Goal: Information Seeking & Learning: Find specific fact

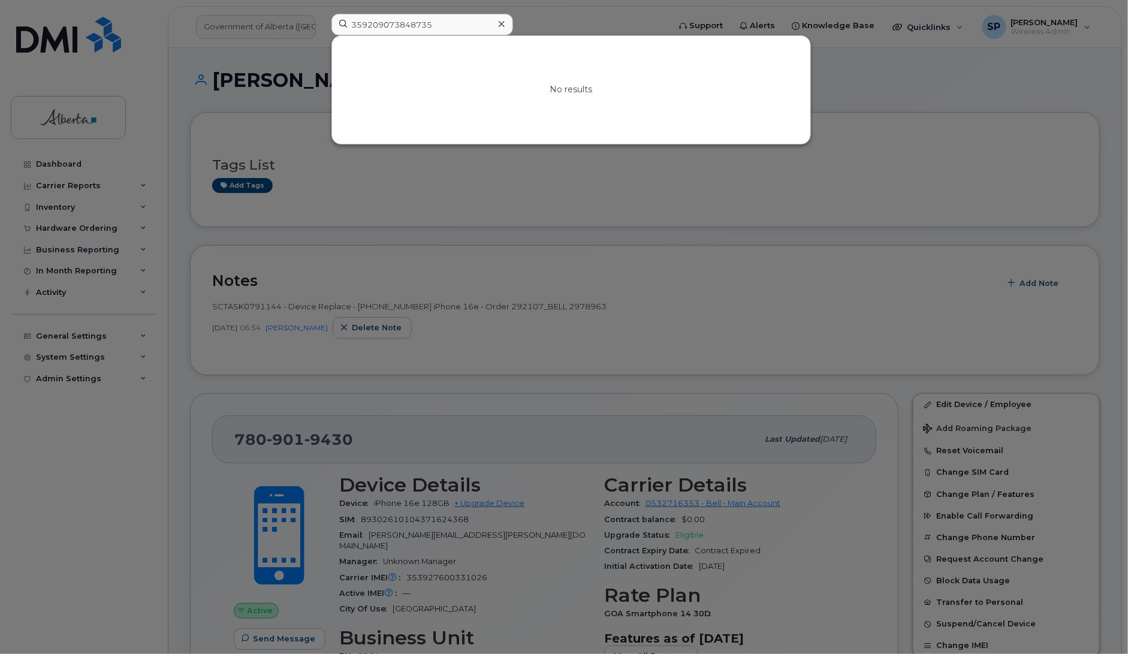
drag, startPoint x: 438, startPoint y: 25, endPoint x: 261, endPoint y: 43, distance: 177.7
click at [322, 40] on div "359209073848735 No results" at bounding box center [496, 27] width 349 height 26
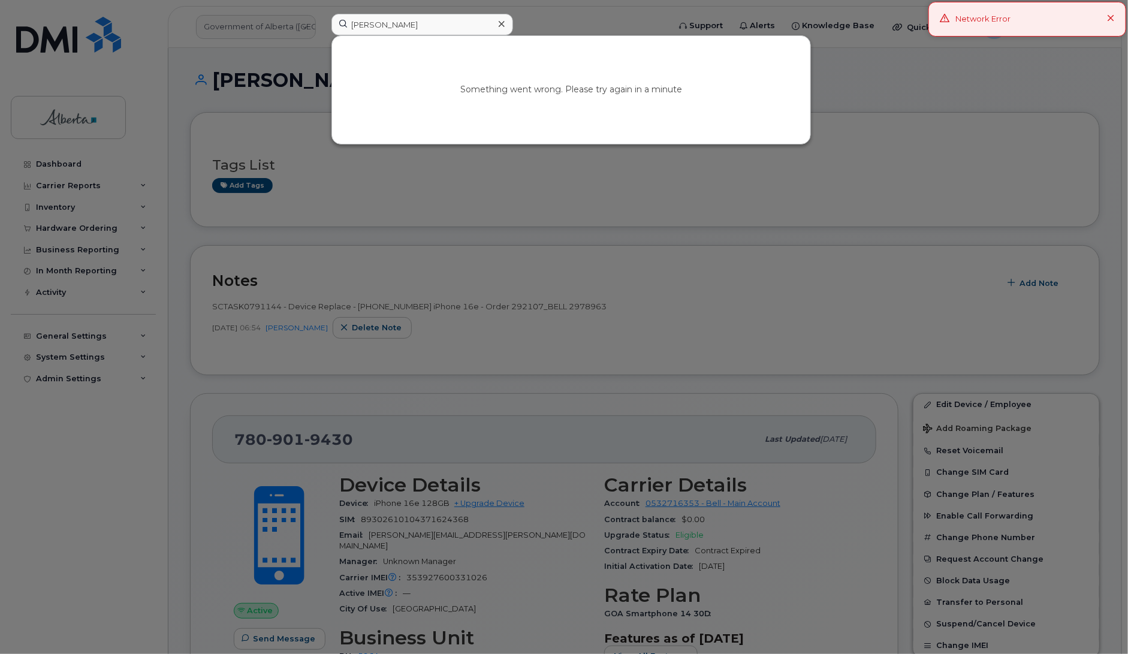
type input "[PERSON_NAME]"
click at [364, 200] on div at bounding box center [564, 327] width 1128 height 654
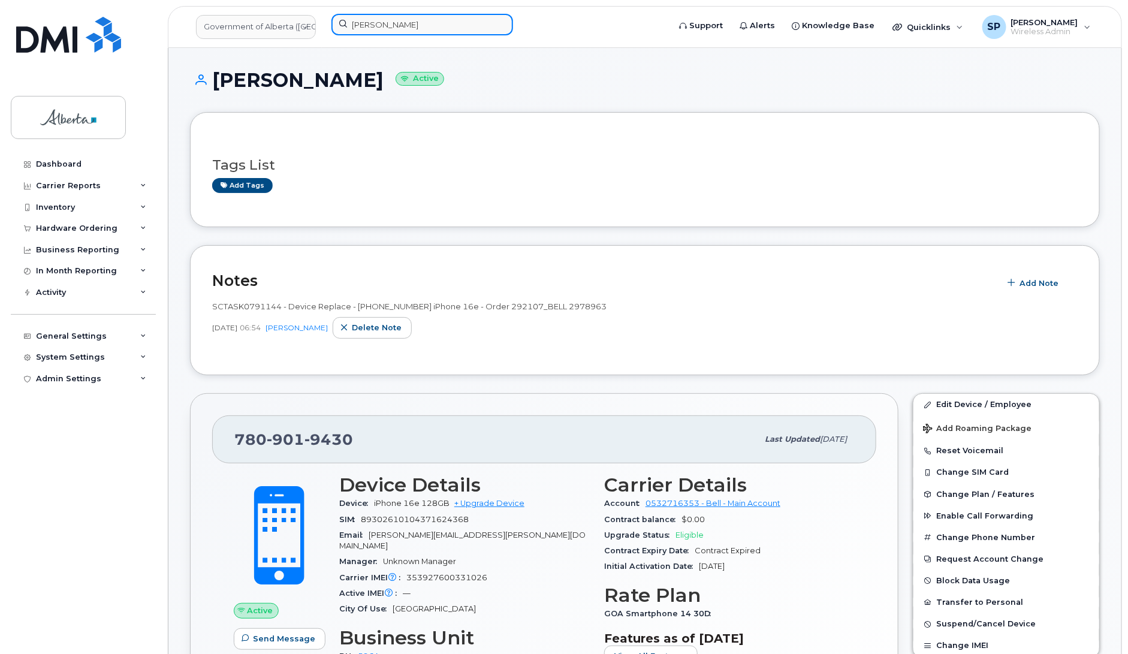
click at [414, 30] on input "[PERSON_NAME]" at bounding box center [423, 25] width 182 height 22
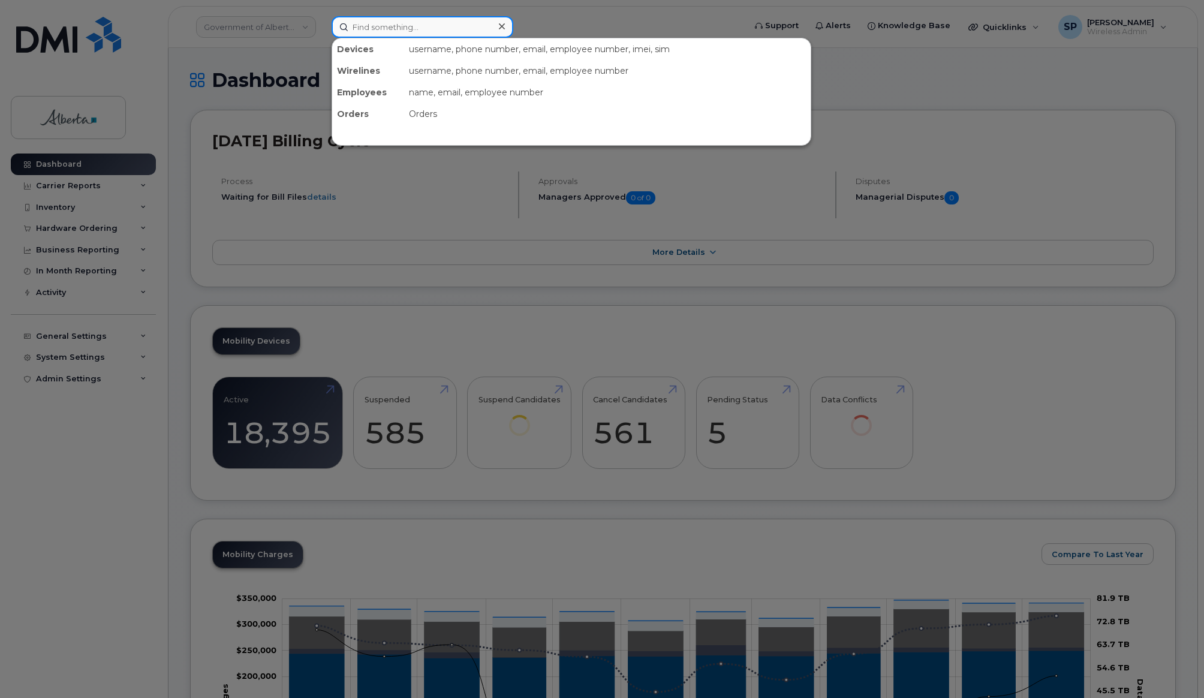
click at [376, 25] on input at bounding box center [423, 27] width 182 height 22
paste input "Kristen Brooker"
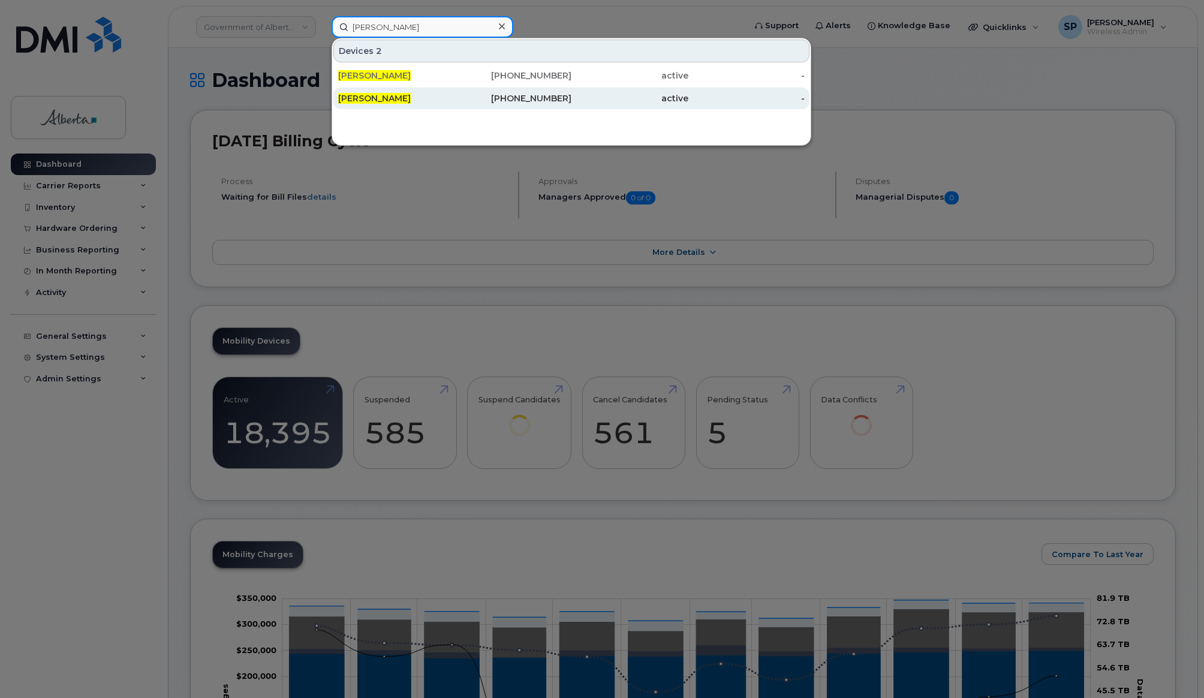
type input "Kristen Brooker"
click at [394, 97] on span "[PERSON_NAME]" at bounding box center [374, 98] width 73 height 11
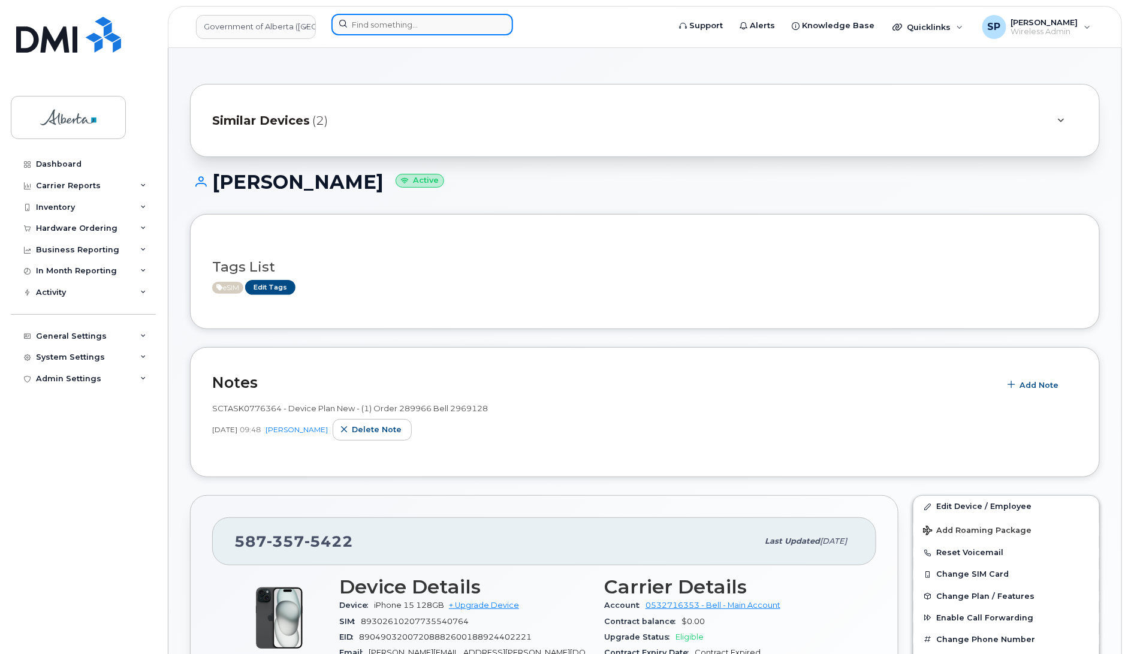
click at [388, 26] on input at bounding box center [423, 25] width 182 height 22
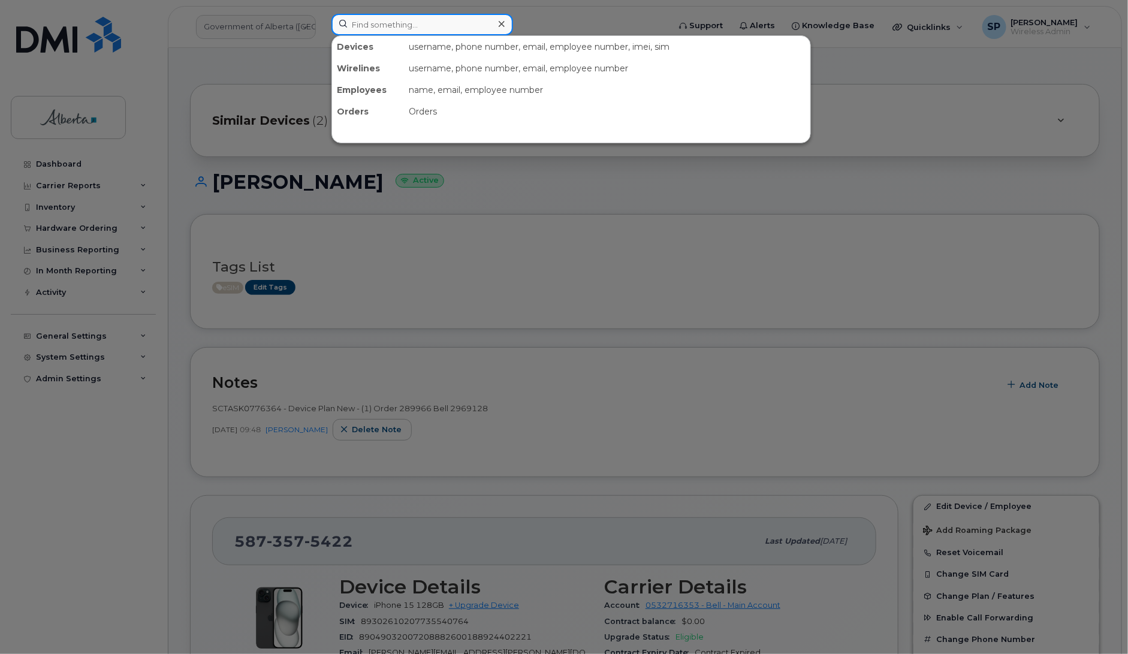
paste input "[PERSON_NAME]"
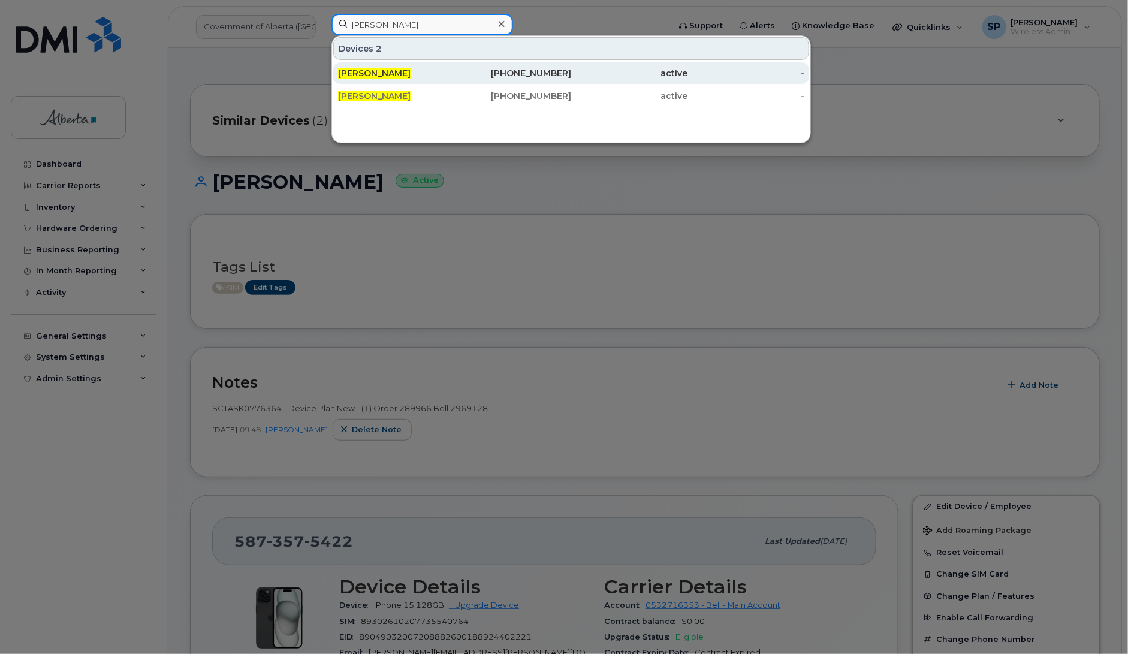
type input "[PERSON_NAME]"
click at [402, 73] on span "[PERSON_NAME]" at bounding box center [374, 73] width 73 height 11
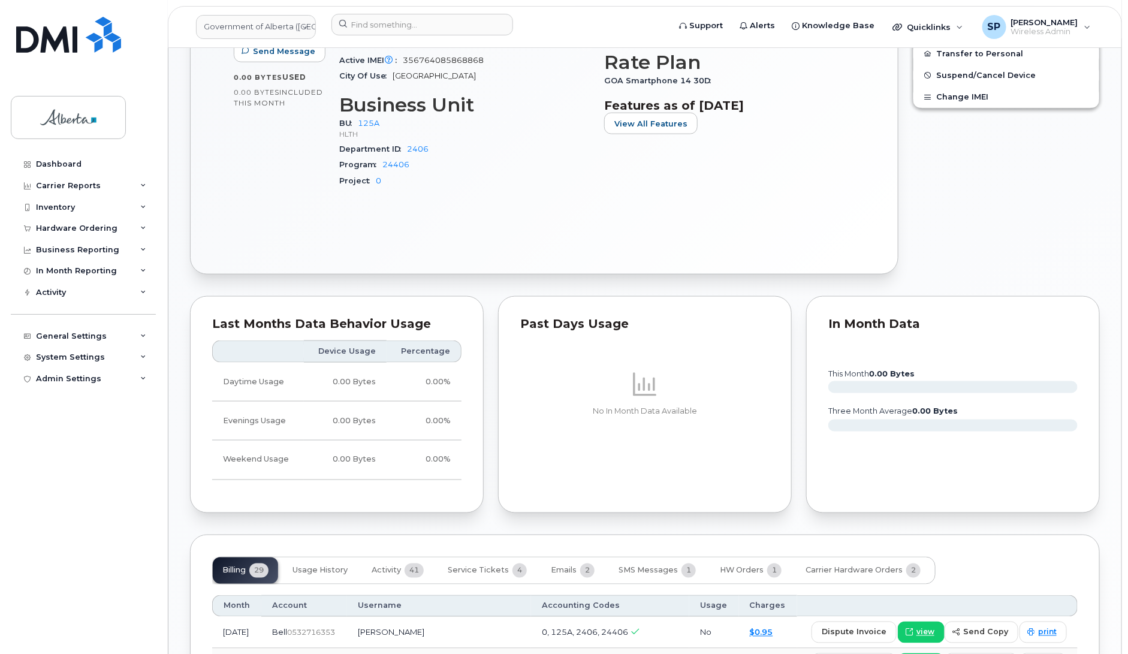
scroll to position [733, 0]
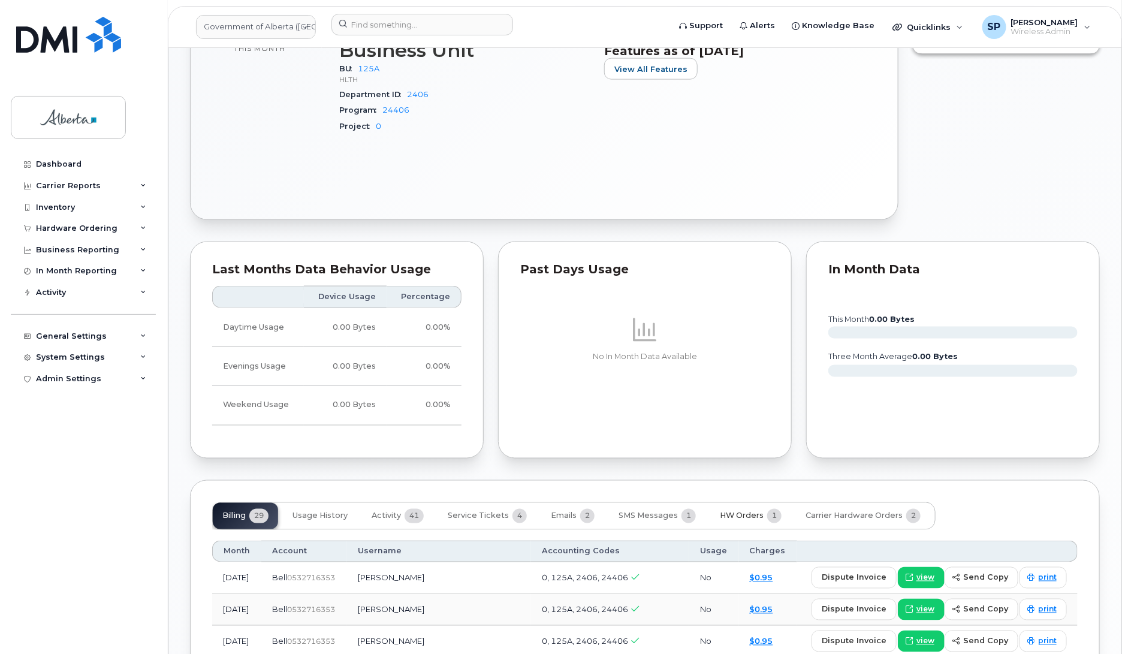
click at [733, 511] on span "HW Orders" at bounding box center [742, 516] width 44 height 10
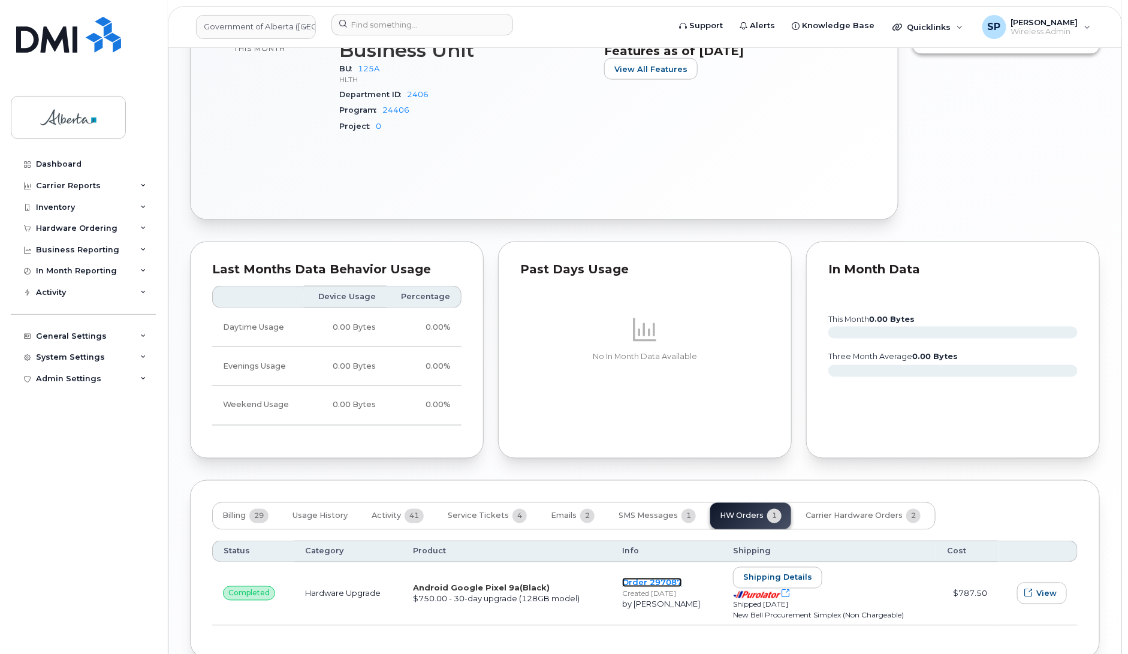
click at [667, 578] on link "Order 297087" at bounding box center [652, 583] width 60 height 10
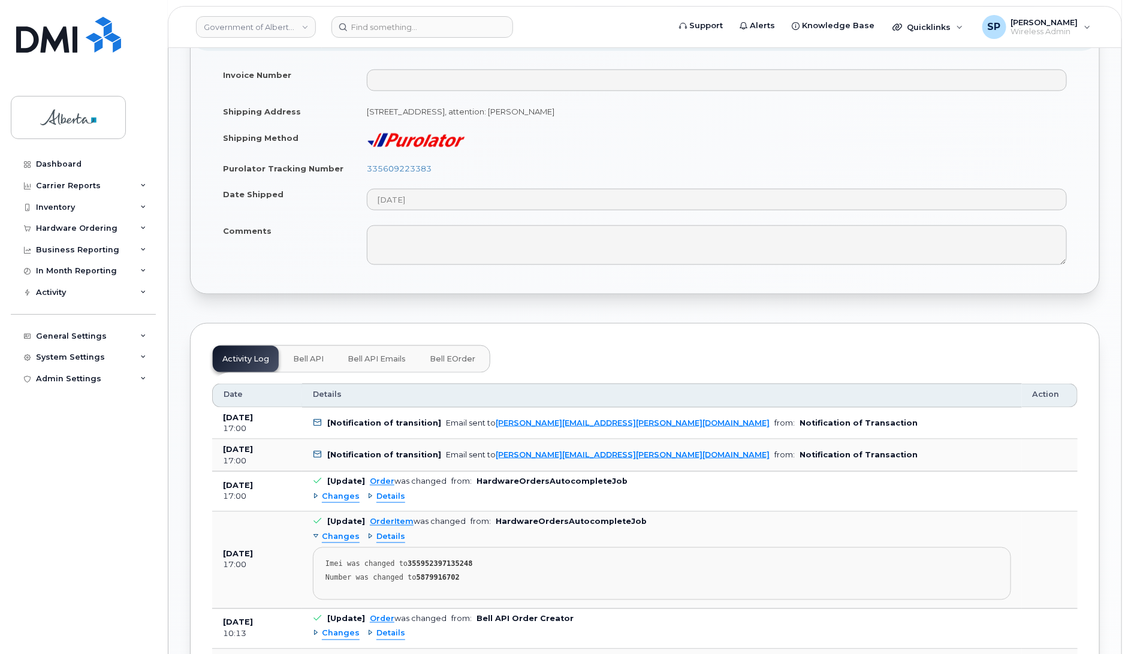
scroll to position [690, 0]
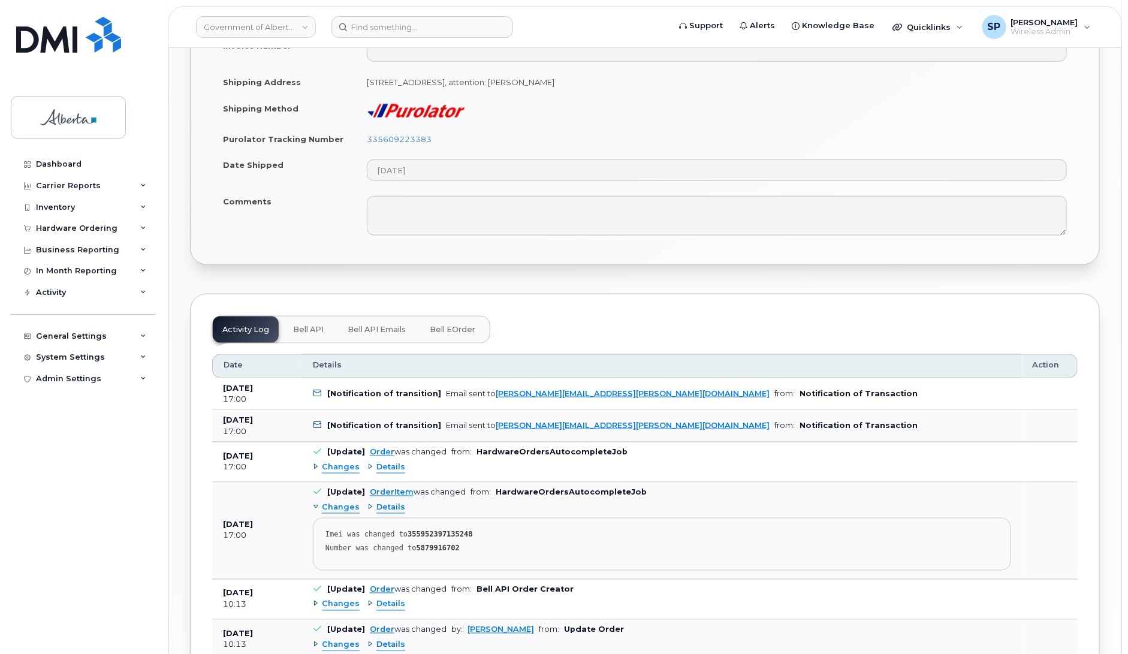
click at [303, 325] on span "Bell API" at bounding box center [308, 330] width 31 height 10
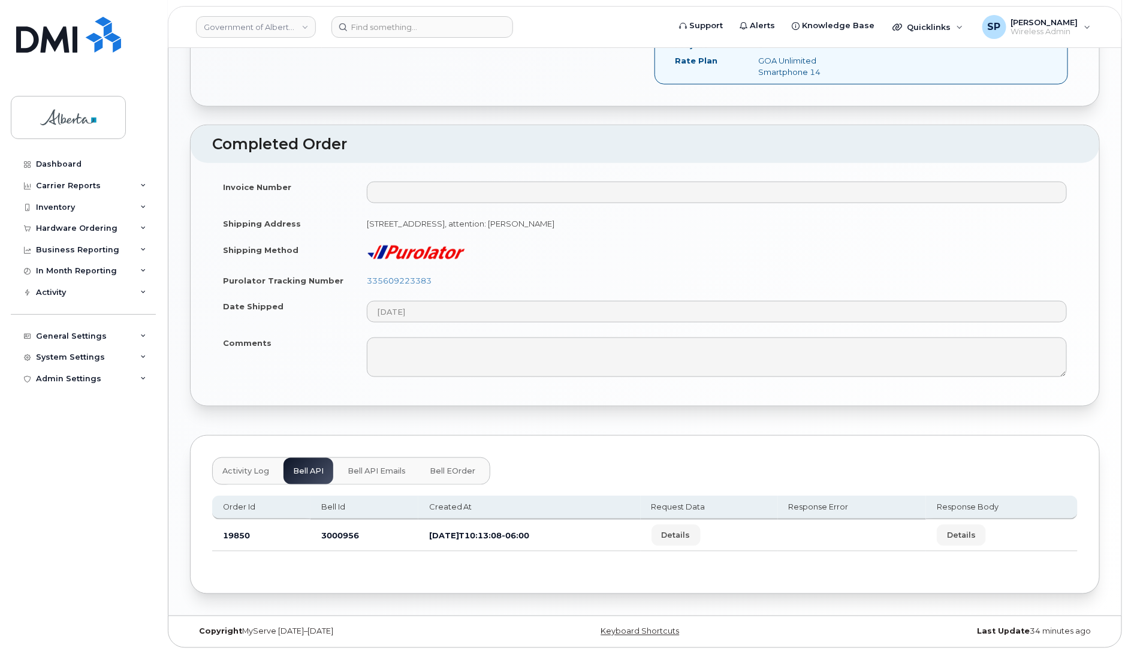
scroll to position [541, 0]
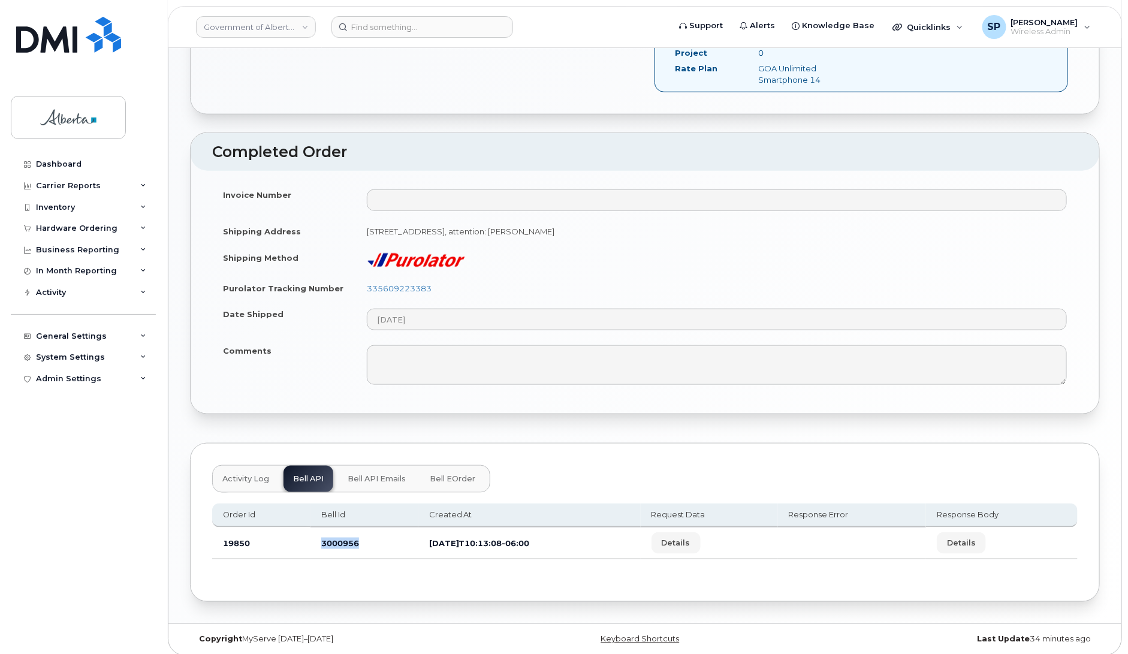
drag, startPoint x: 361, startPoint y: 534, endPoint x: 315, endPoint y: 534, distance: 45.6
click at [315, 534] on td "3000956" at bounding box center [365, 544] width 108 height 32
copy td "3000956"
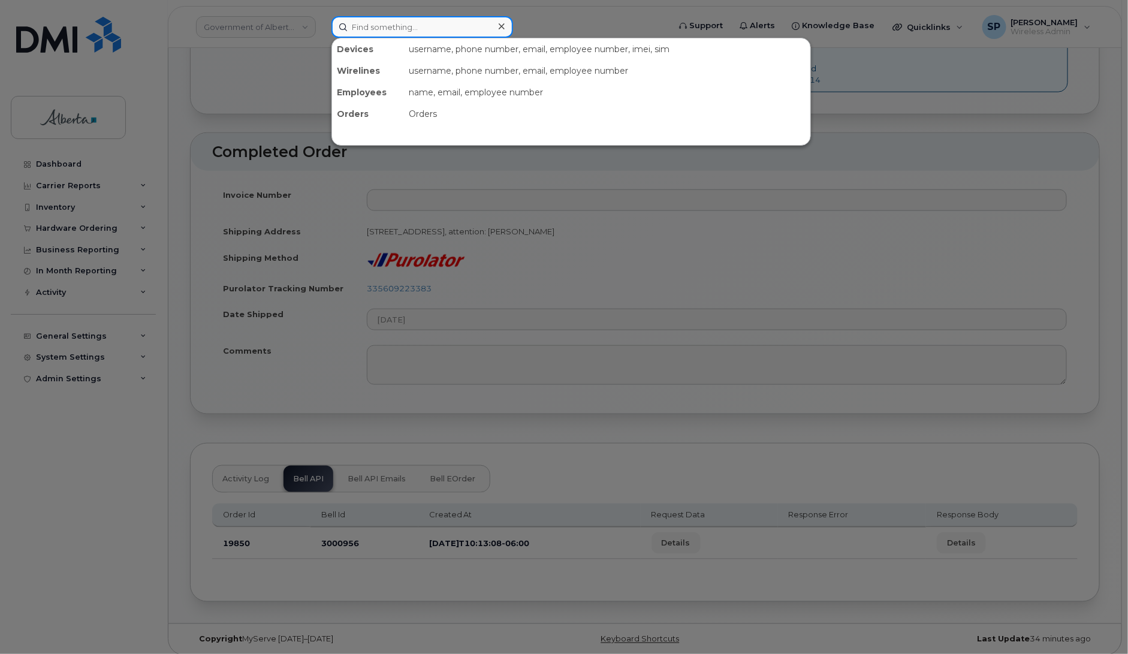
click at [360, 18] on input at bounding box center [423, 27] width 182 height 22
paste input "Kristen Brooker"
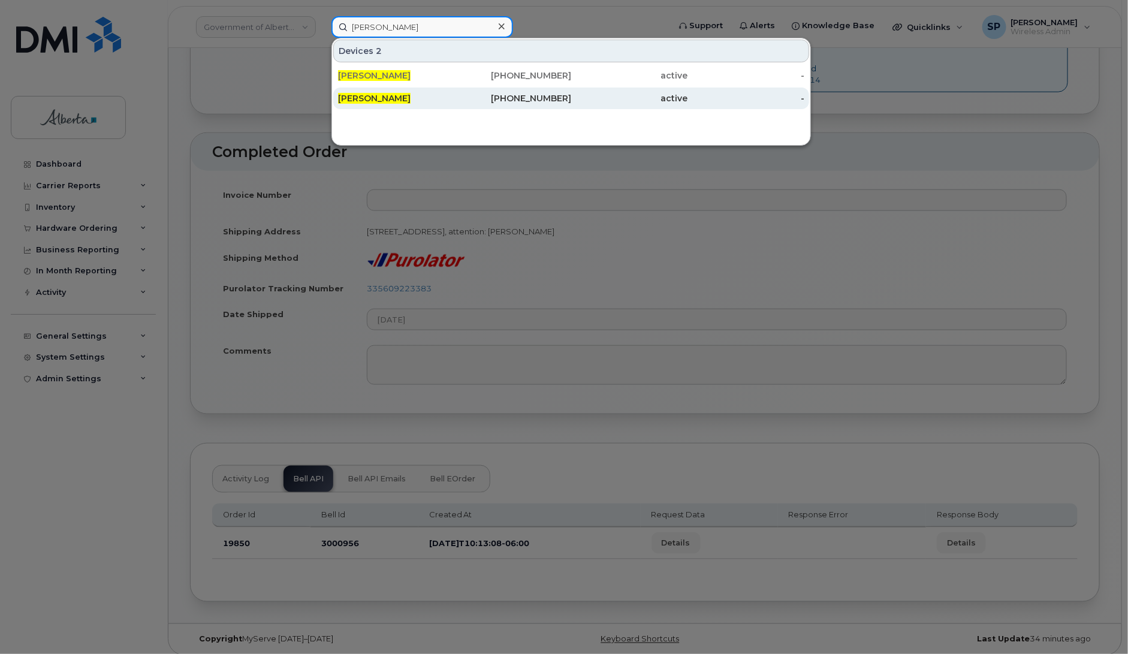
type input "Kristen Brooker"
click at [387, 98] on span "Kristen Brooker" at bounding box center [374, 98] width 73 height 11
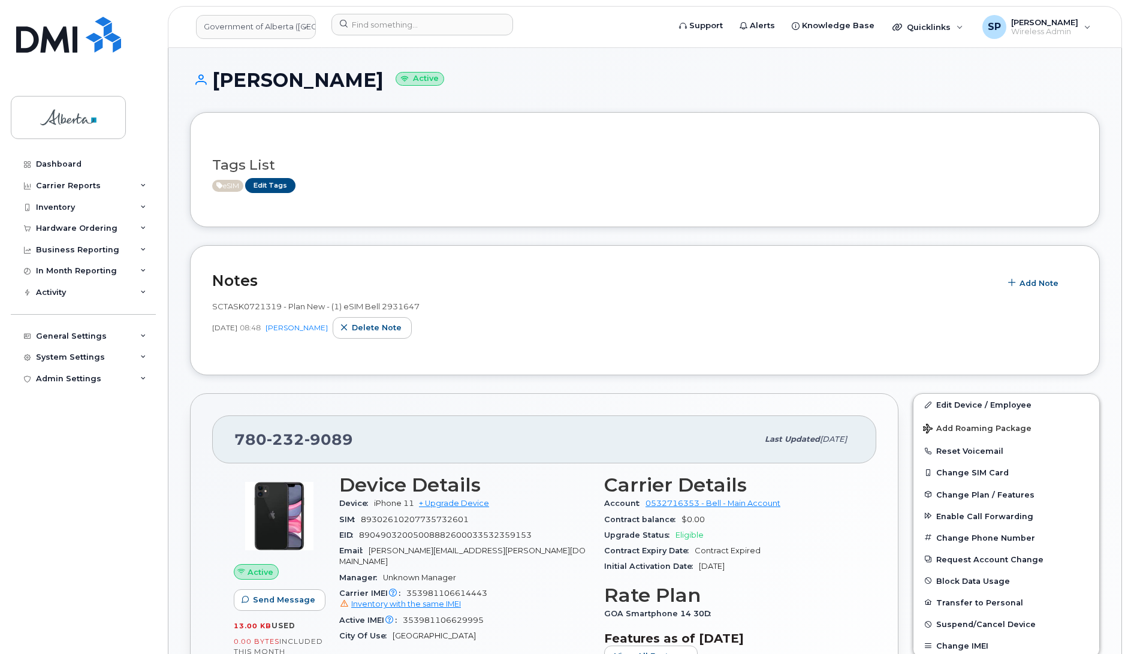
scroll to position [333, 0]
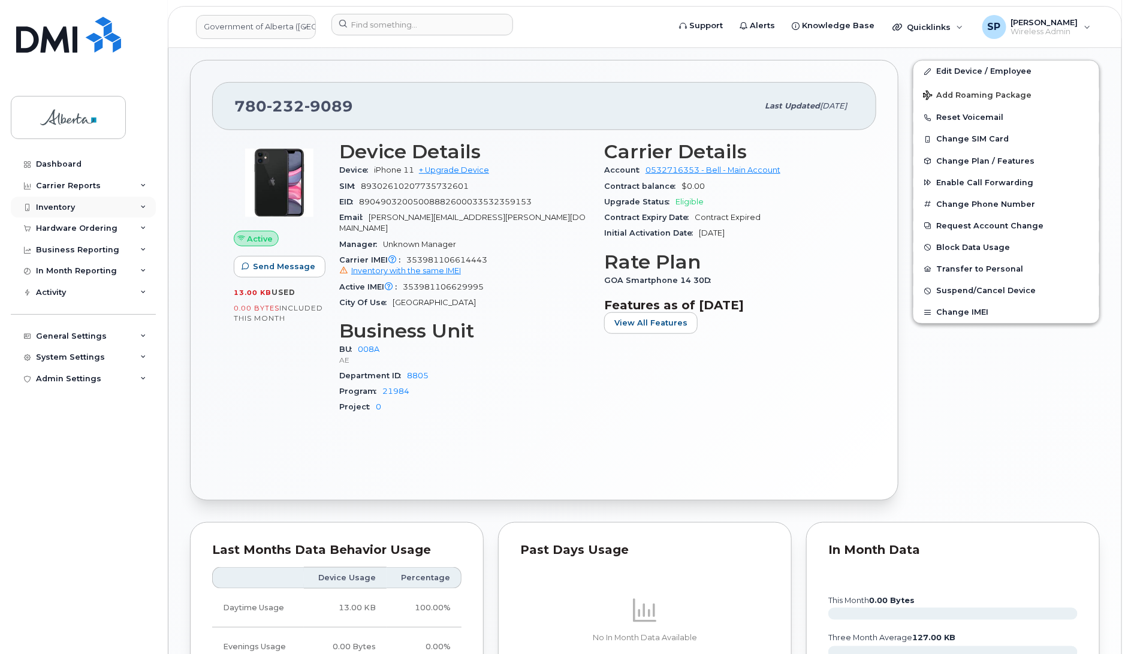
click at [59, 210] on div "Inventory" at bounding box center [55, 208] width 39 height 10
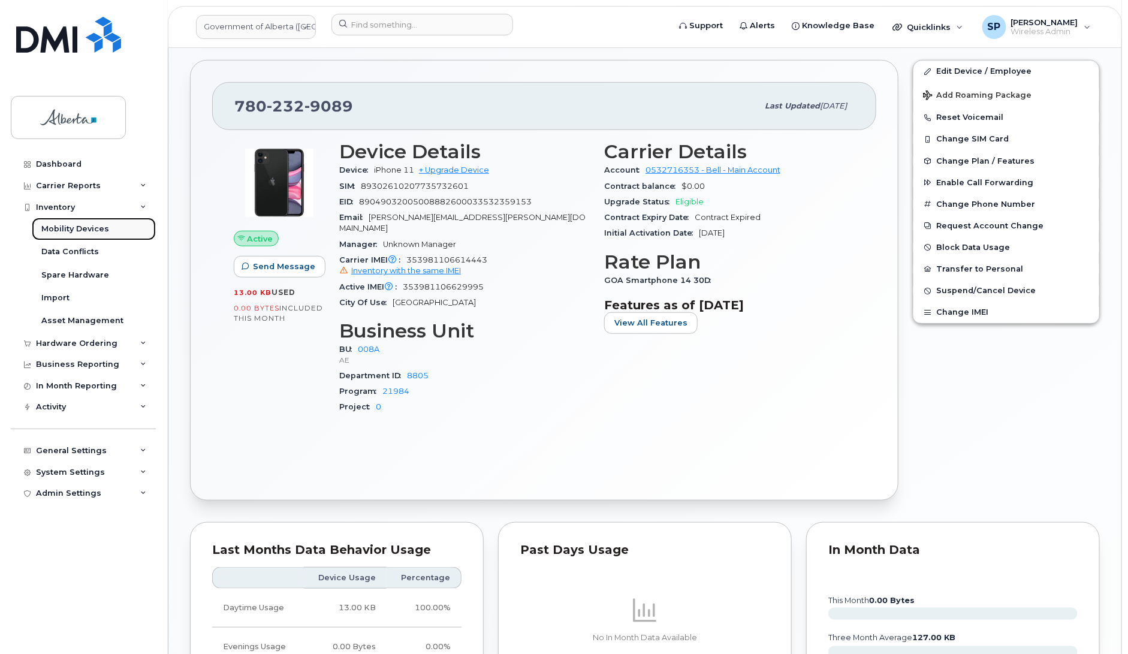
click at [62, 232] on div "Mobility Devices" at bounding box center [75, 229] width 68 height 11
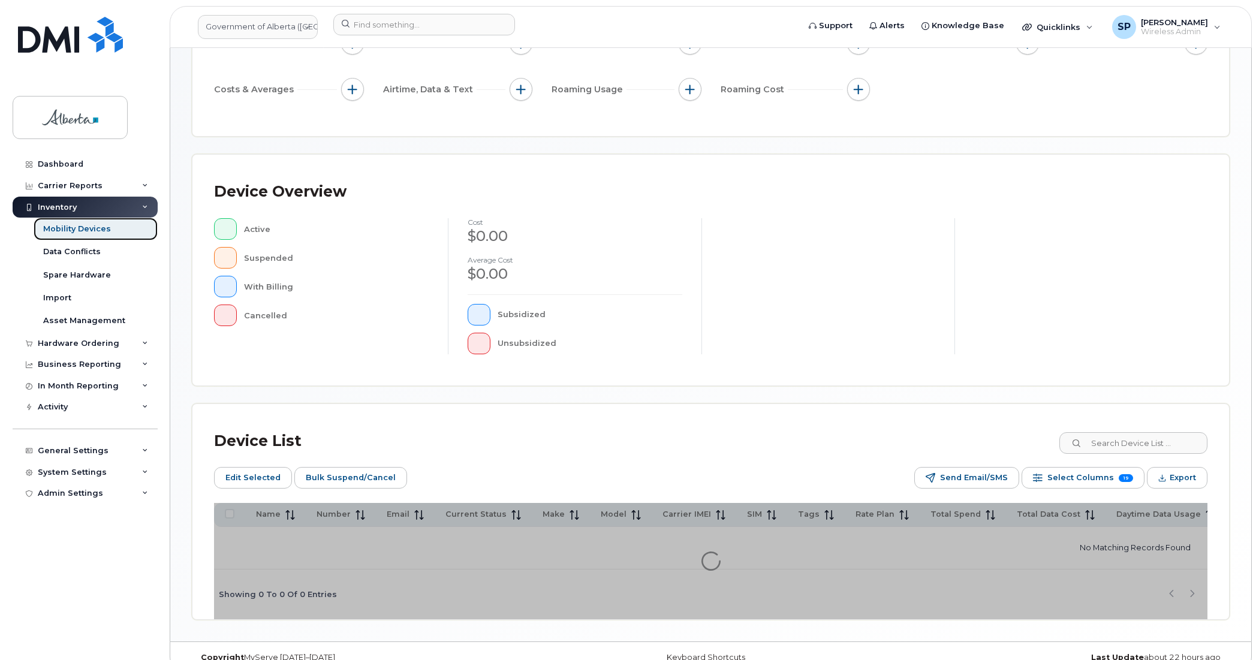
scroll to position [189, 0]
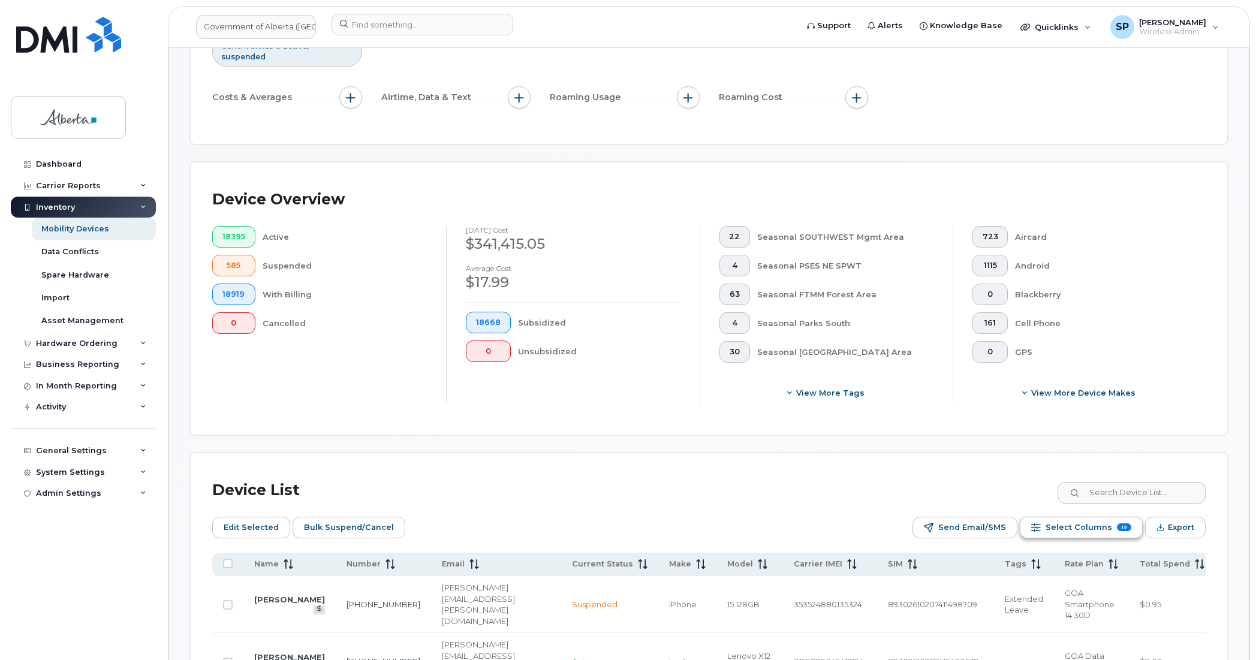
click at [1072, 525] on span "Select Columns" at bounding box center [1078, 528] width 67 height 18
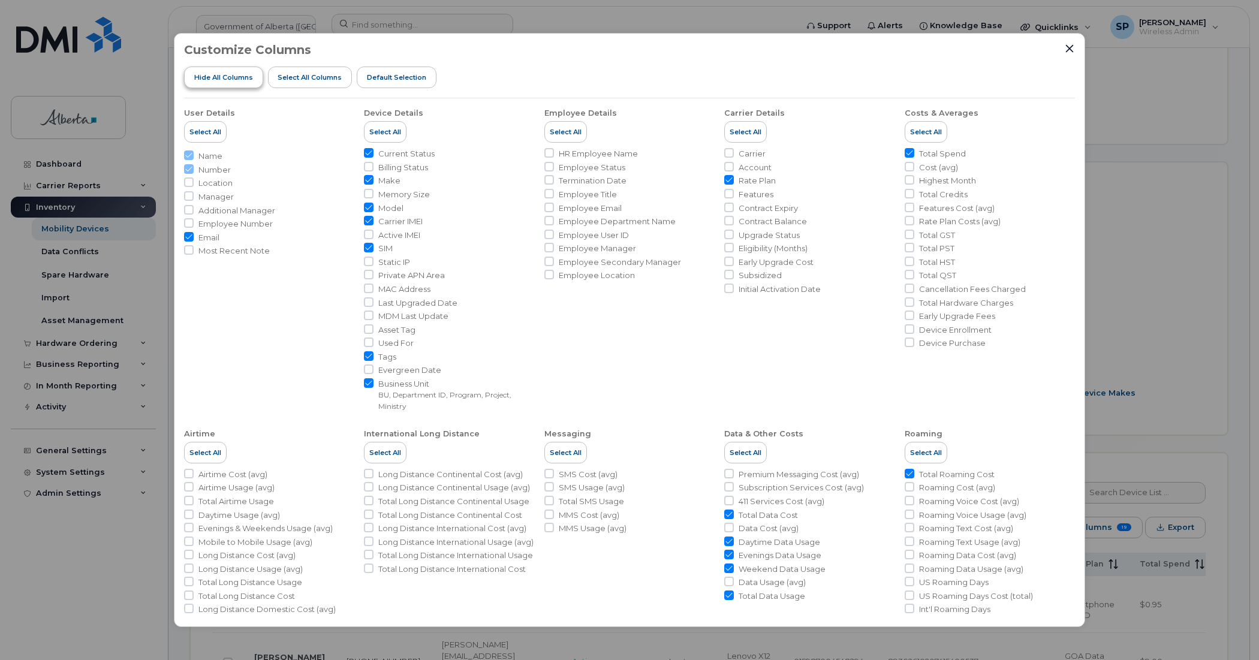
click at [216, 78] on span "Hide All Columns" at bounding box center [223, 78] width 59 height 10
checkbox input "false"
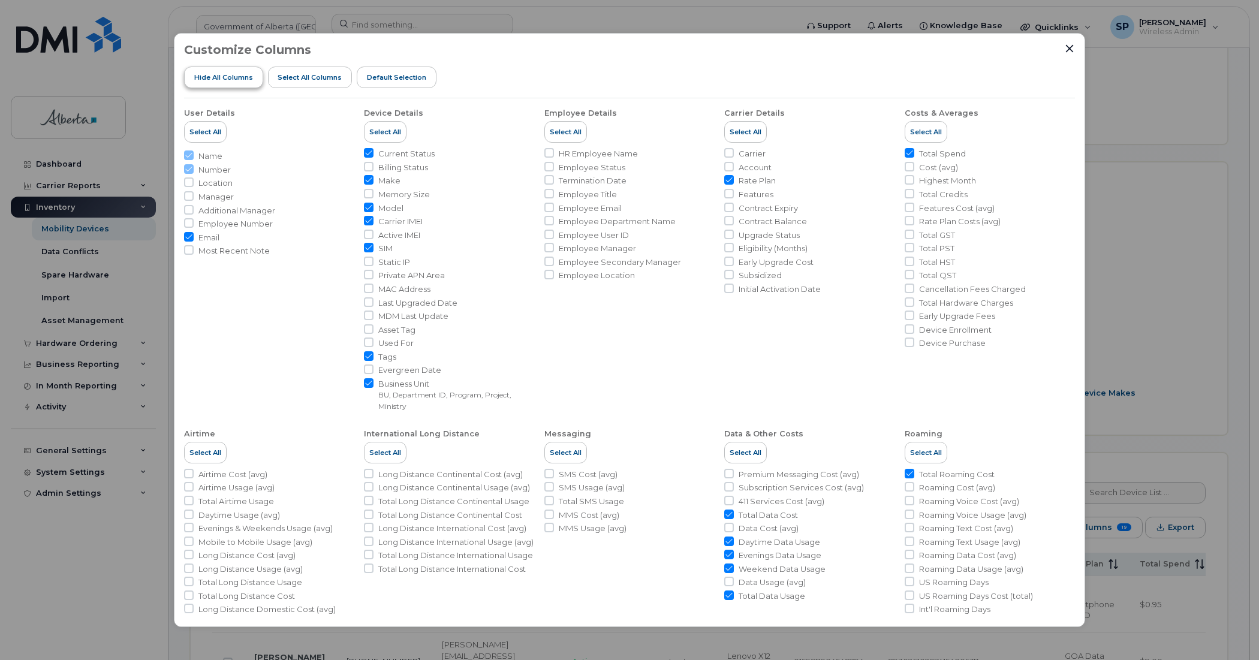
checkbox input "false"
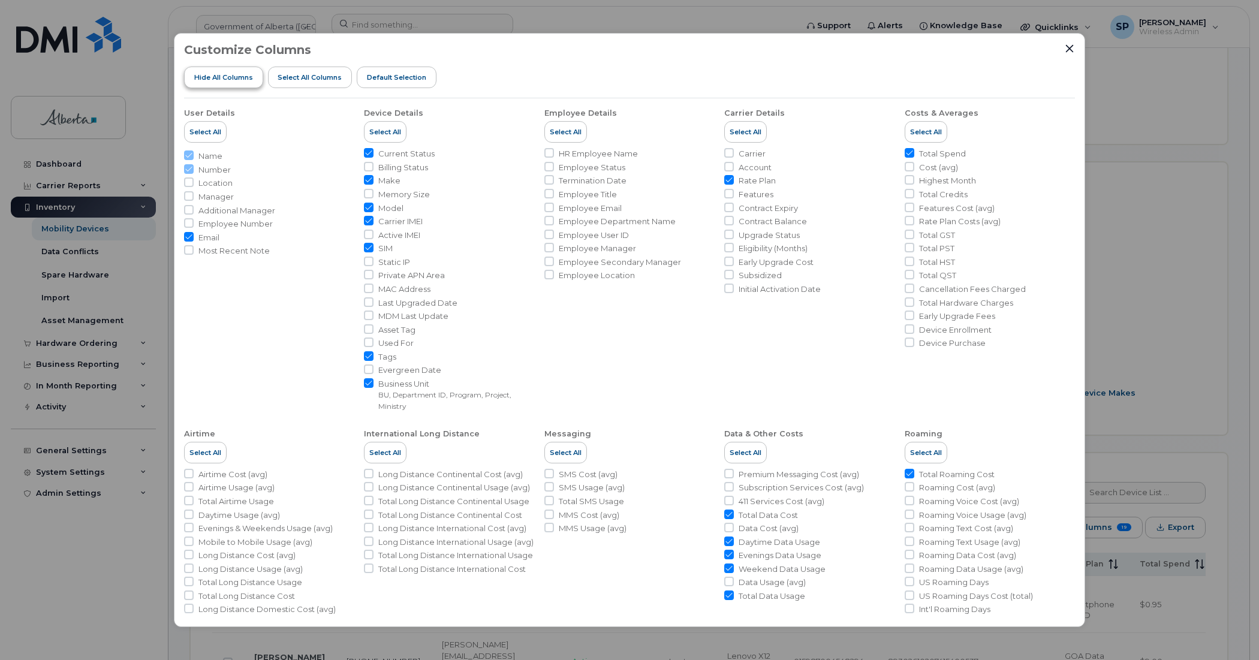
checkbox input "false"
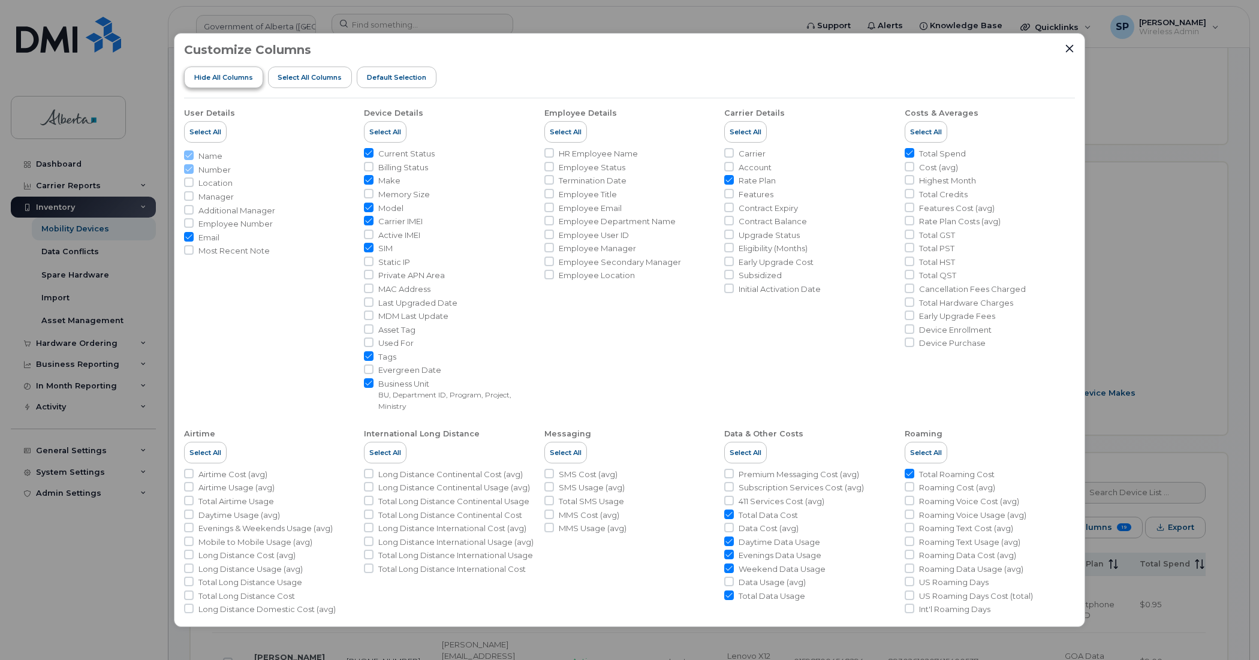
checkbox input "false"
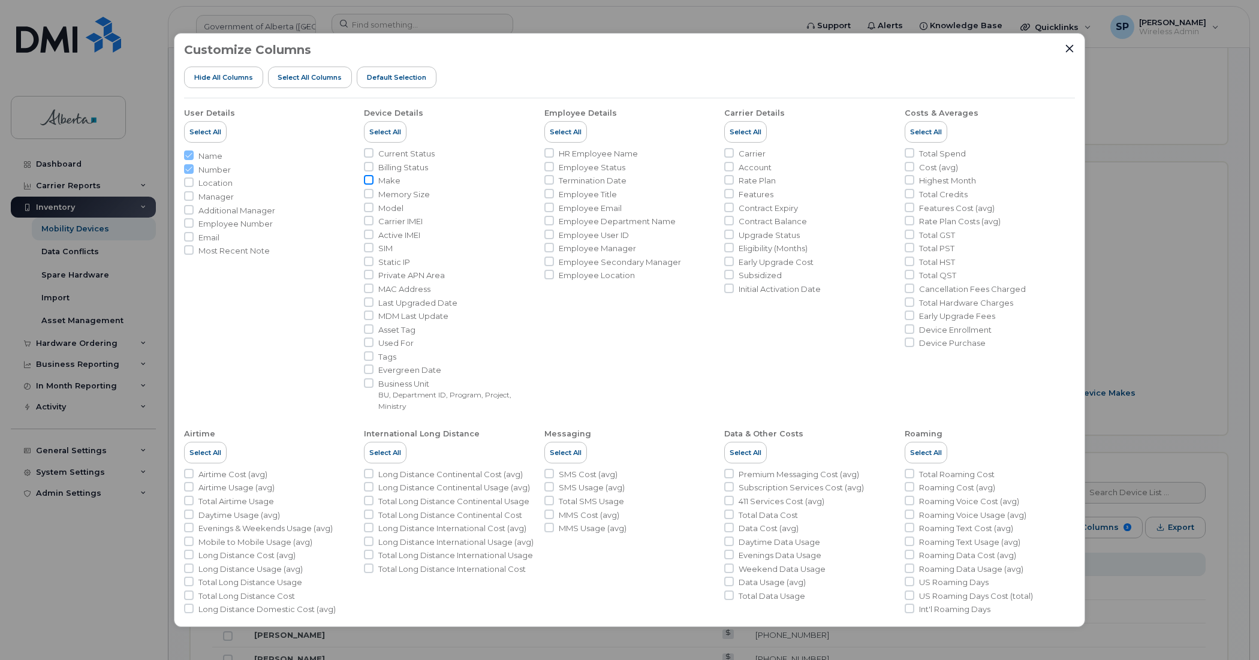
click at [367, 182] on input "Make" at bounding box center [369, 180] width 10 height 10
checkbox input "true"
click at [367, 355] on input "Tags" at bounding box center [369, 356] width 10 height 10
checkbox input "true"
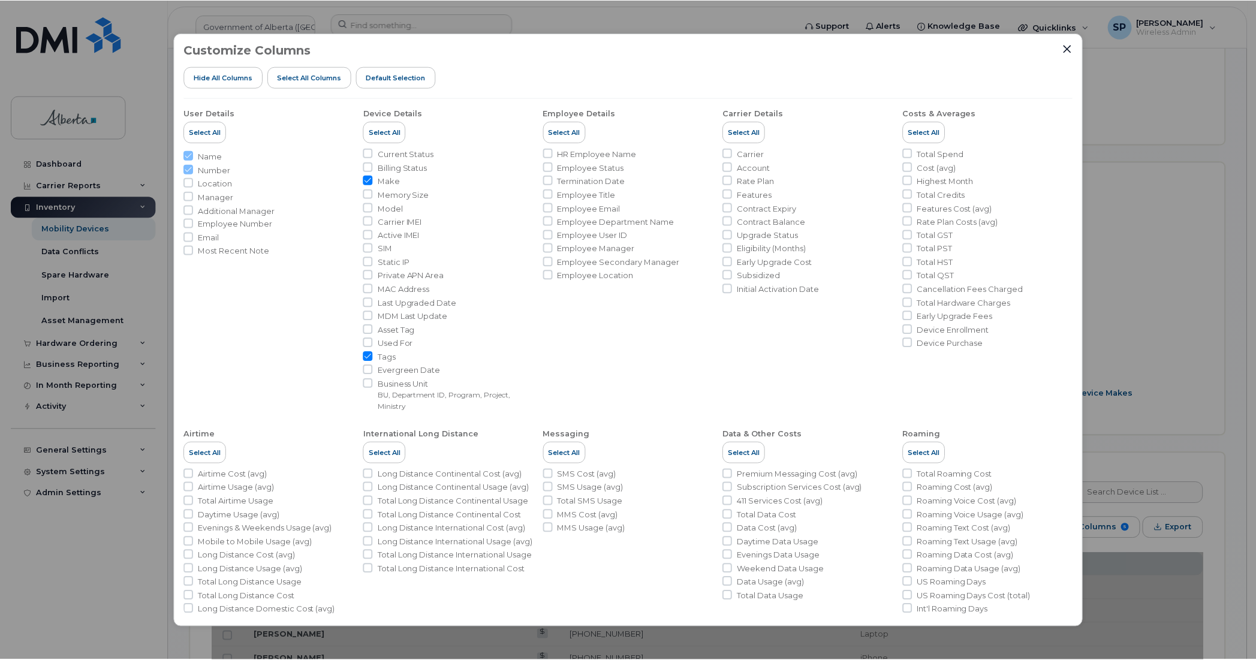
scroll to position [54, 0]
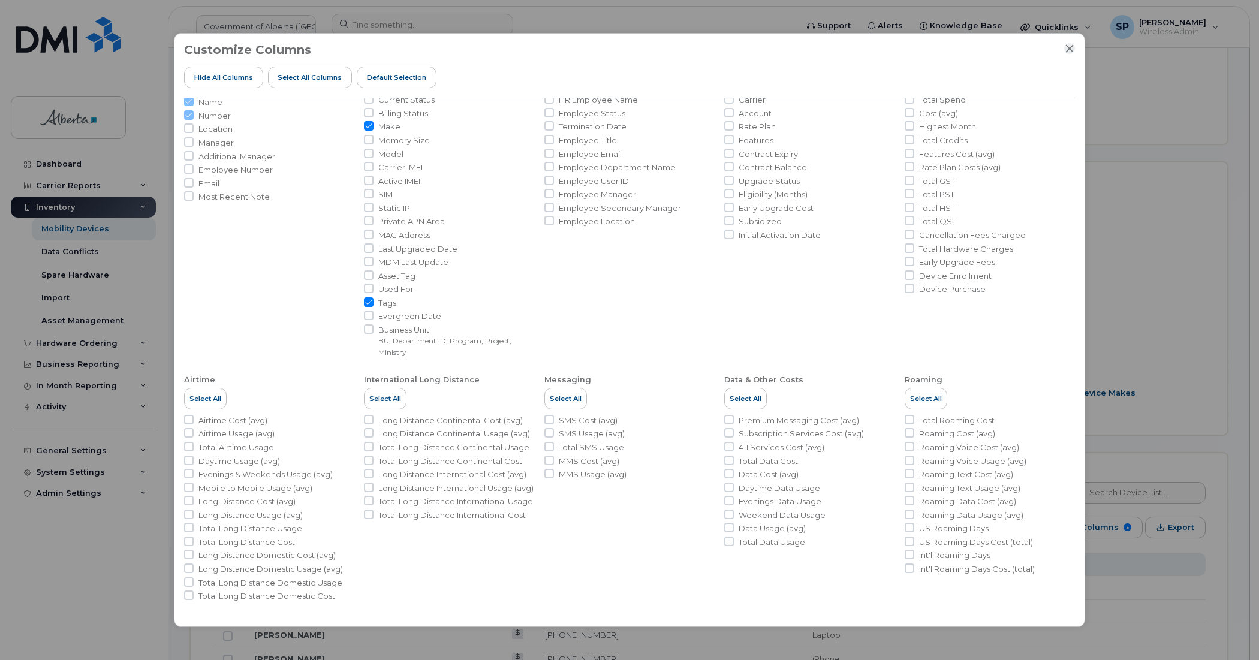
click at [1072, 48] on icon "Close" at bounding box center [1070, 49] width 10 height 10
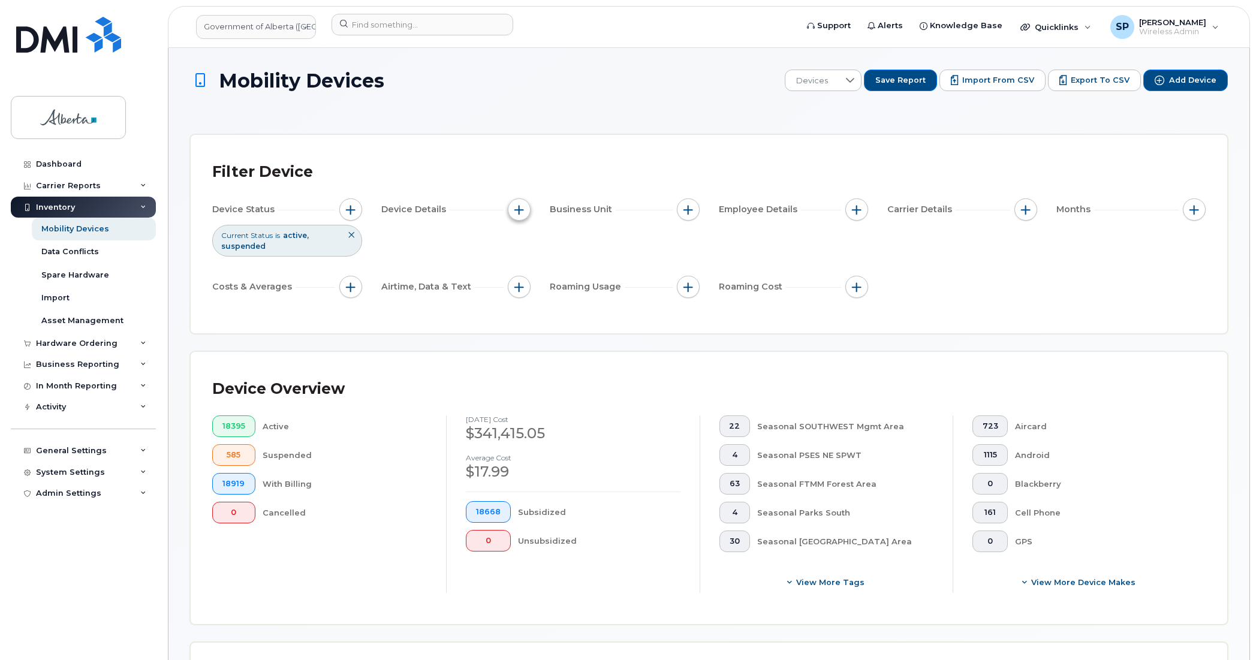
click at [519, 206] on span "button" at bounding box center [519, 210] width 10 height 10
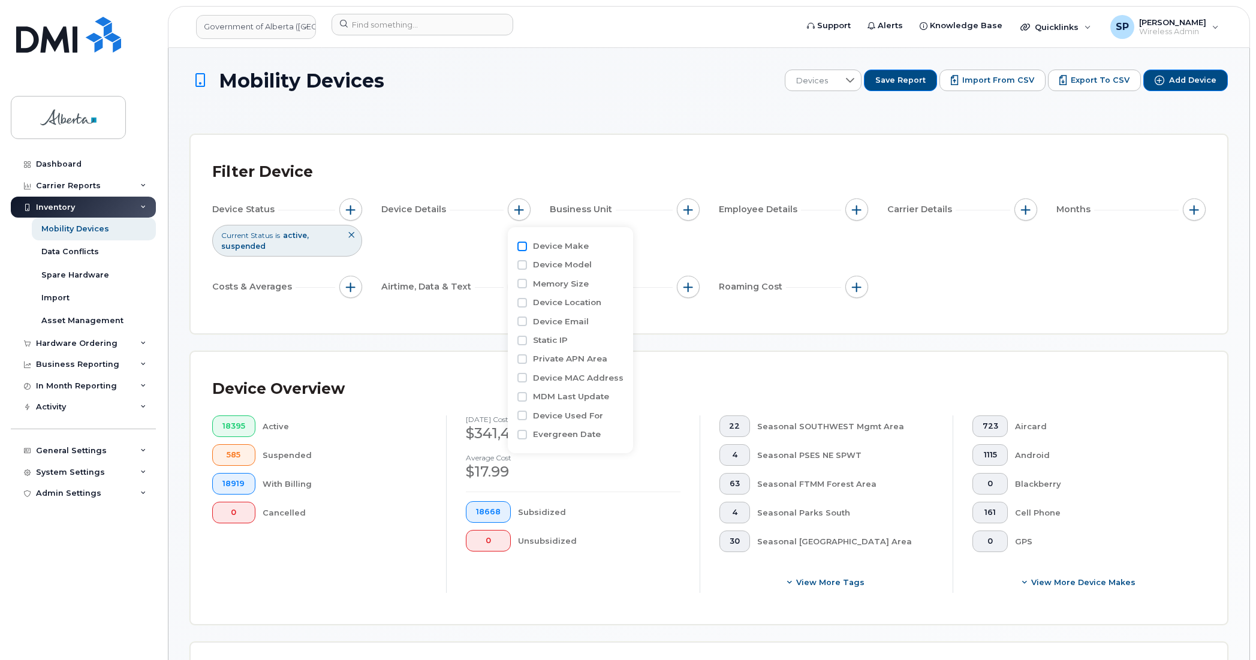
click at [523, 246] on input "Device Make" at bounding box center [522, 247] width 10 height 10
checkbox input "true"
click at [558, 297] on div "empty" at bounding box center [589, 295] width 108 height 20
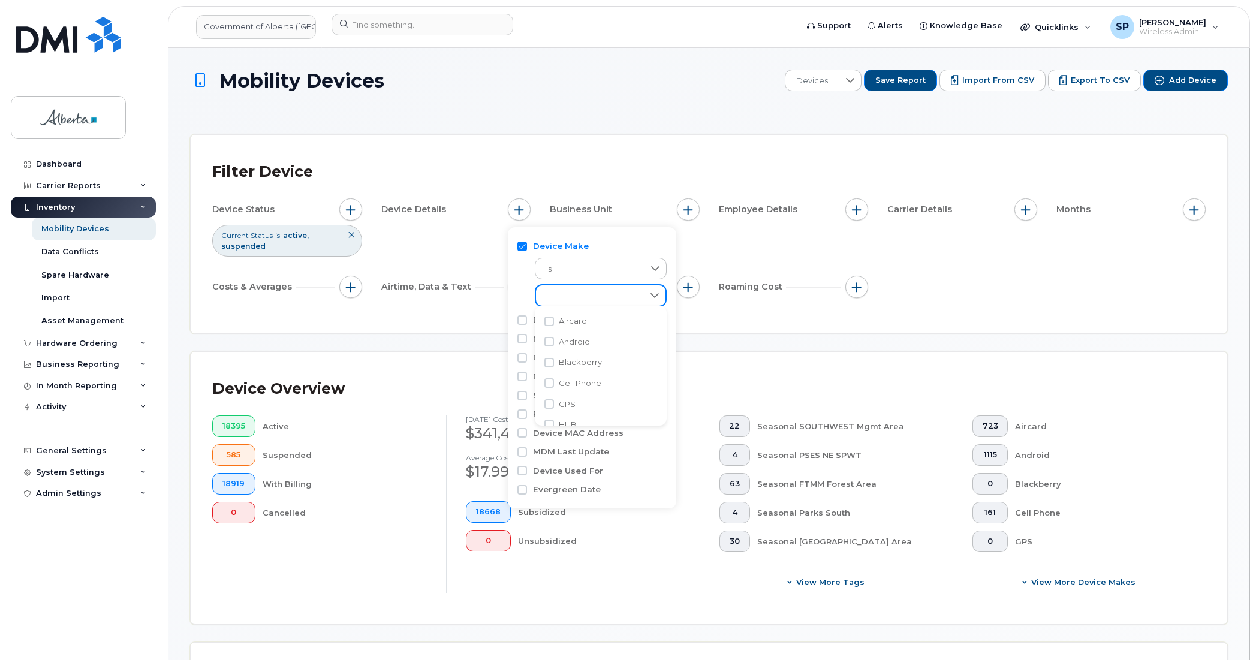
scroll to position [6, 52]
click at [549, 339] on input "Android" at bounding box center [549, 342] width 10 height 10
checkbox input "true"
click at [547, 349] on input "iPhone" at bounding box center [549, 350] width 10 height 10
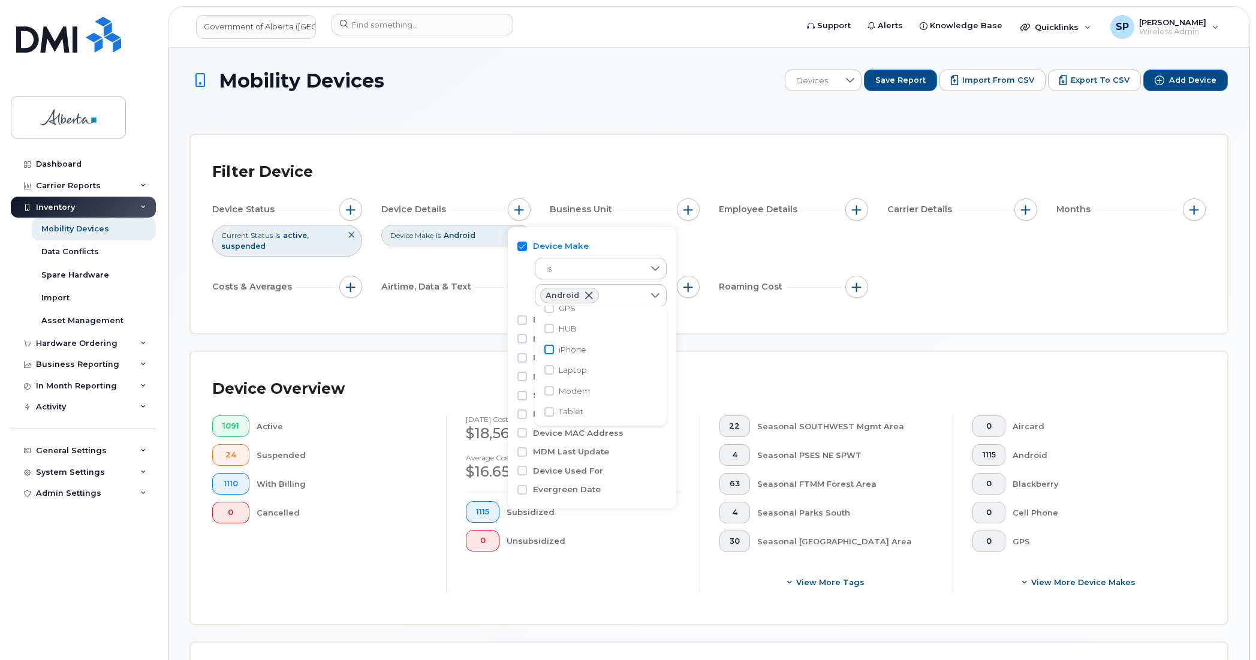
checkbox input "true"
click at [550, 370] on input "Laptop" at bounding box center [549, 370] width 10 height 10
checkbox input "true"
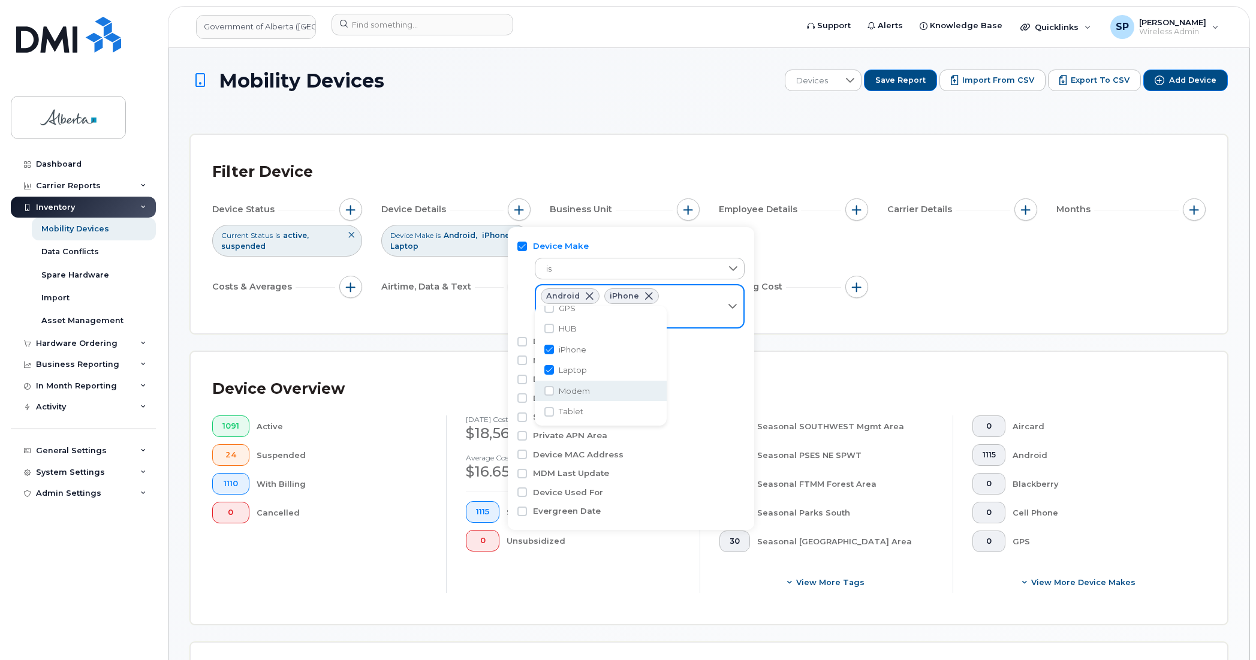
scroll to position [138, 0]
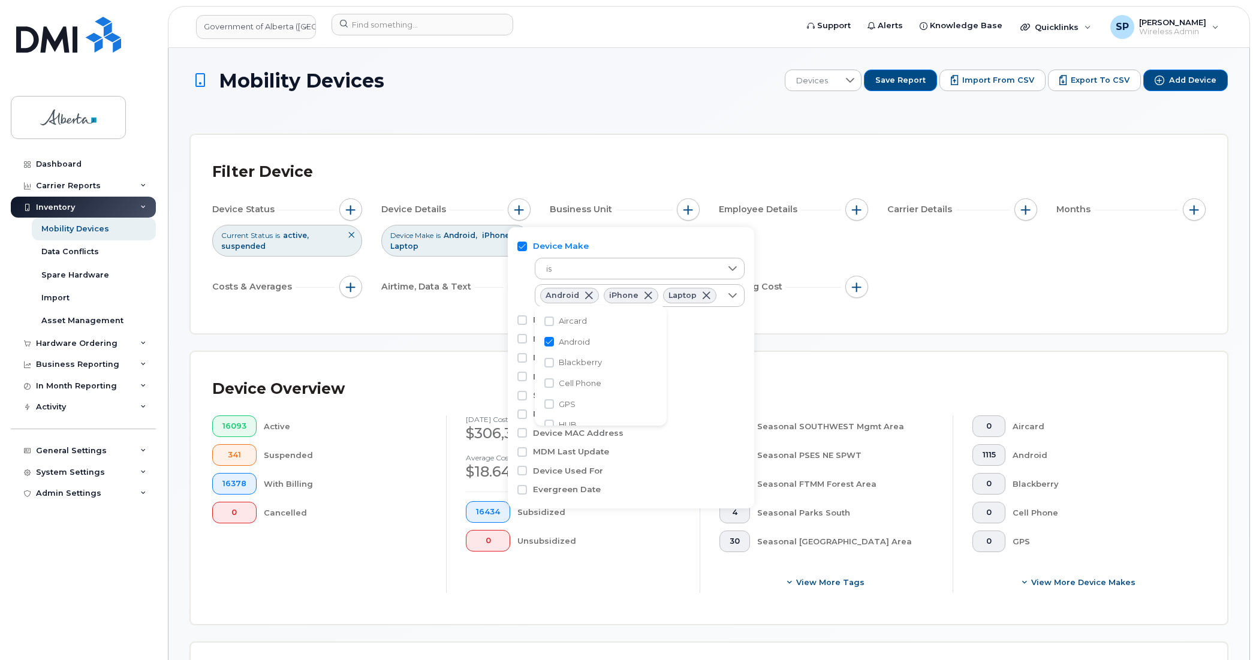
click at [699, 339] on div "Memory Size" at bounding box center [630, 338] width 227 height 11
click at [927, 272] on div "Device Status Current Status is active suspended Device Details Device Make is …" at bounding box center [708, 250] width 993 height 104
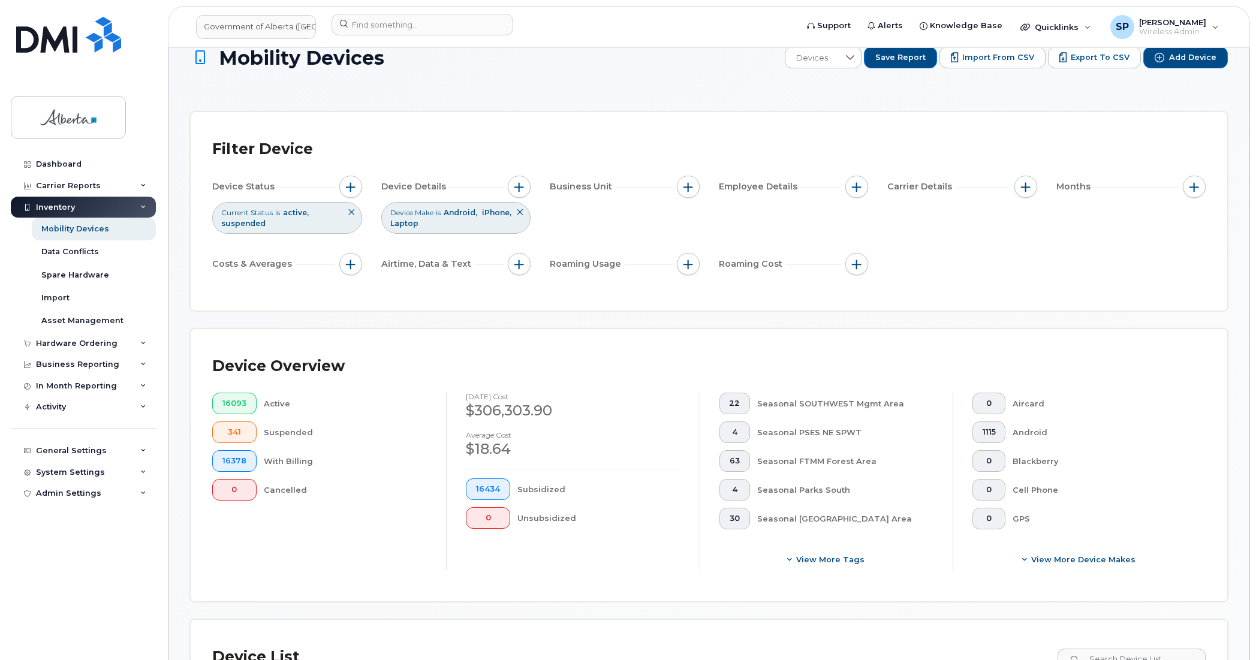
scroll to position [7, 0]
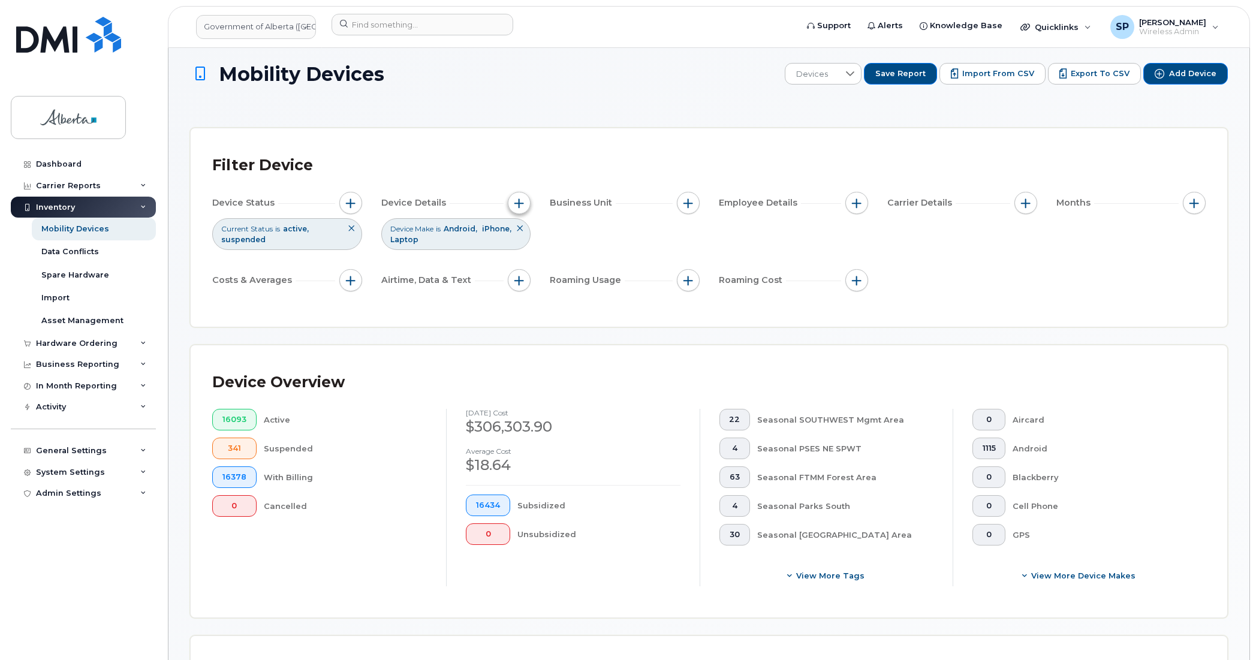
click at [520, 201] on span "button" at bounding box center [519, 203] width 10 height 10
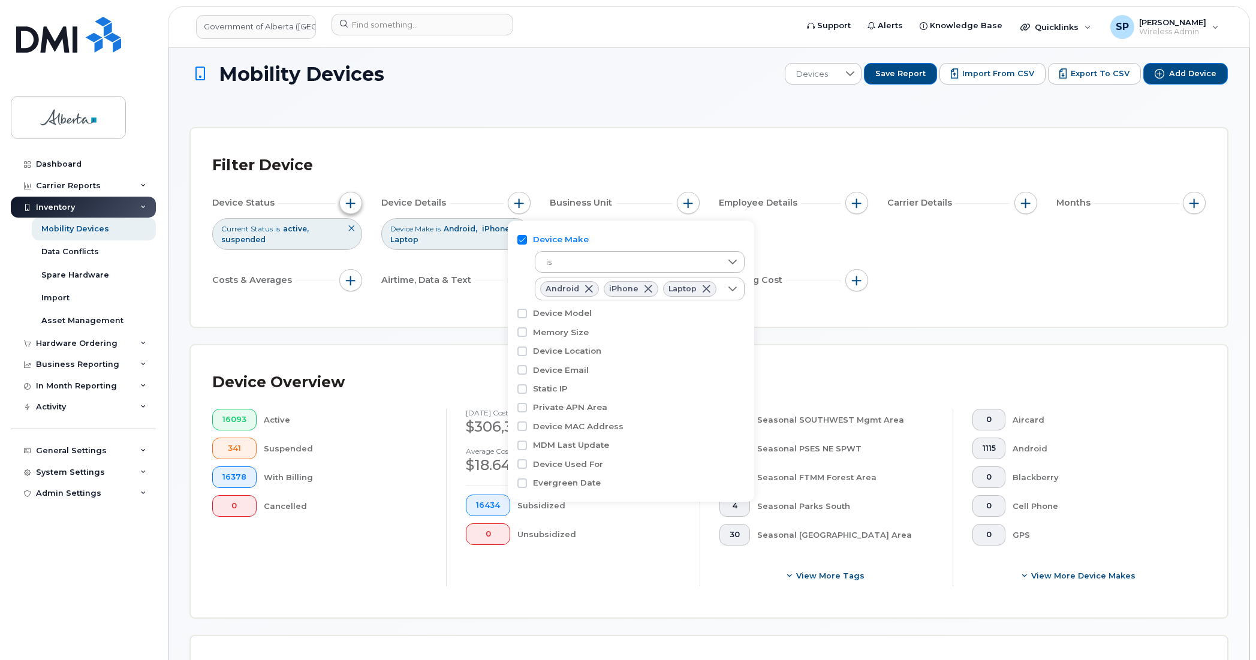
click at [349, 202] on span "button" at bounding box center [351, 203] width 10 height 10
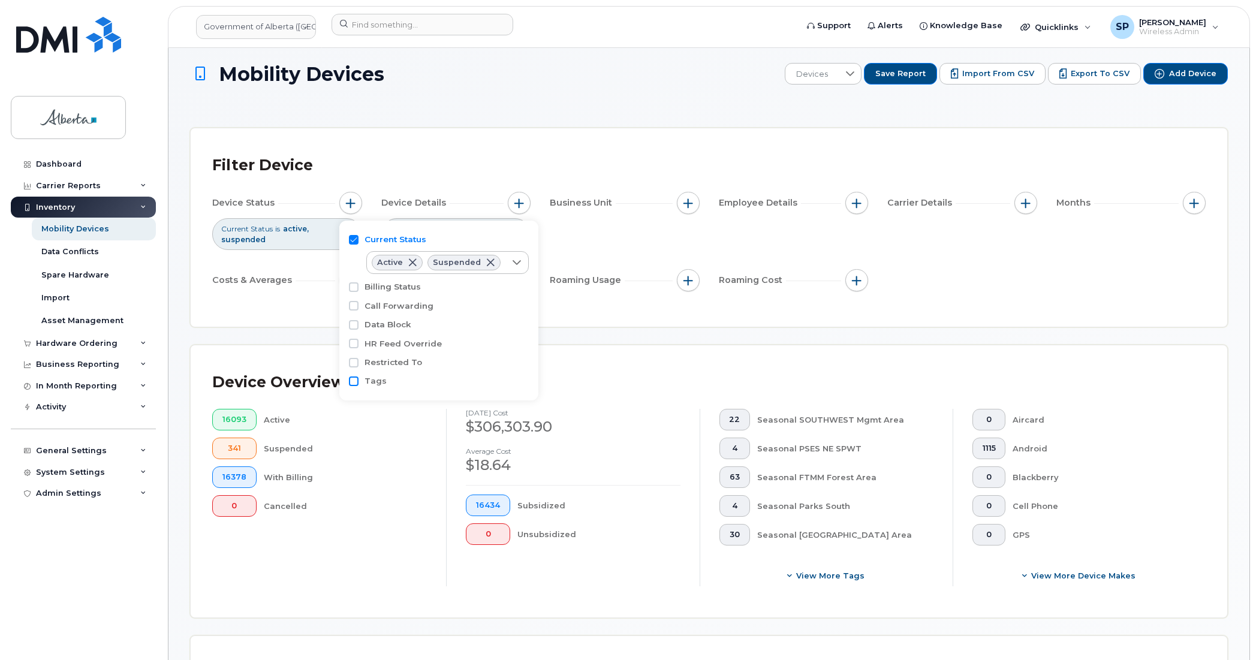
click at [355, 382] on input "Tags" at bounding box center [354, 381] width 10 height 10
checkbox input "true"
click at [412, 406] on div "empty" at bounding box center [436, 404] width 138 height 20
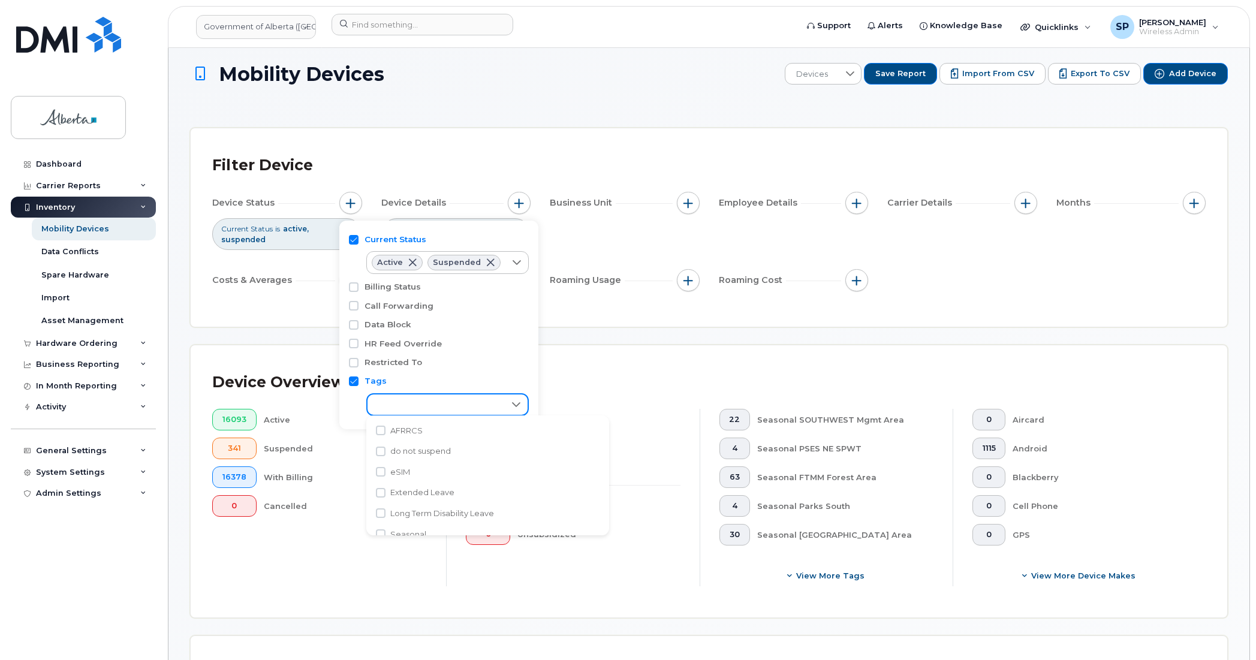
scroll to position [6, 52]
click at [381, 475] on input "eSIM" at bounding box center [381, 472] width 10 height 10
checkbox input "true"
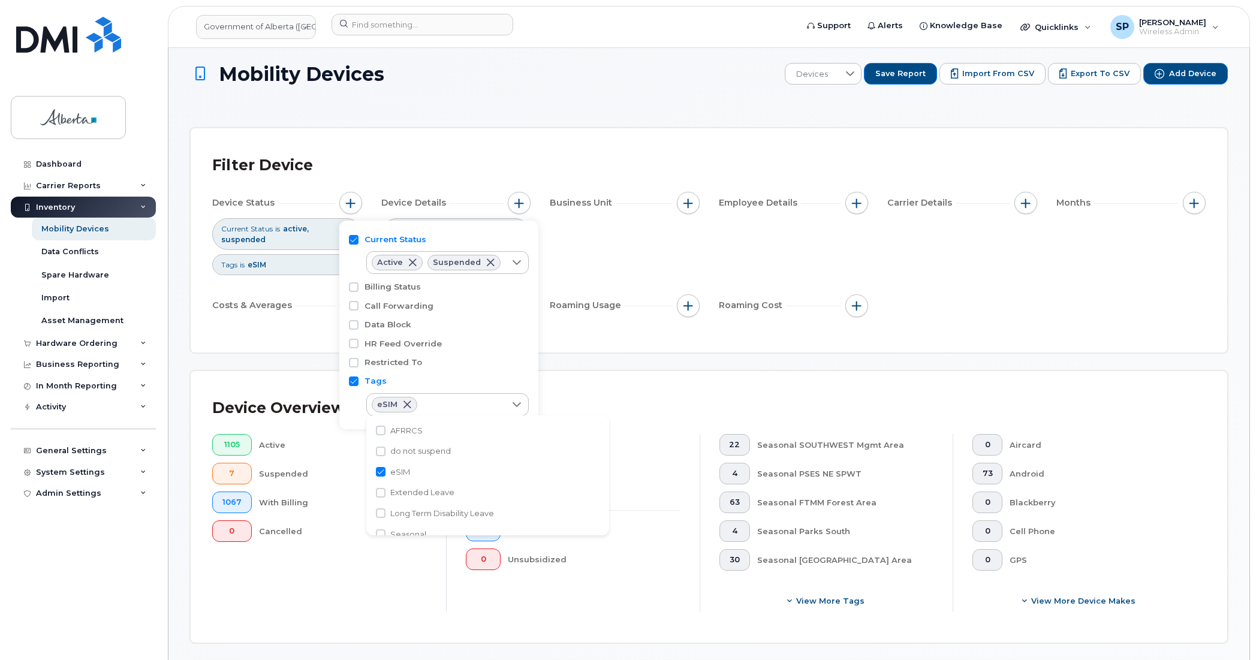
click at [1023, 259] on div "Device Status Current Status is active suspended Tags is eSIM Device Details De…" at bounding box center [708, 256] width 993 height 129
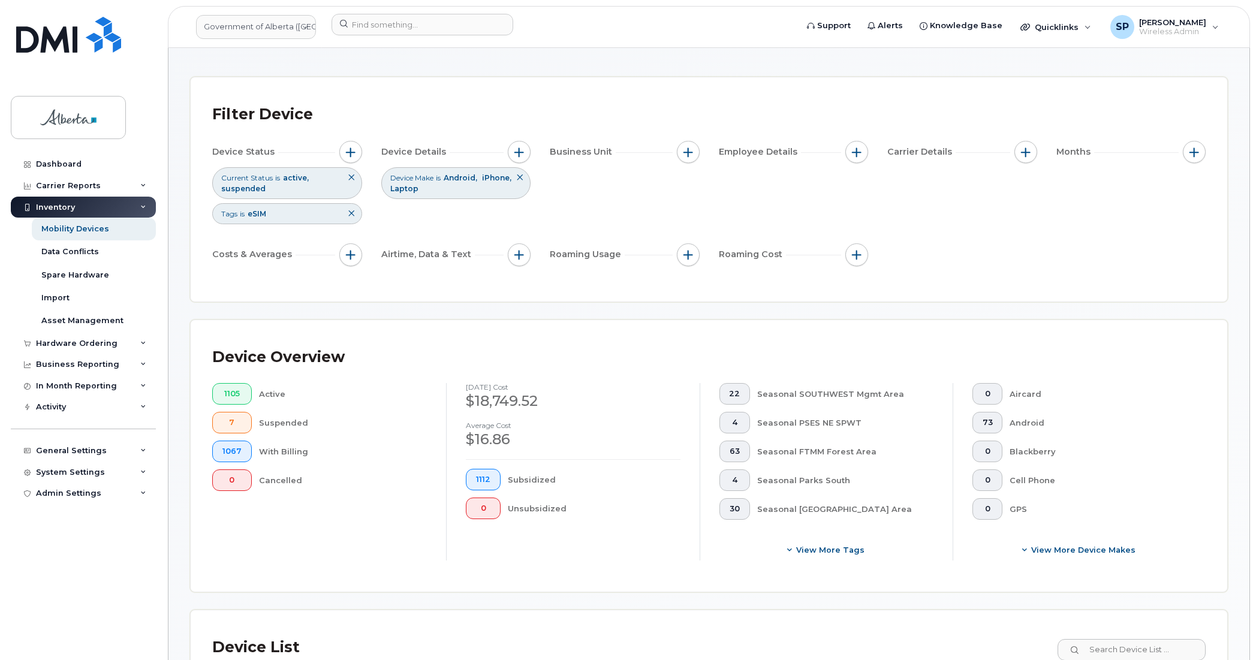
scroll to position [53, 0]
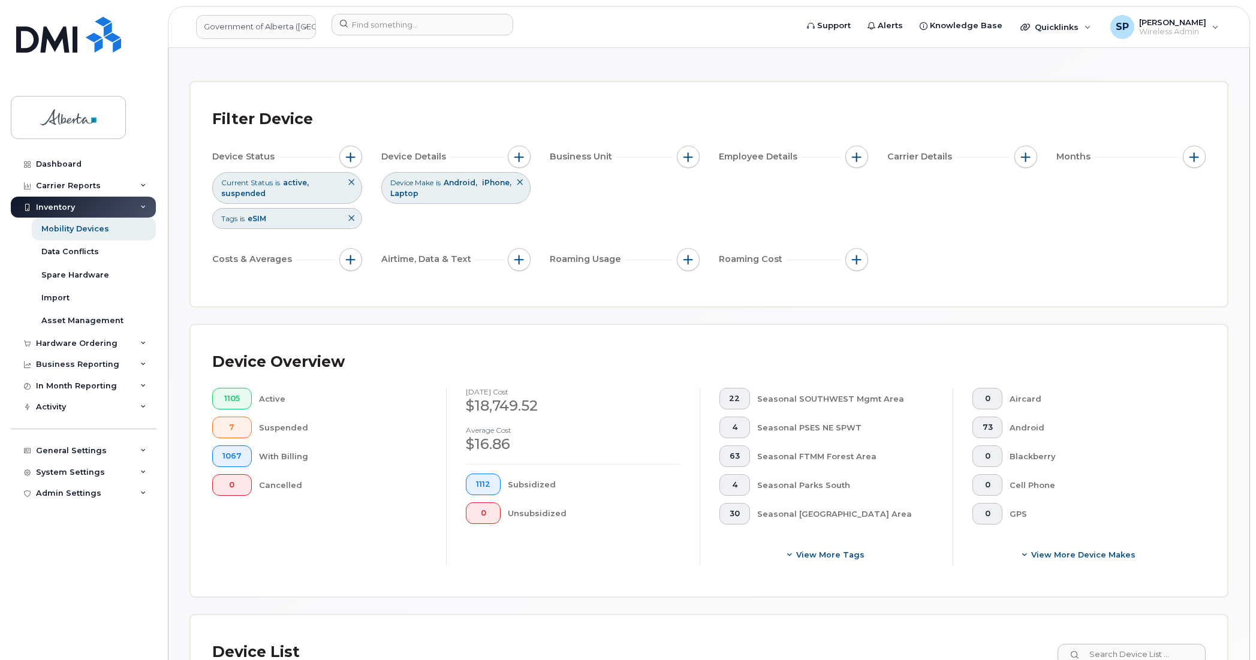
click at [486, 196] on div "Device Make is Android iPhone Laptop" at bounding box center [456, 187] width 150 height 31
click at [520, 155] on span "button" at bounding box center [519, 157] width 10 height 10
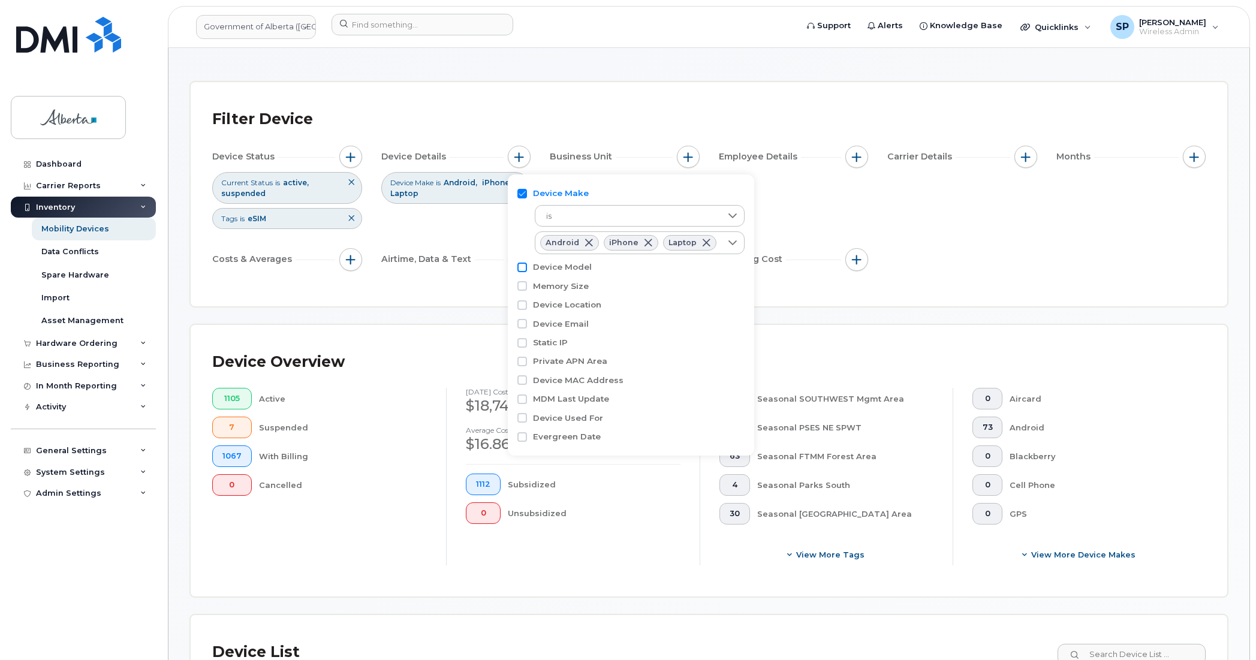
click at [523, 267] on input "Device Model" at bounding box center [522, 268] width 10 height 10
checkbox input "true"
click at [568, 292] on span "contains" at bounding box center [628, 291] width 186 height 22
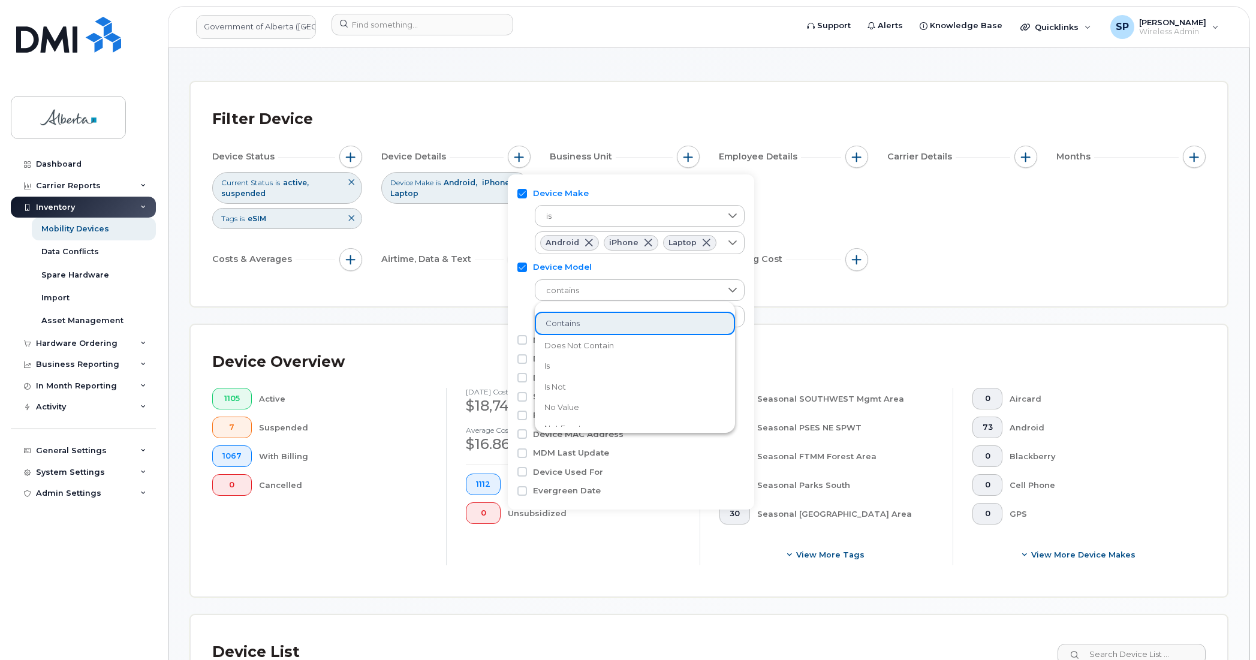
click at [561, 384] on span "is not" at bounding box center [555, 386] width 22 height 11
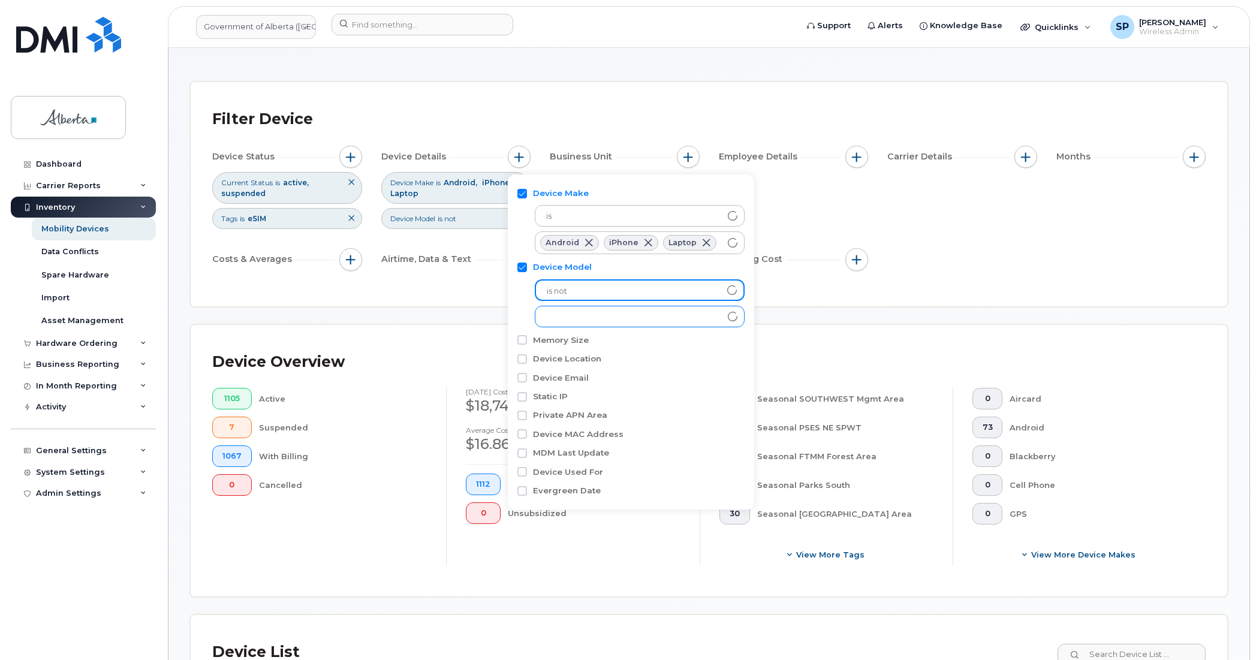
click at [637, 321] on div "empty" at bounding box center [628, 316] width 186 height 20
click at [644, 316] on div "empty" at bounding box center [628, 316] width 186 height 20
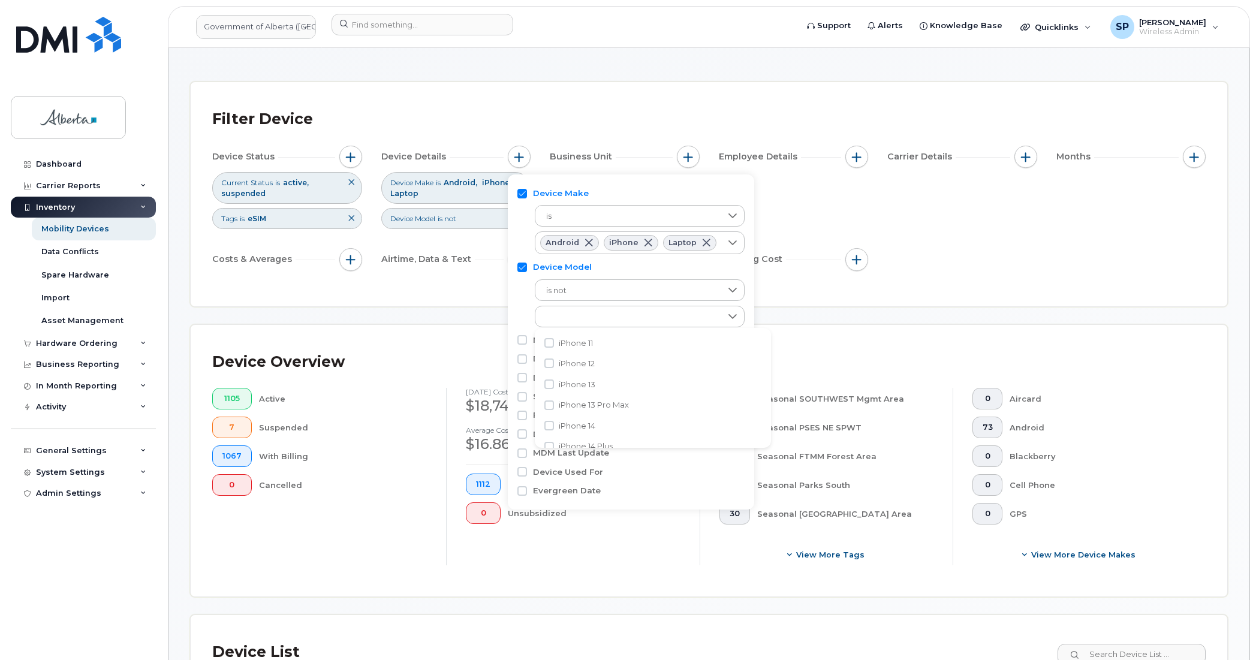
drag, startPoint x: 775, startPoint y: 334, endPoint x: 773, endPoint y: 352, distance: 18.6
click at [771, 352] on div "iPhone 11 iPhone 12 iPhone 13 iPhone 13 Pro Max iPhone 14 iPhone 14 Plus iPhone…" at bounding box center [653, 388] width 236 height 120
click at [550, 357] on input "Android Samsung Galaxy A13" at bounding box center [549, 361] width 10 height 10
checkbox input "true"
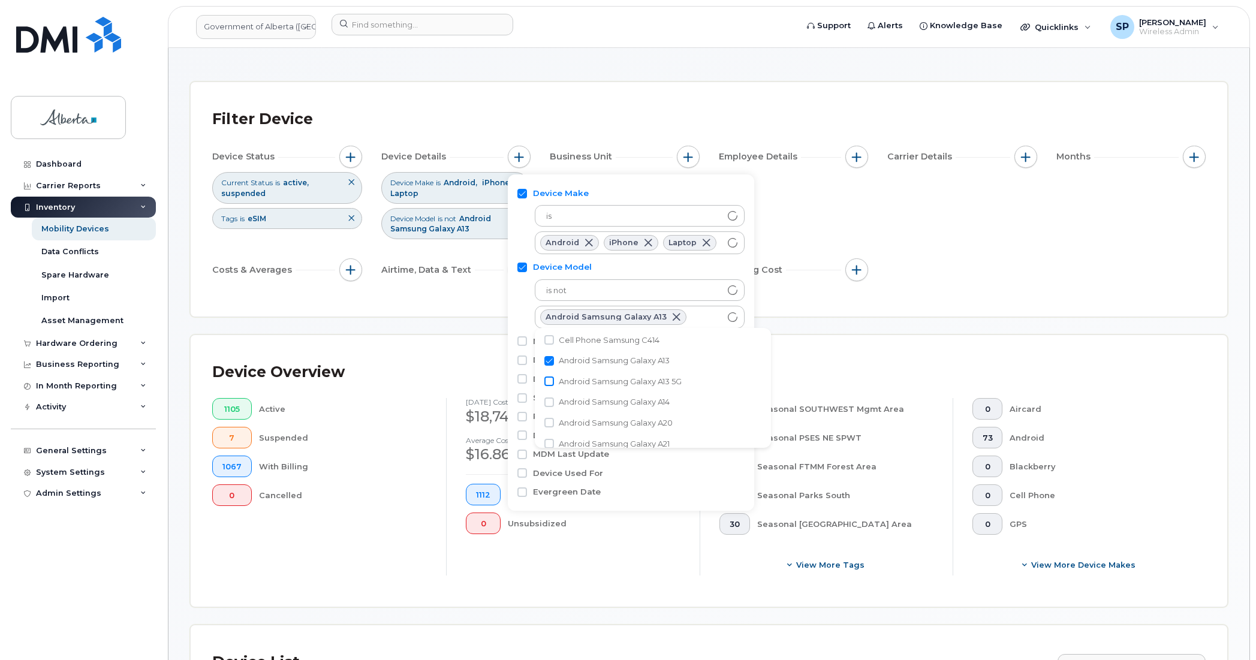
click at [547, 381] on input "Android Samsung Galaxy A13 5G" at bounding box center [549, 381] width 10 height 10
checkbox input "true"
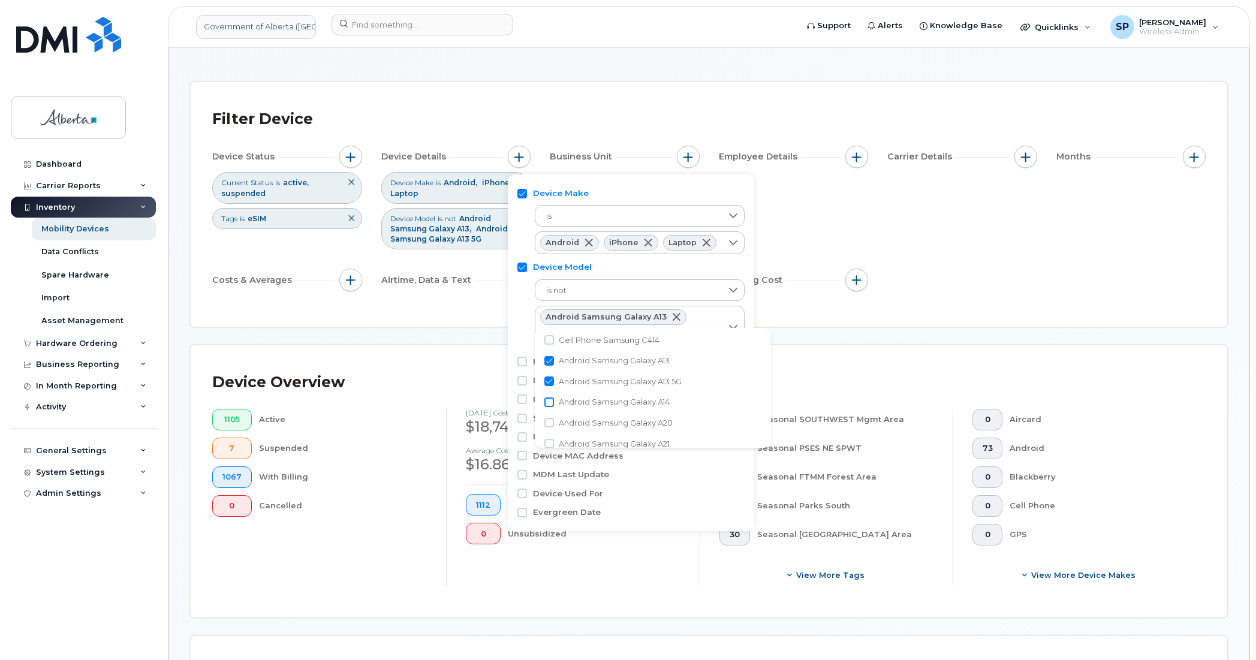
click at [546, 400] on input "Android Samsung Galaxy A14" at bounding box center [549, 402] width 10 height 10
checkbox input "true"
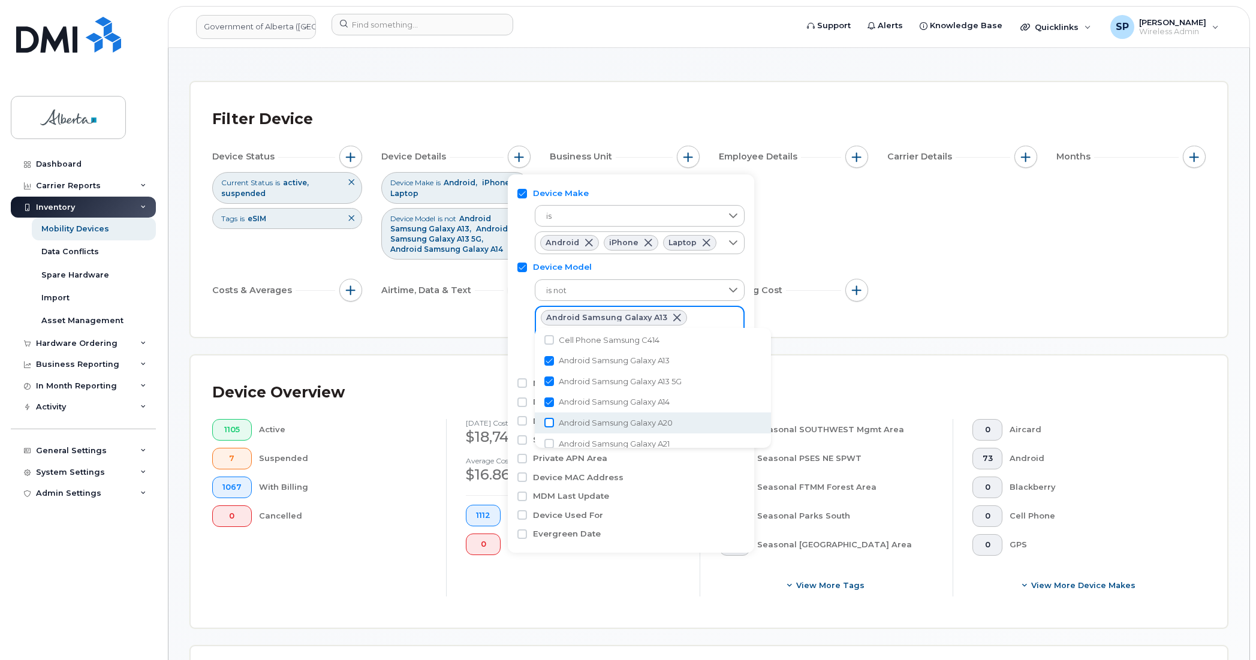
click at [550, 423] on input "Android Samsung Galaxy A20" at bounding box center [549, 423] width 10 height 10
checkbox input "true"
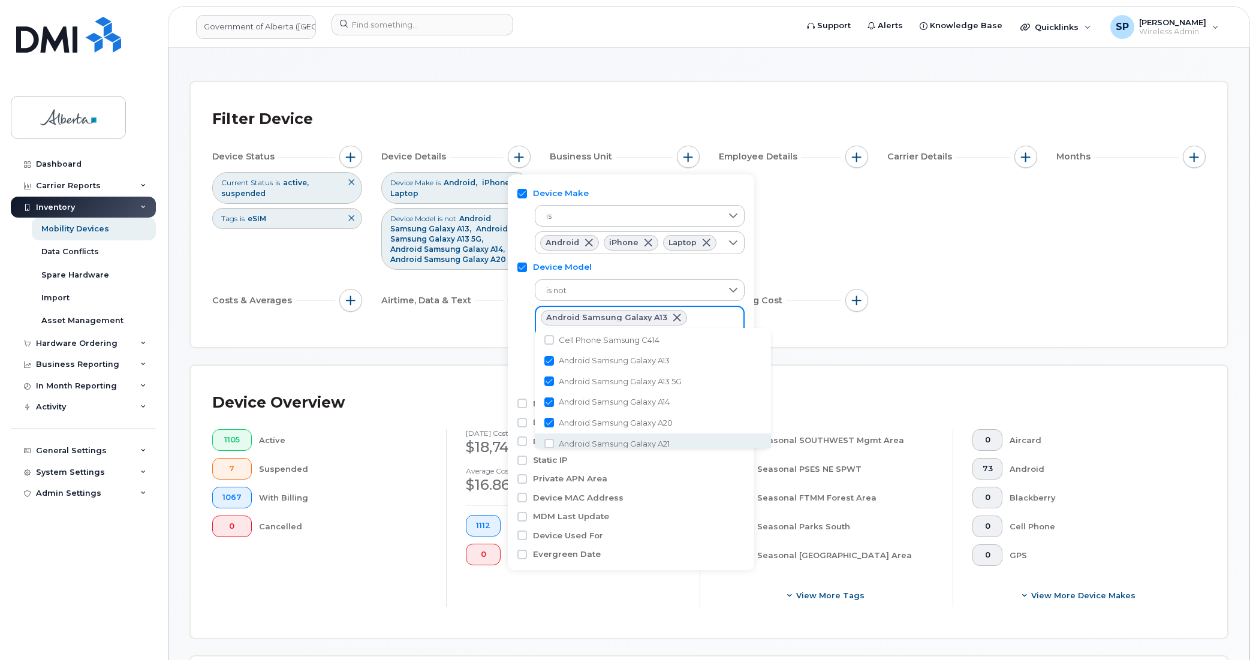
scroll to position [4835, 0]
click at [550, 436] on input "Android Samsung Galaxy A21" at bounding box center [549, 439] width 10 height 10
checkbox input "true"
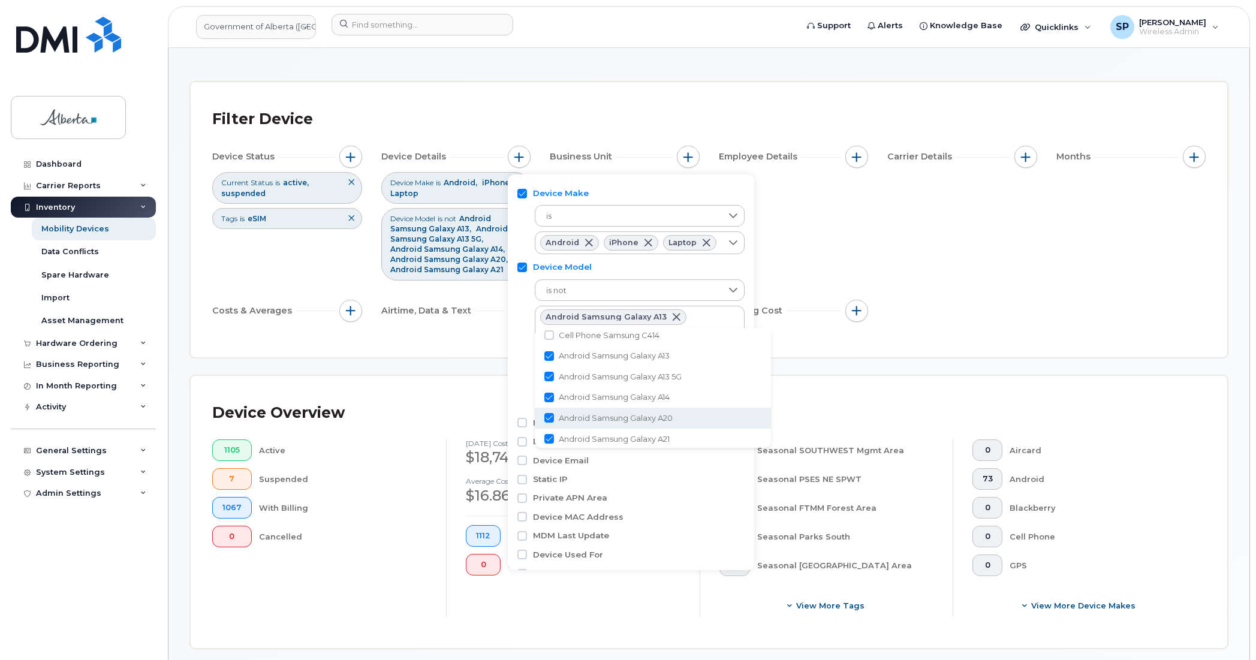
drag, startPoint x: 772, startPoint y: 408, endPoint x: 771, endPoint y: 417, distance: 8.4
click at [771, 417] on li "Android Samsung Galaxy A20" at bounding box center [653, 418] width 236 height 21
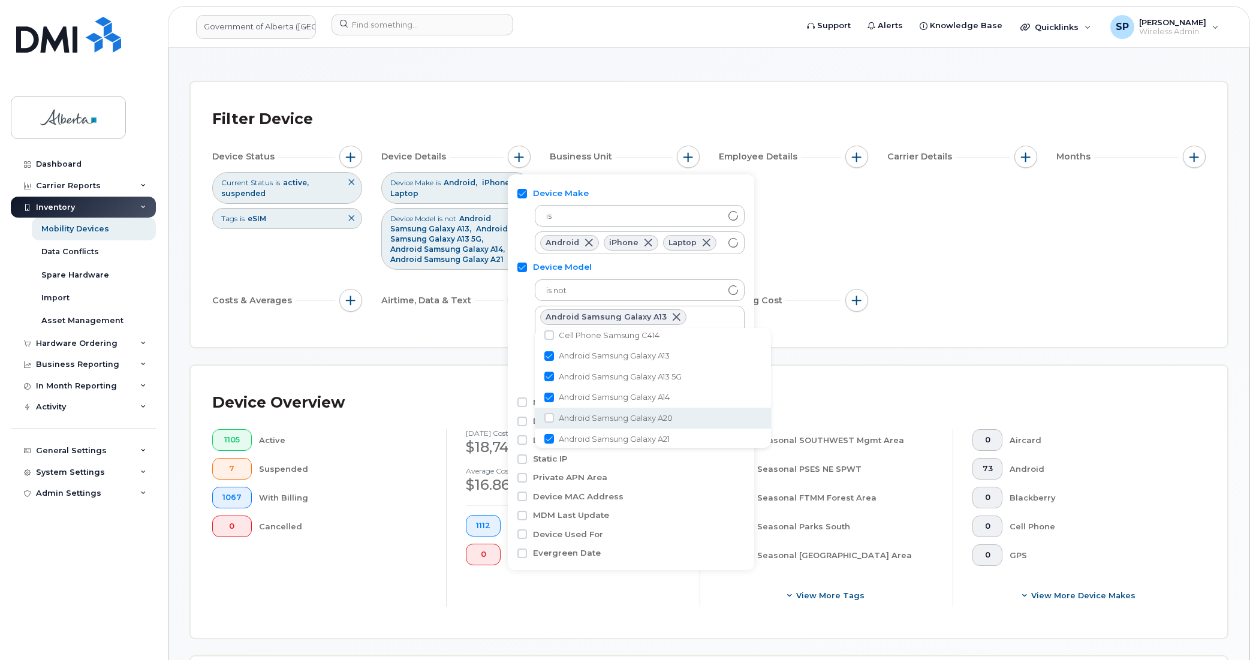
drag, startPoint x: 772, startPoint y: 411, endPoint x: 772, endPoint y: 421, distance: 9.6
click at [771, 421] on li "Android Samsung Galaxy A20" at bounding box center [653, 418] width 236 height 21
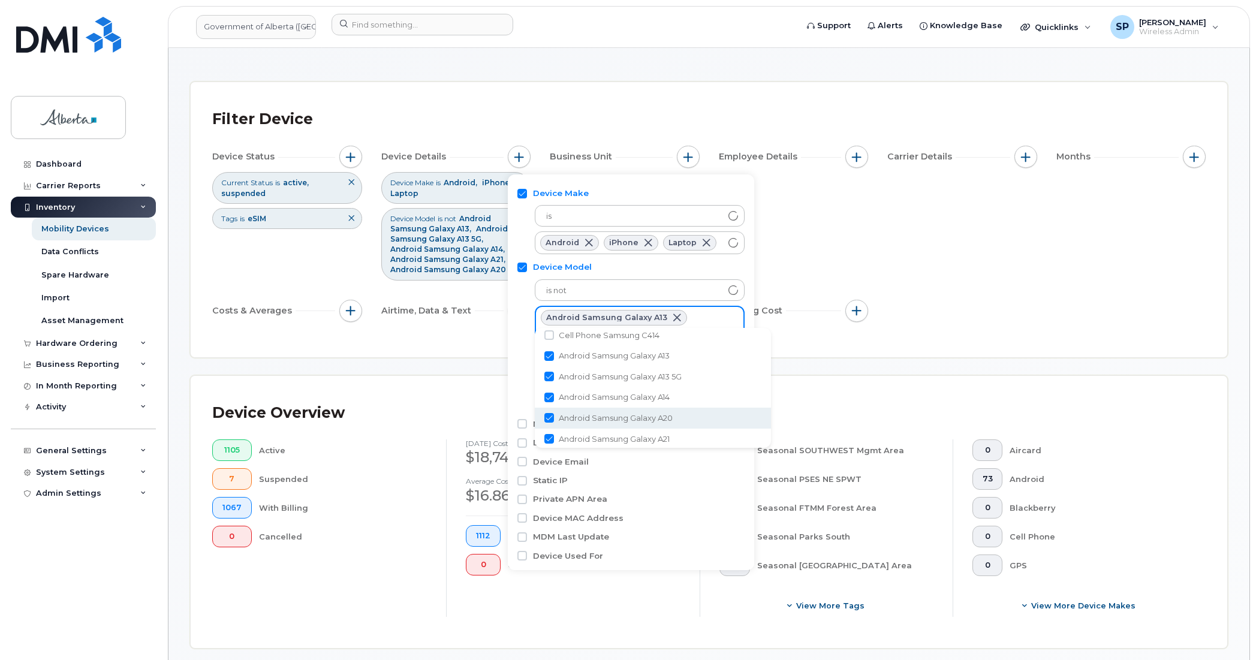
checkbox input "true"
click at [549, 369] on input "Android Samsung Galaxy S9" at bounding box center [549, 372] width 10 height 10
checkbox input "true"
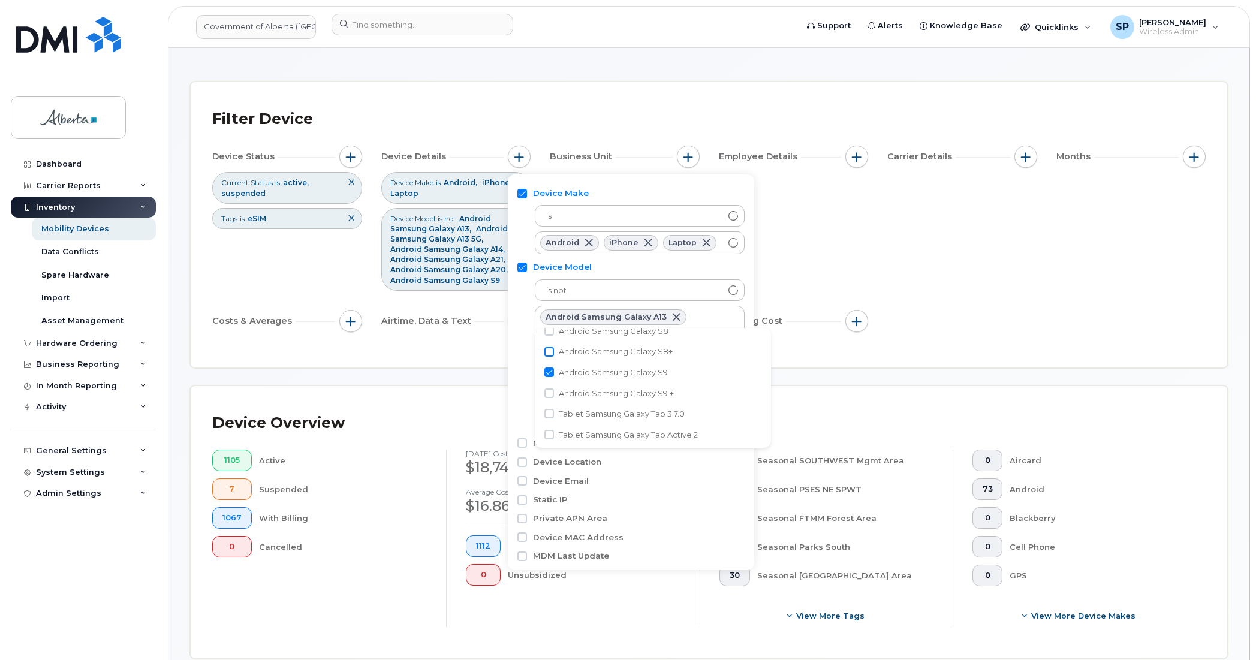
click at [550, 349] on input "Android Samsung Galaxy S8+" at bounding box center [549, 352] width 10 height 10
checkbox input "true"
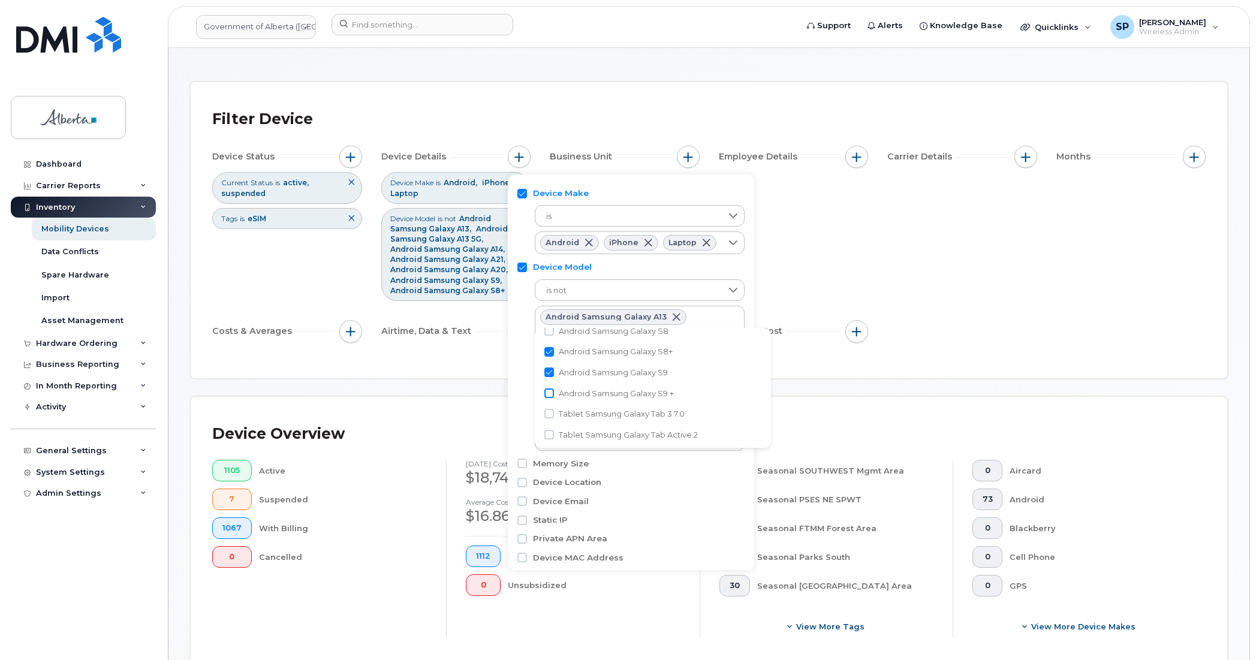
click at [549, 390] on input "Android Samsung Galaxy S9 +" at bounding box center [549, 393] width 10 height 10
checkbox input "true"
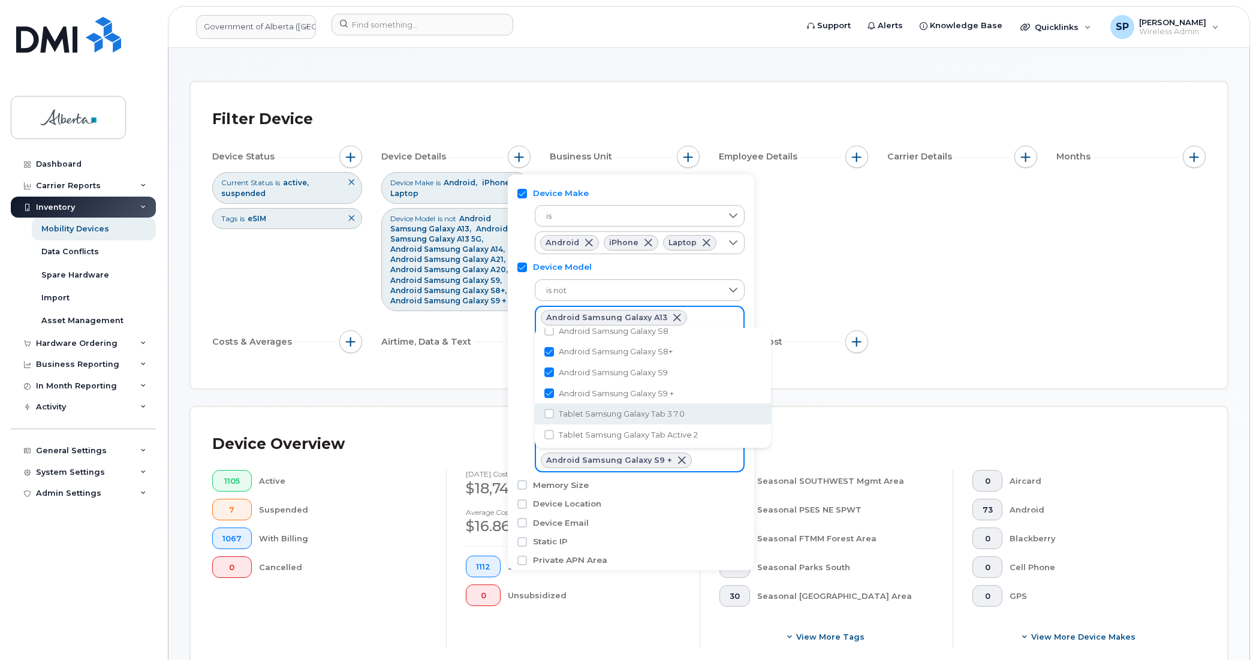
scroll to position [5165, 0]
click at [550, 417] on input "Android Samsung Galaxy S21 5G" at bounding box center [549, 420] width 10 height 10
checkbox input "true"
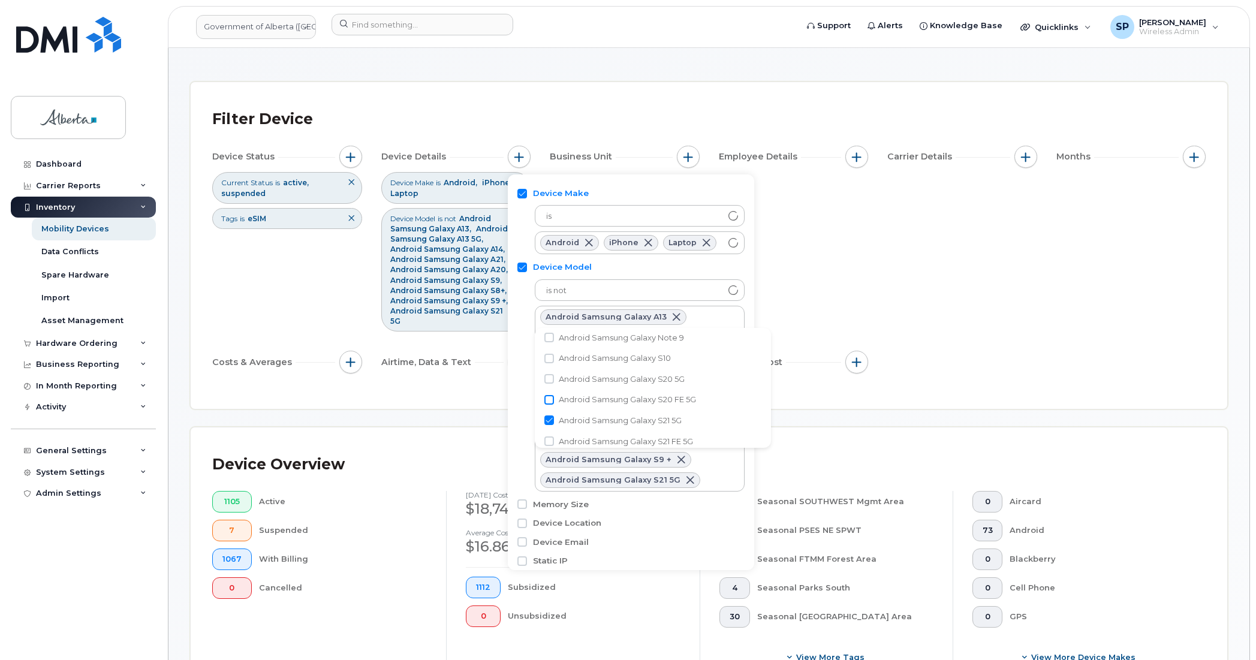
click at [552, 397] on input "Android Samsung Galaxy S20 FE 5G" at bounding box center [549, 400] width 10 height 10
checkbox input "true"
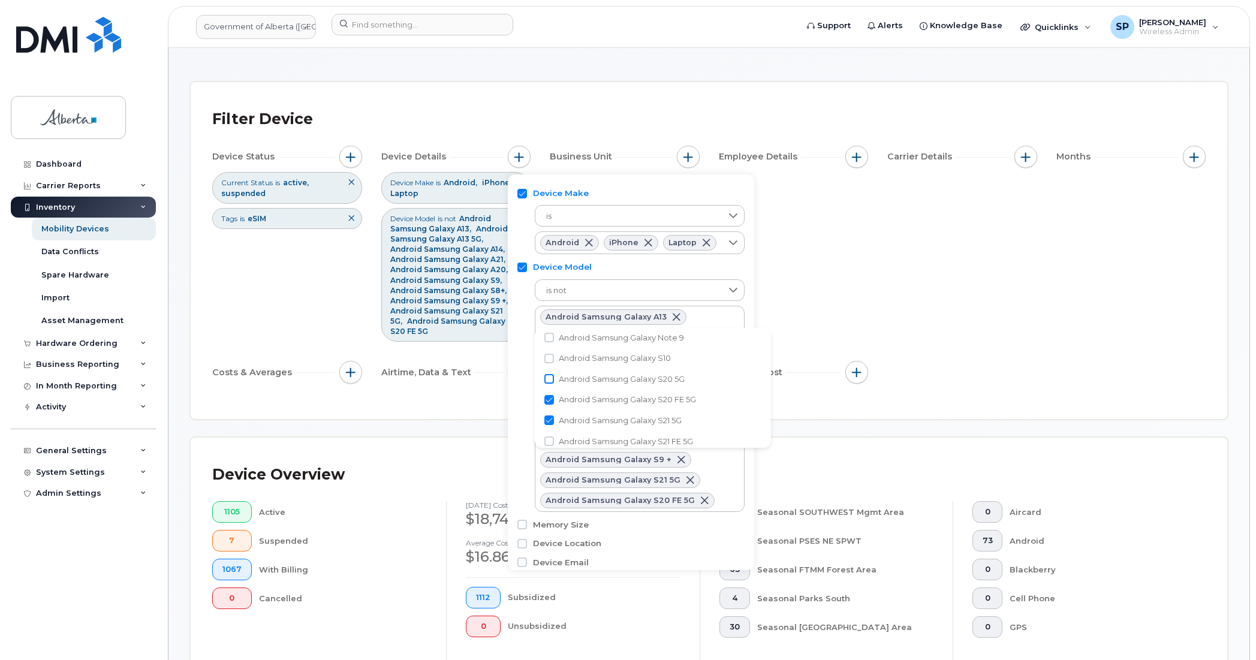
click at [552, 376] on input "Android Samsung Galaxy S20 5G" at bounding box center [549, 379] width 10 height 10
checkbox input "true"
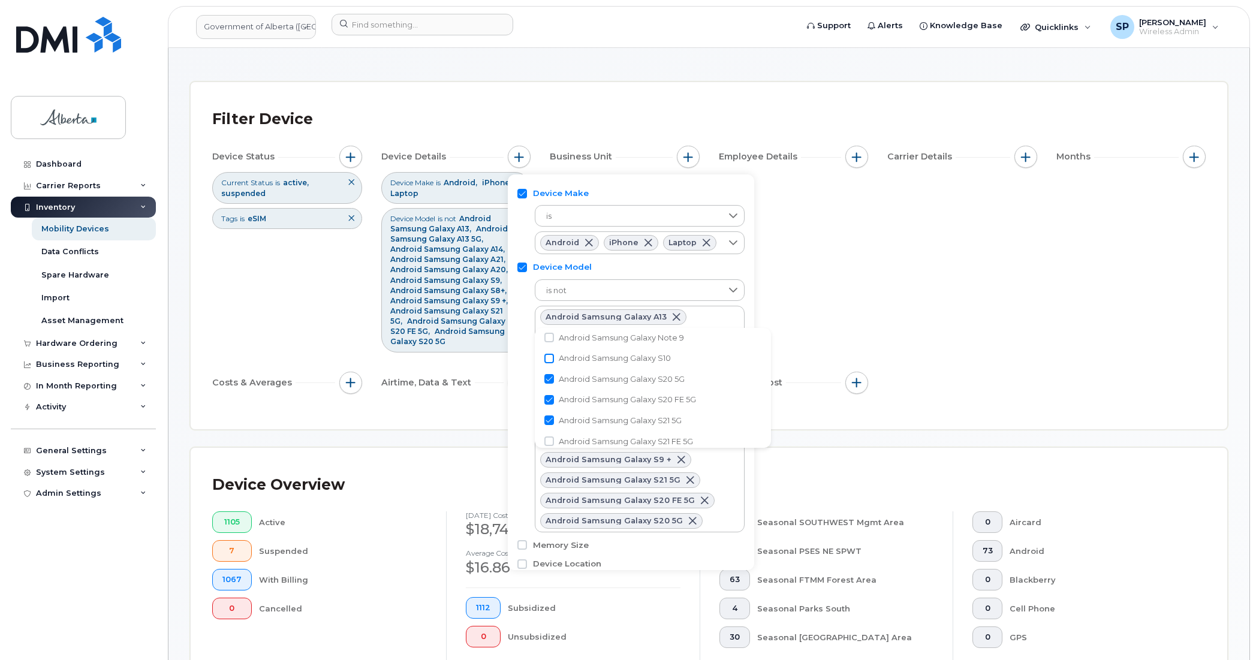
click at [549, 354] on input "Android Samsung Galaxy S10" at bounding box center [549, 359] width 10 height 10
checkbox input "true"
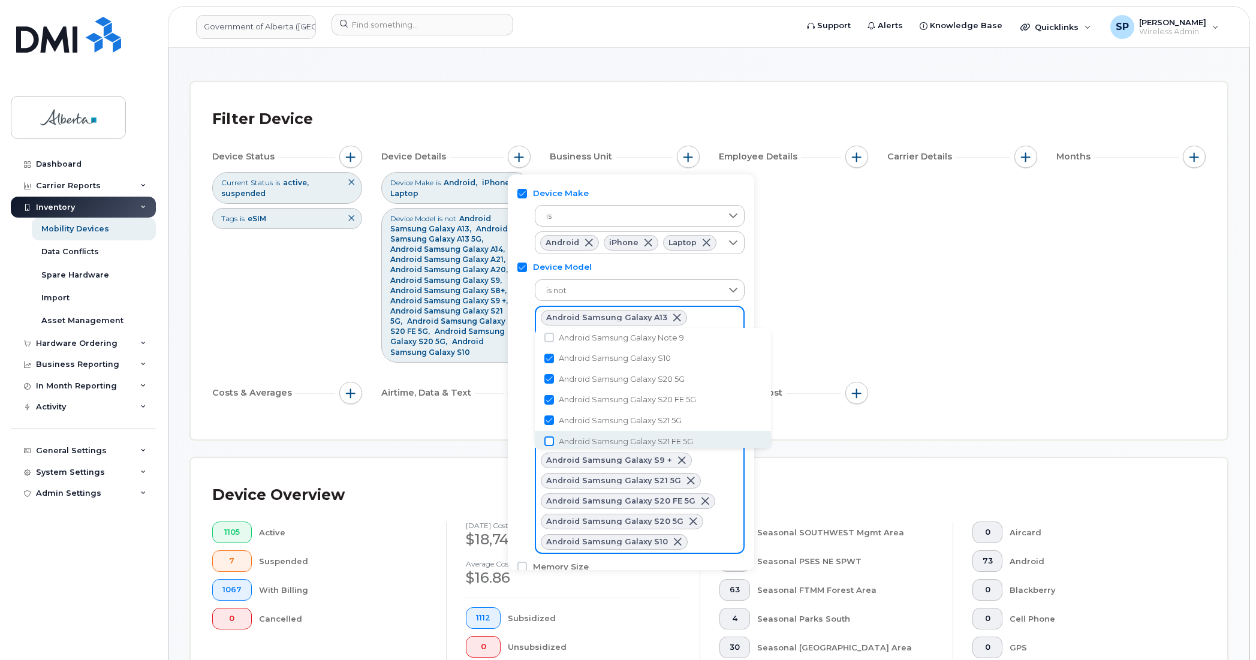
scroll to position [5166, 0]
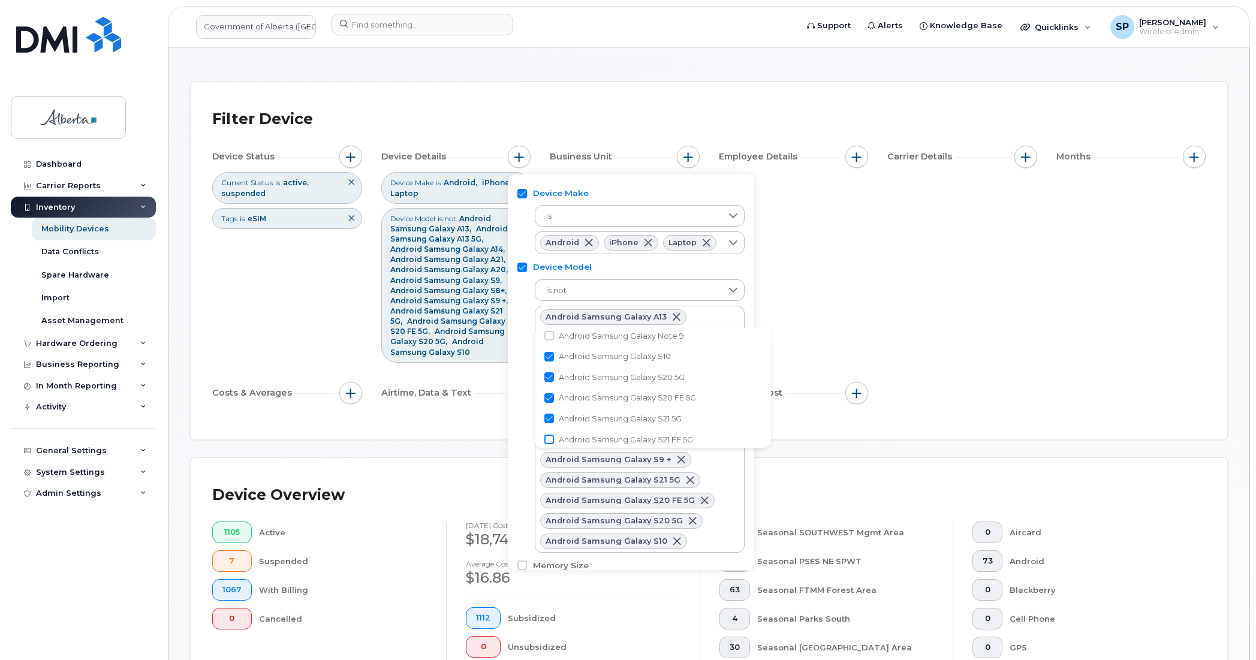
click at [549, 438] on input "Android Samsung Galaxy S21 FE 5G" at bounding box center [549, 440] width 10 height 10
checkbox input "true"
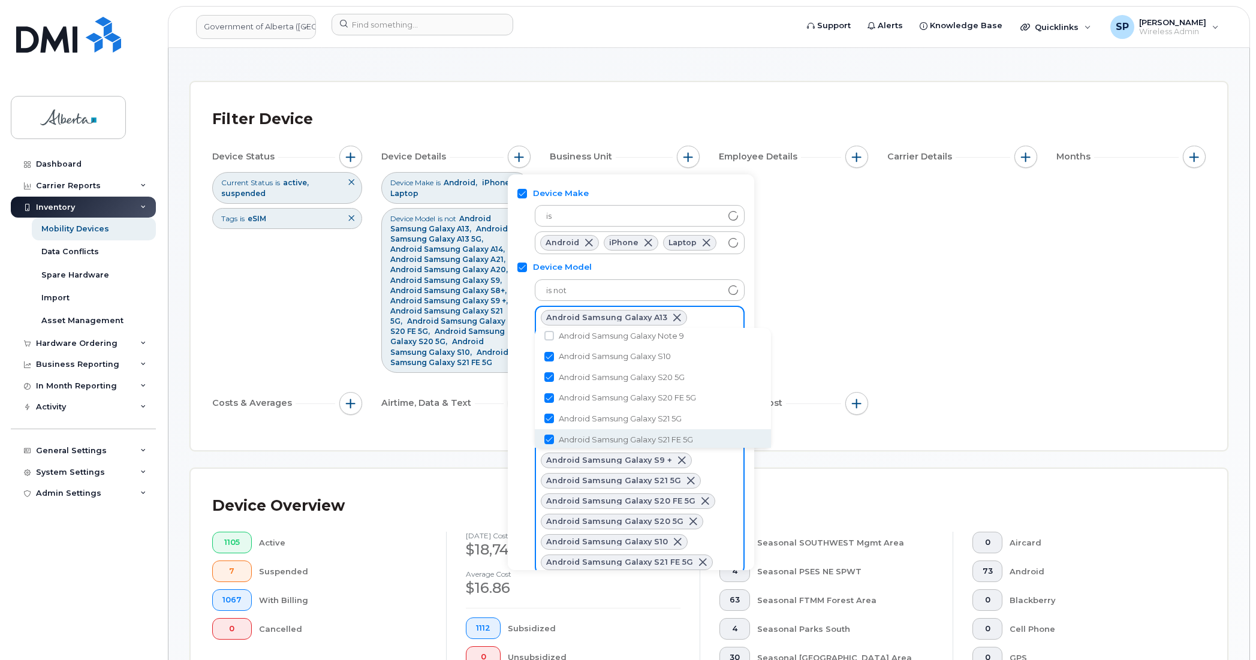
scroll to position [5187, 0]
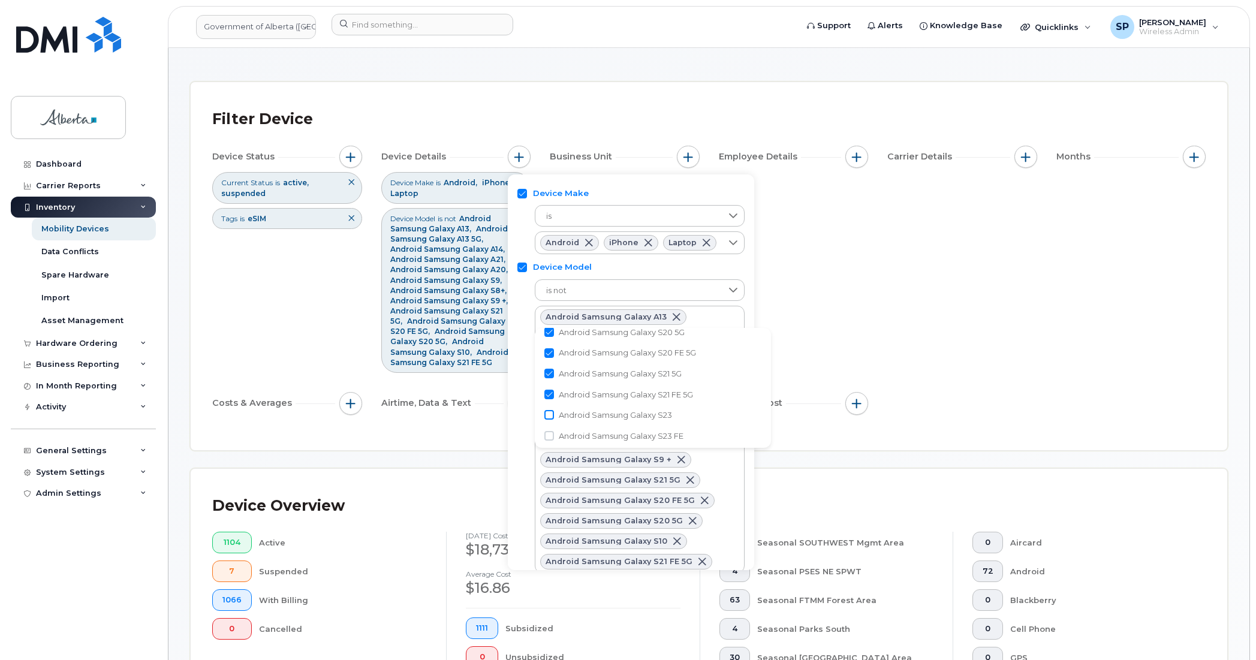
click at [552, 412] on input "Android Samsung Galaxy S23" at bounding box center [549, 415] width 10 height 10
checkbox input "true"
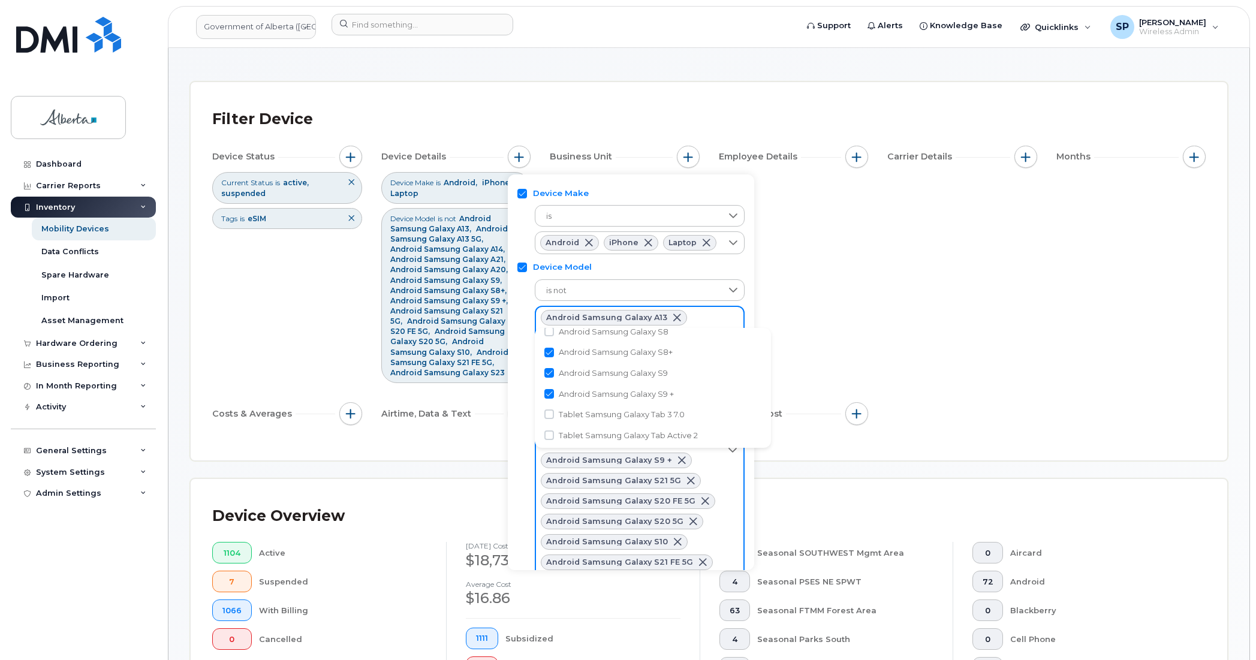
scroll to position [5305, 0]
click at [549, 400] on input "Android Samsung Galaxy S7" at bounding box center [549, 404] width 10 height 10
checkbox input "true"
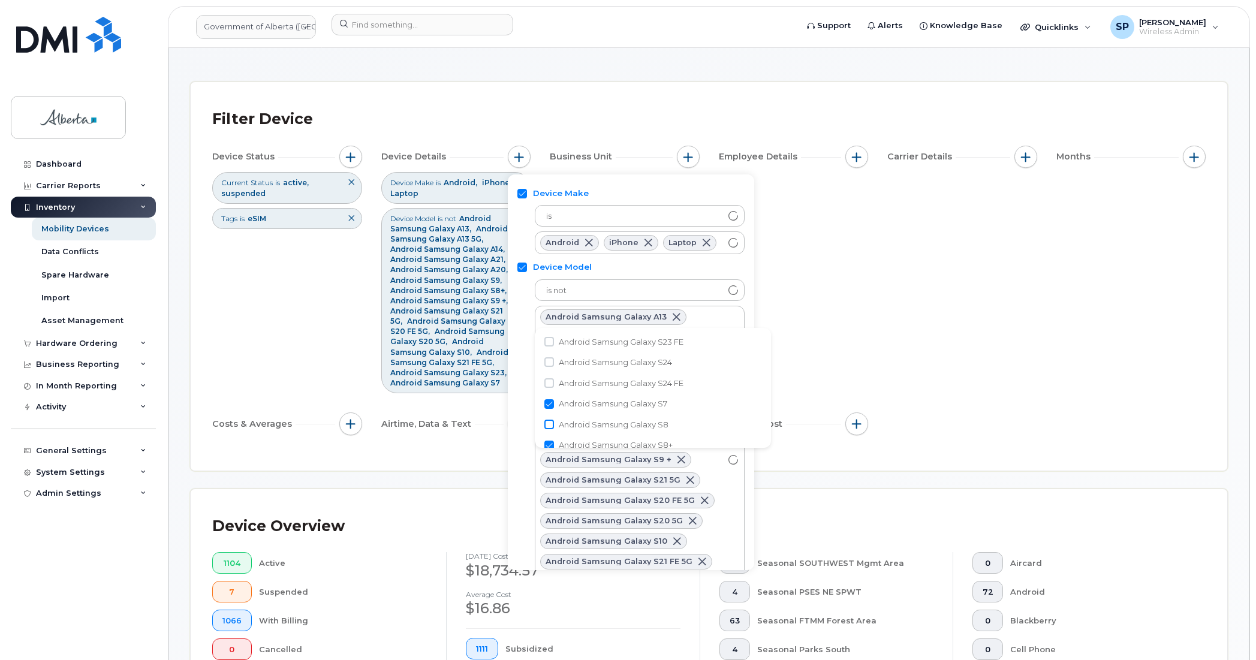
click at [549, 421] on input "Android Samsung Galaxy S8" at bounding box center [549, 425] width 10 height 10
checkbox input "true"
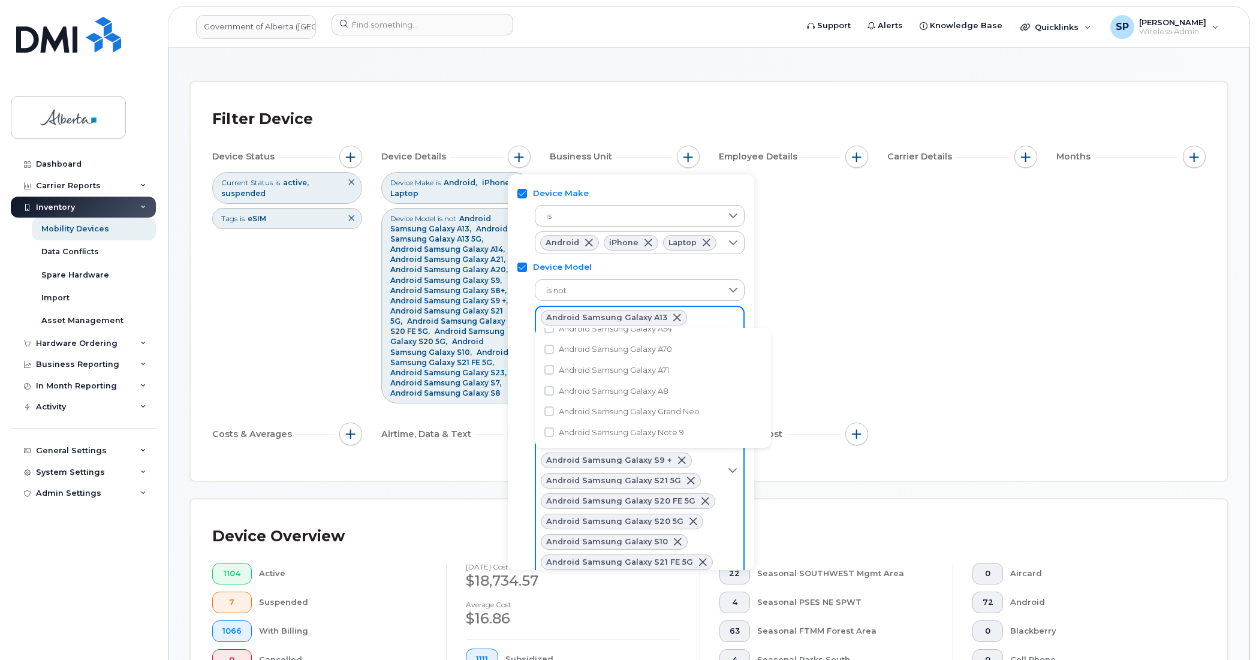
scroll to position [5070, 0]
click at [549, 344] on input "Android Samsung Galaxy A70" at bounding box center [549, 349] width 10 height 10
checkbox input "true"
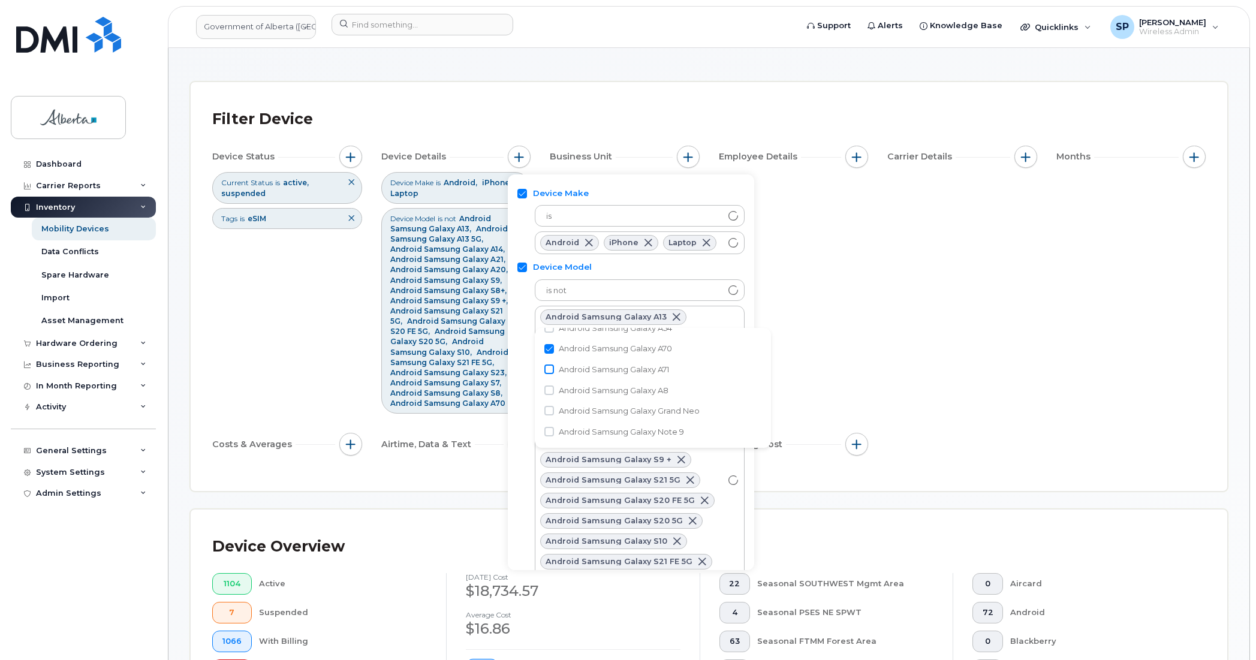
click at [550, 367] on input "Android Samsung Galaxy A71" at bounding box center [549, 369] width 10 height 10
checkbox input "true"
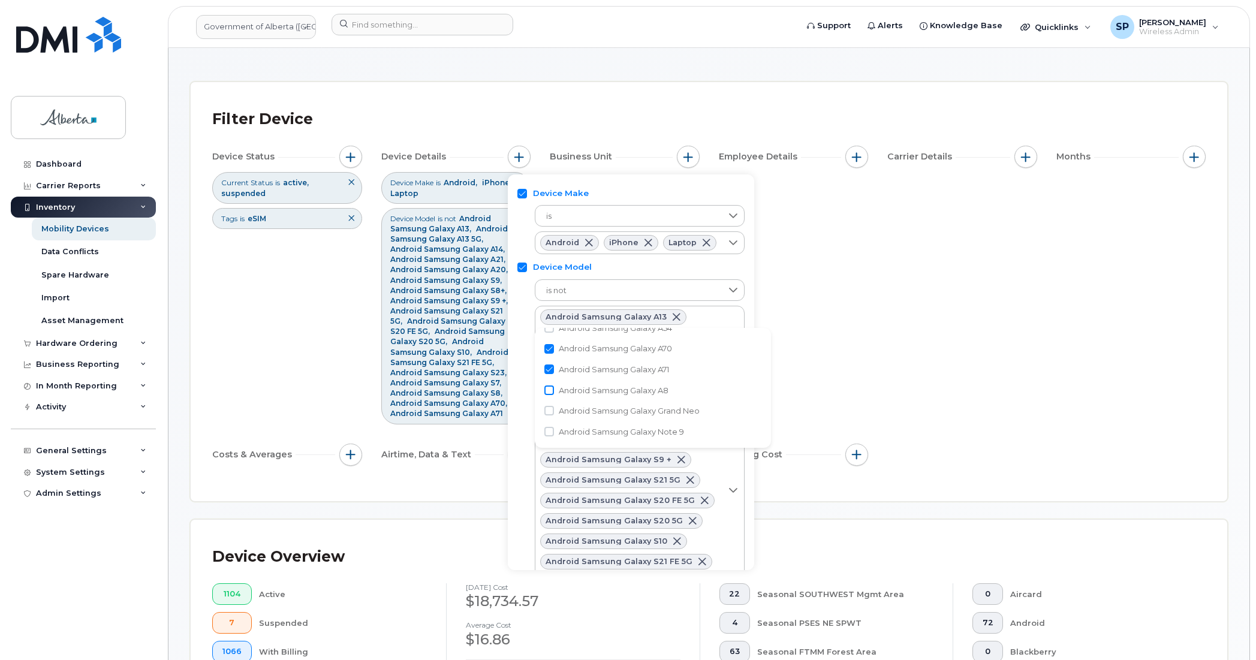
click at [547, 390] on input "Android Samsung Galaxy A8" at bounding box center [549, 390] width 10 height 10
checkbox input "true"
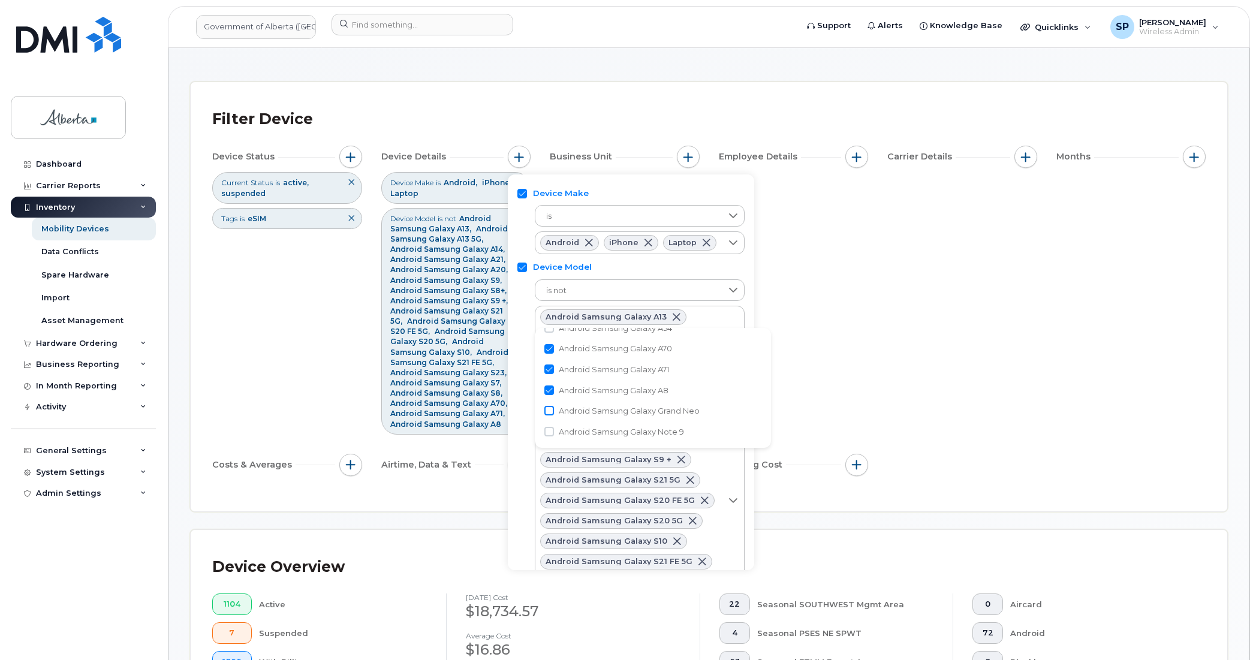
click at [550, 408] on input "Android Samsung Galaxy Grand Neo" at bounding box center [549, 411] width 10 height 10
checkbox input "true"
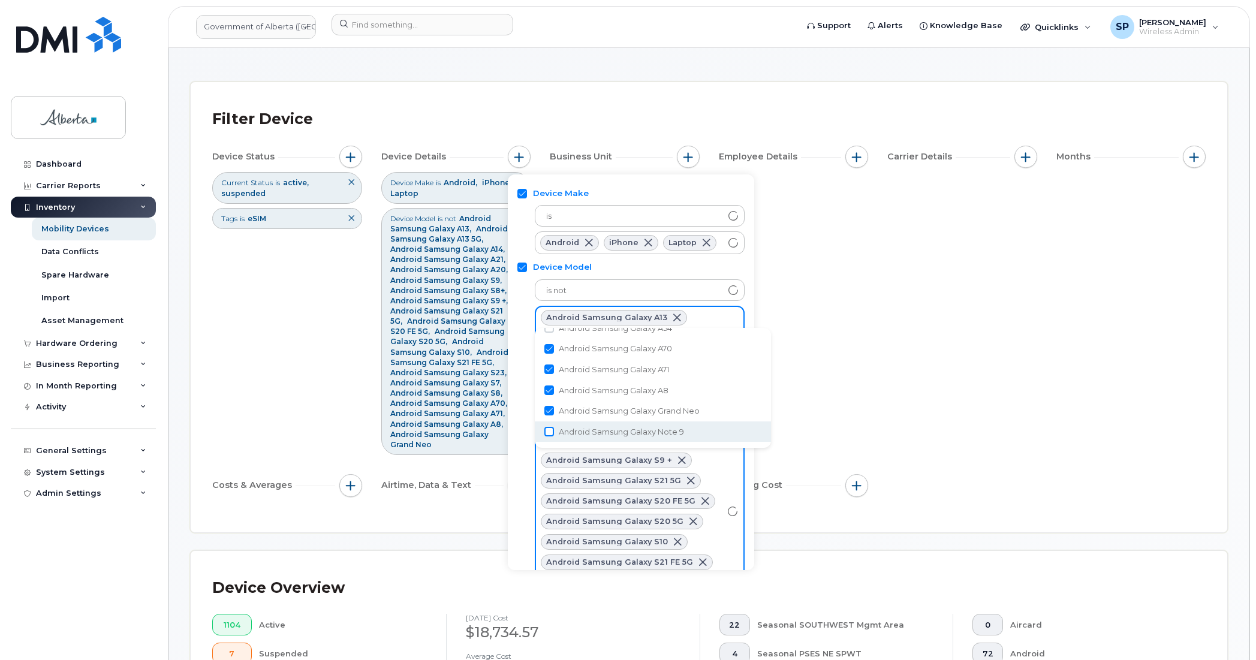
click at [549, 427] on input "Android Samsung Galaxy Note 9" at bounding box center [549, 432] width 10 height 10
checkbox input "true"
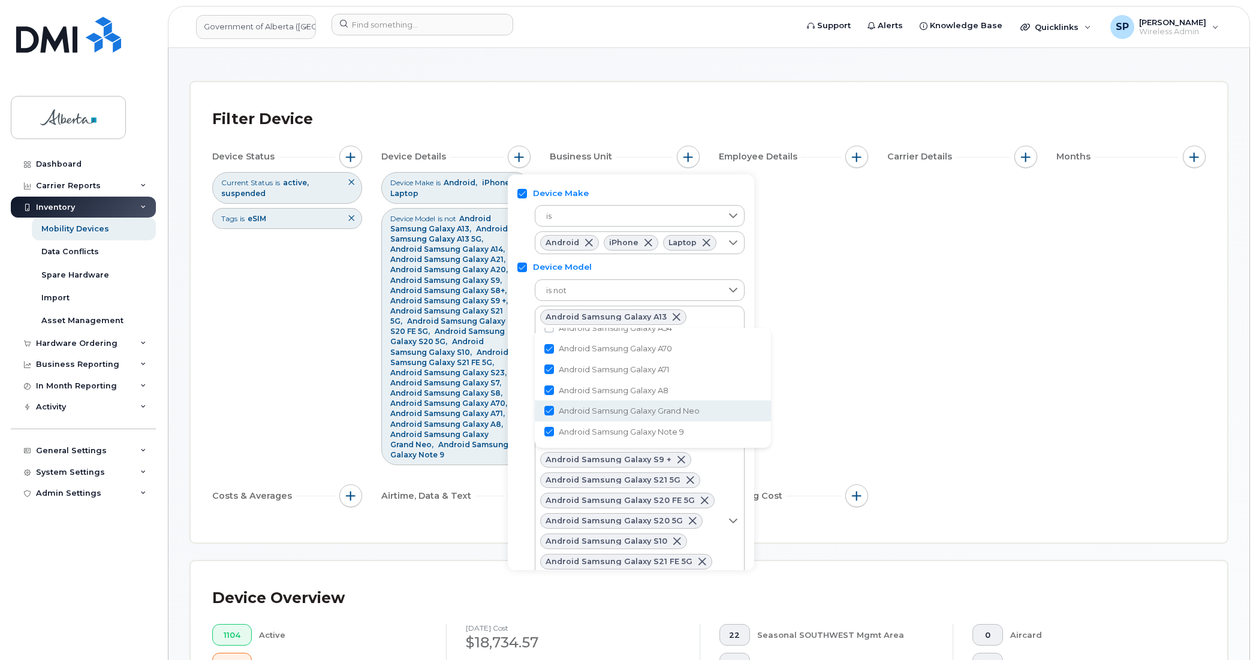
drag, startPoint x: 775, startPoint y: 414, endPoint x: 769, endPoint y: 403, distance: 12.1
click at [769, 403] on div "iPhone 11 iPhone 12 iPhone 13 iPhone 13 Pro Max iPhone 14 iPhone 14 Plus iPhone…" at bounding box center [653, 388] width 236 height 120
click at [550, 409] on input "Android Samsung Galaxy A32 5G" at bounding box center [549, 412] width 10 height 10
checkbox input "true"
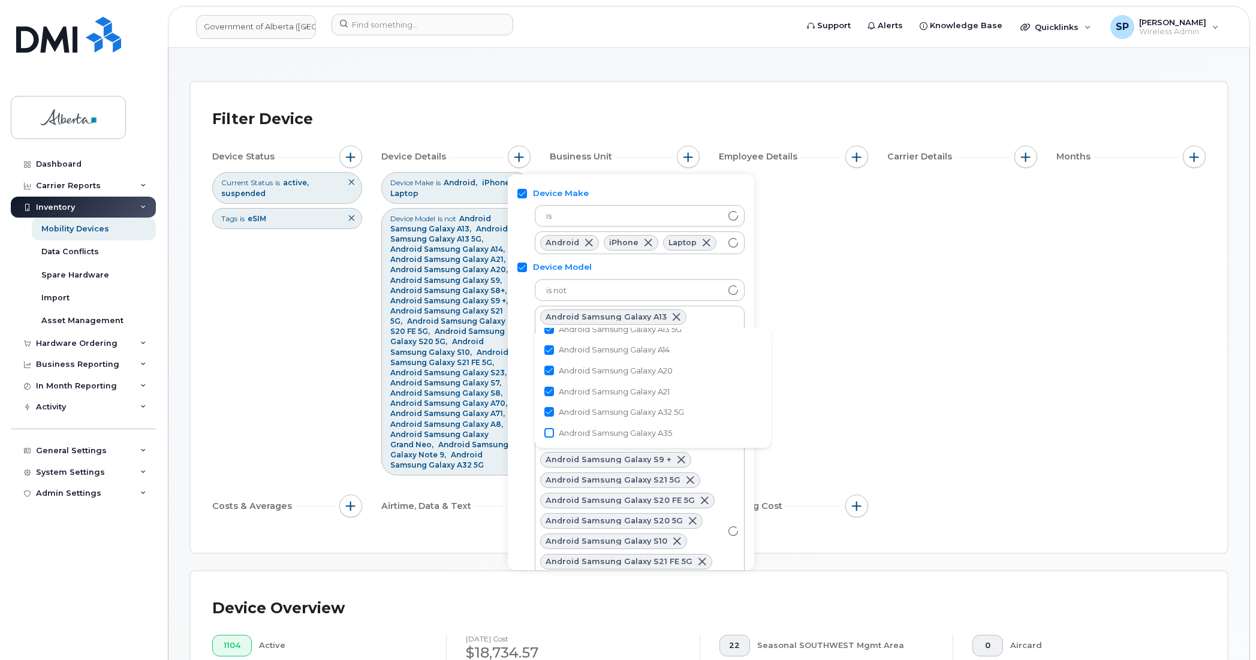
click at [550, 429] on input "Android Samsung Galaxy A35" at bounding box center [549, 433] width 10 height 10
checkbox input "true"
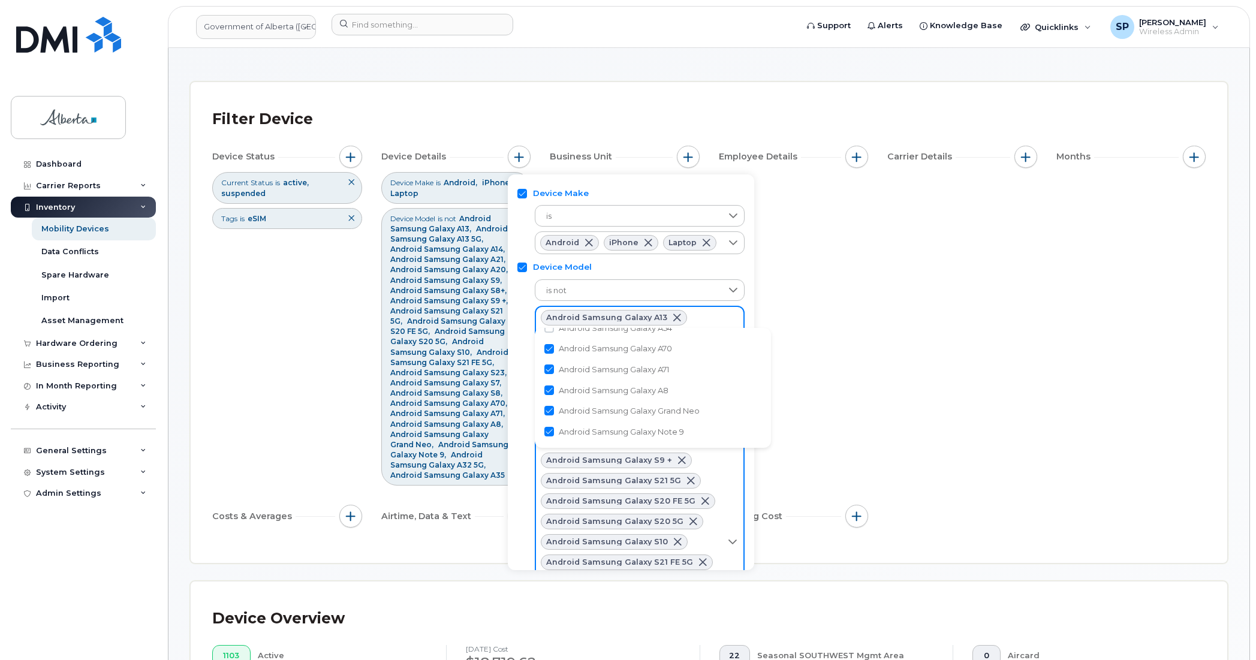
scroll to position [4930, 0]
click at [550, 403] on input "Android Samsung Galaxy A5" at bounding box center [549, 407] width 10 height 10
checkbox input "true"
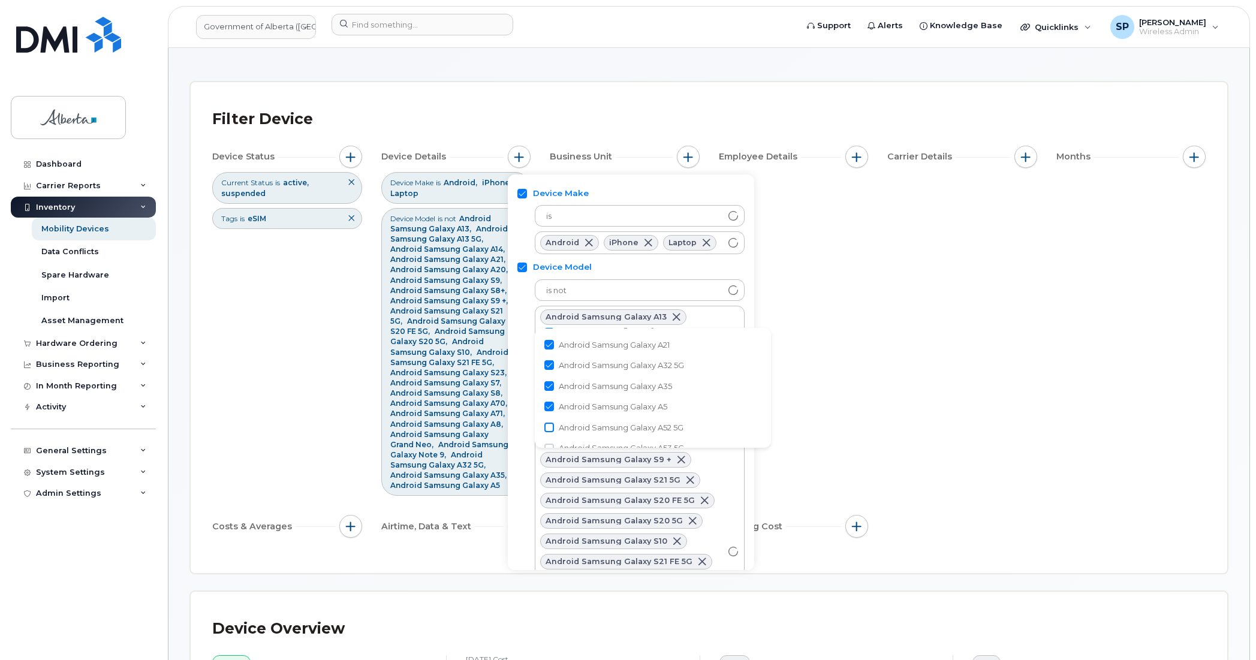
click at [553, 426] on input "Android Samsung Galaxy A52 5G" at bounding box center [549, 428] width 10 height 10
checkbox input "true"
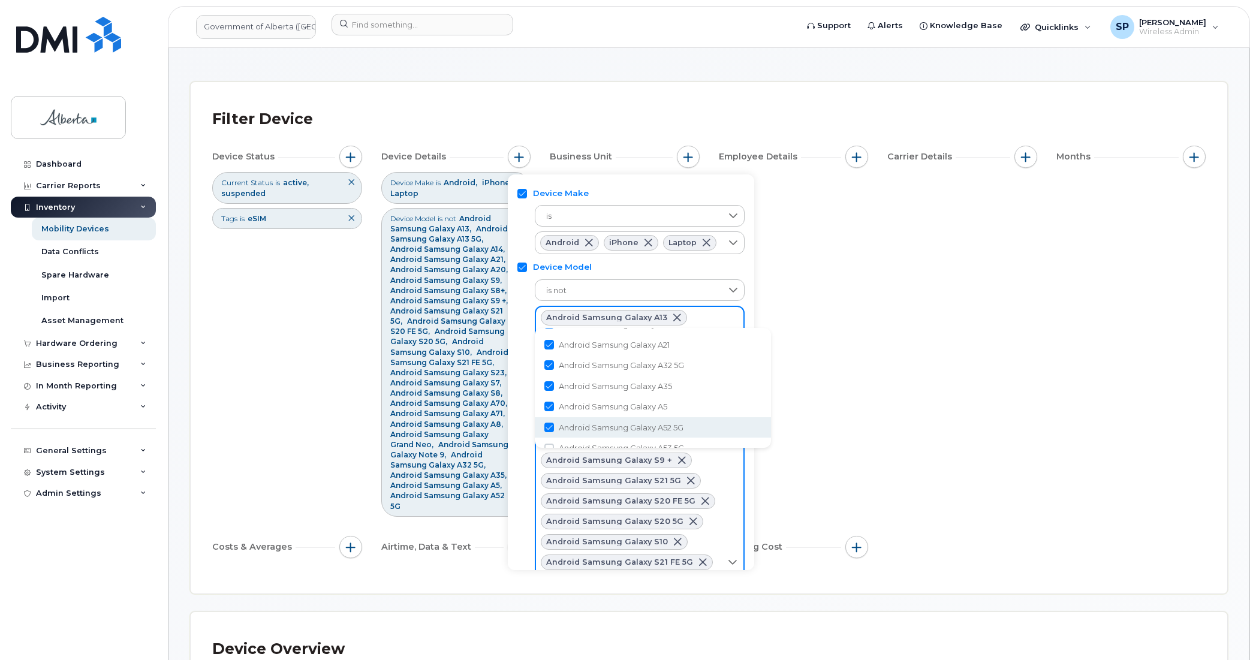
scroll to position [4939, 0]
click at [549, 436] on input "Android Samsung Galaxy A53 5G" at bounding box center [549, 440] width 10 height 10
checkbox input "true"
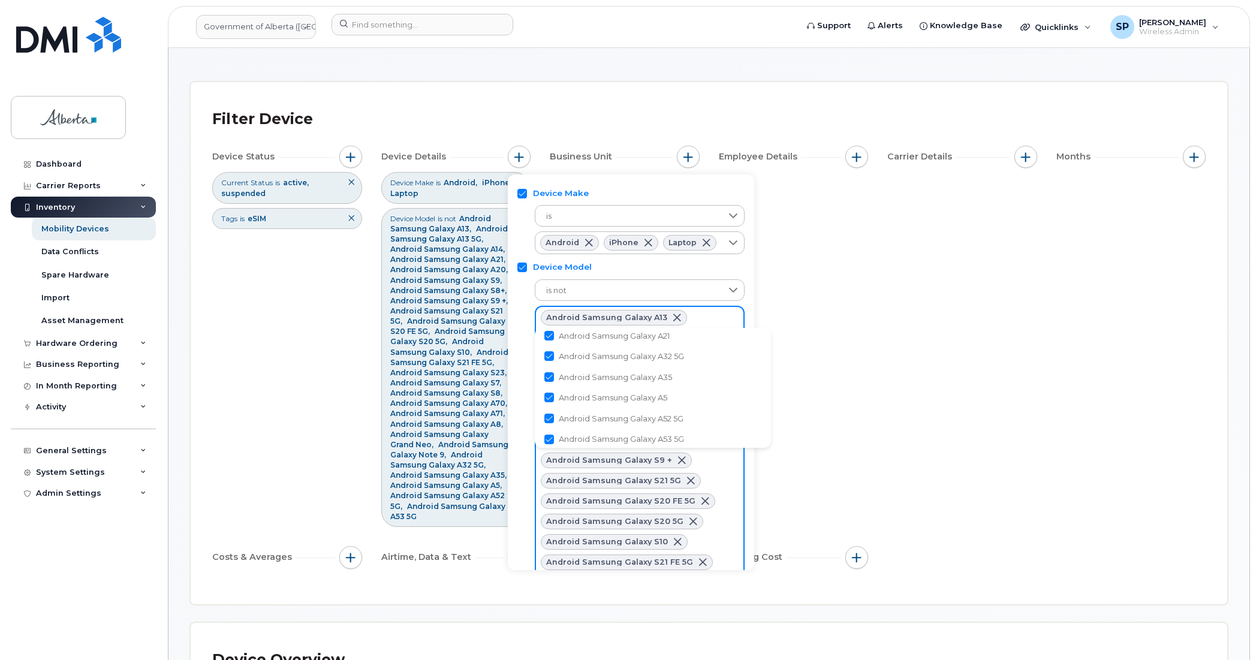
scroll to position [4959, 0]
click at [549, 420] on input "Android Samsung Galaxy A54" at bounding box center [549, 422] width 10 height 10
checkbox input "true"
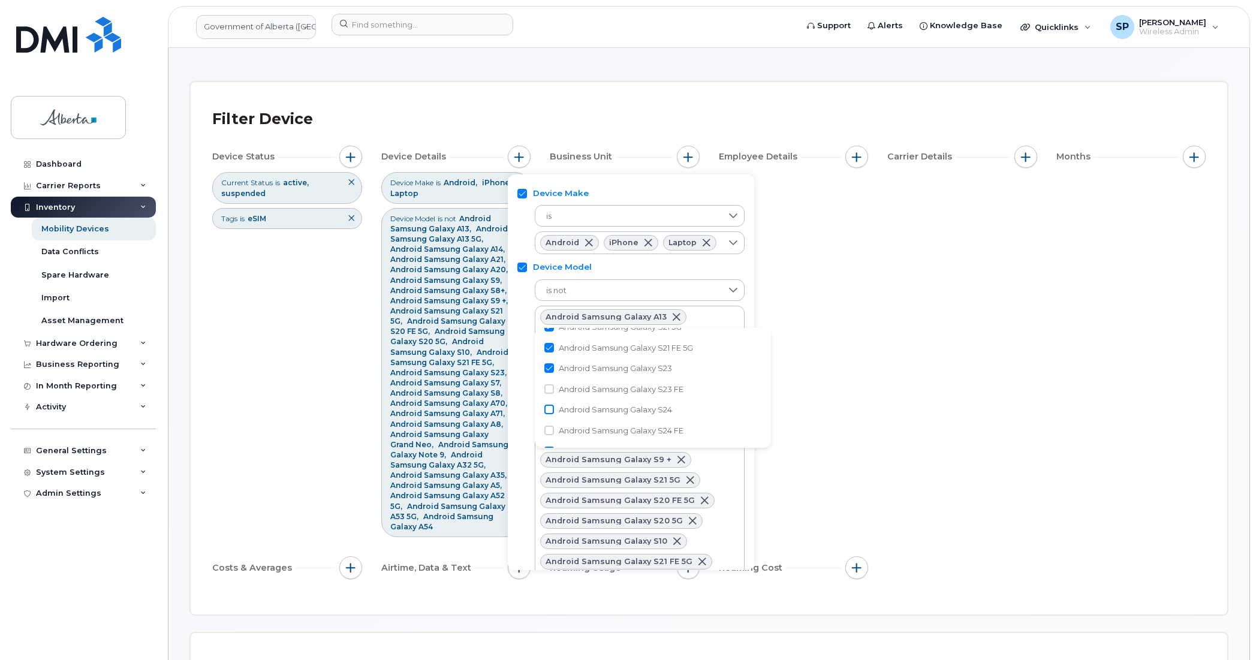
click at [552, 408] on input "Android Samsung Galaxy S24" at bounding box center [549, 410] width 10 height 10
checkbox input "true"
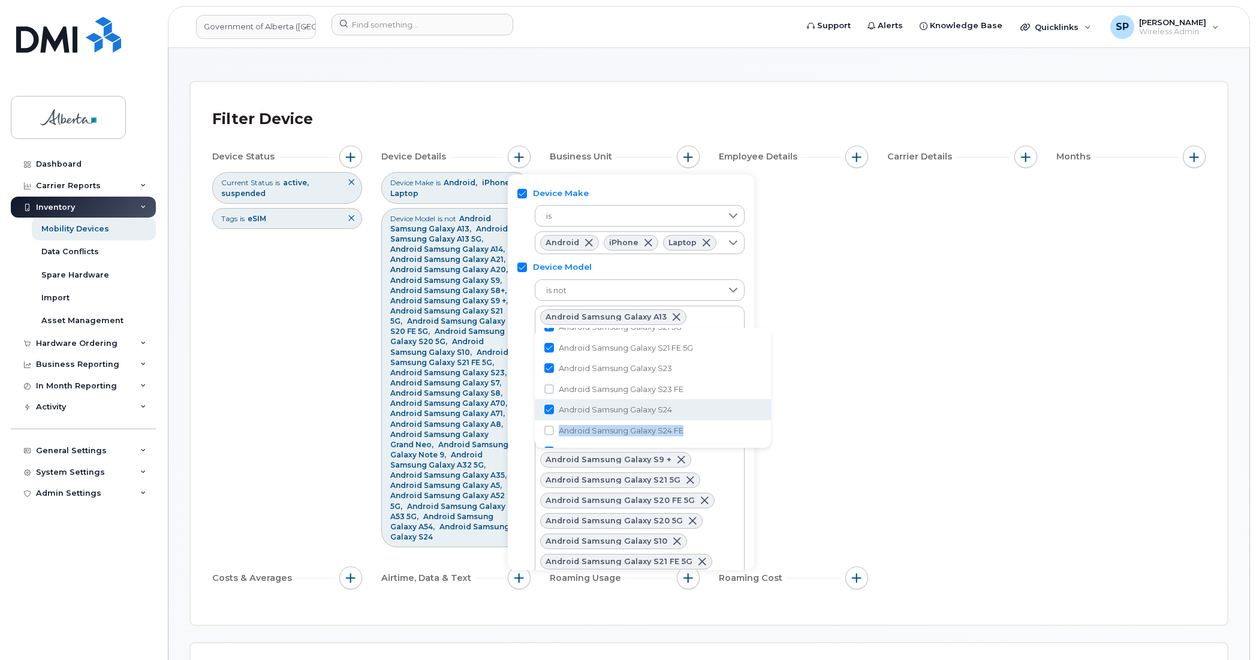
click at [771, 418] on div "iPhone 11 iPhone 12 iPhone 13 iPhone 13 Pro Max iPhone 14 iPhone 14 Plus iPhone…" at bounding box center [653, 388] width 236 height 120
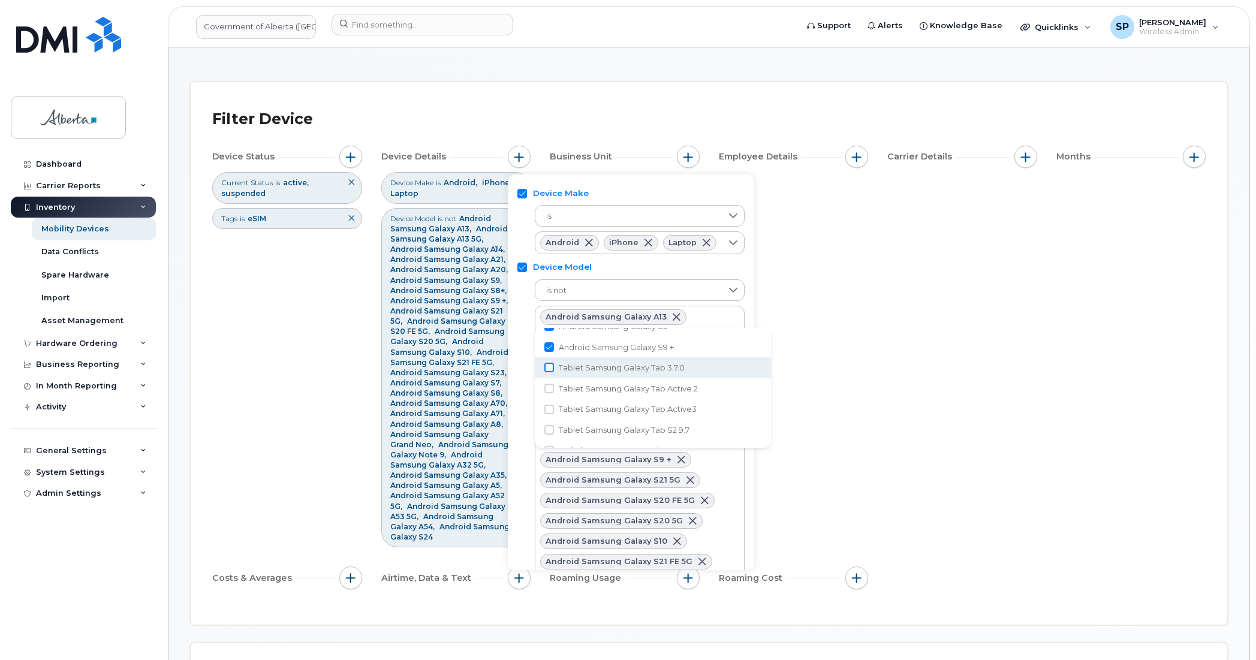
click at [550, 364] on input "Tablet Samsung Galaxy Tab 3 7.0" at bounding box center [549, 368] width 10 height 10
checkbox input "true"
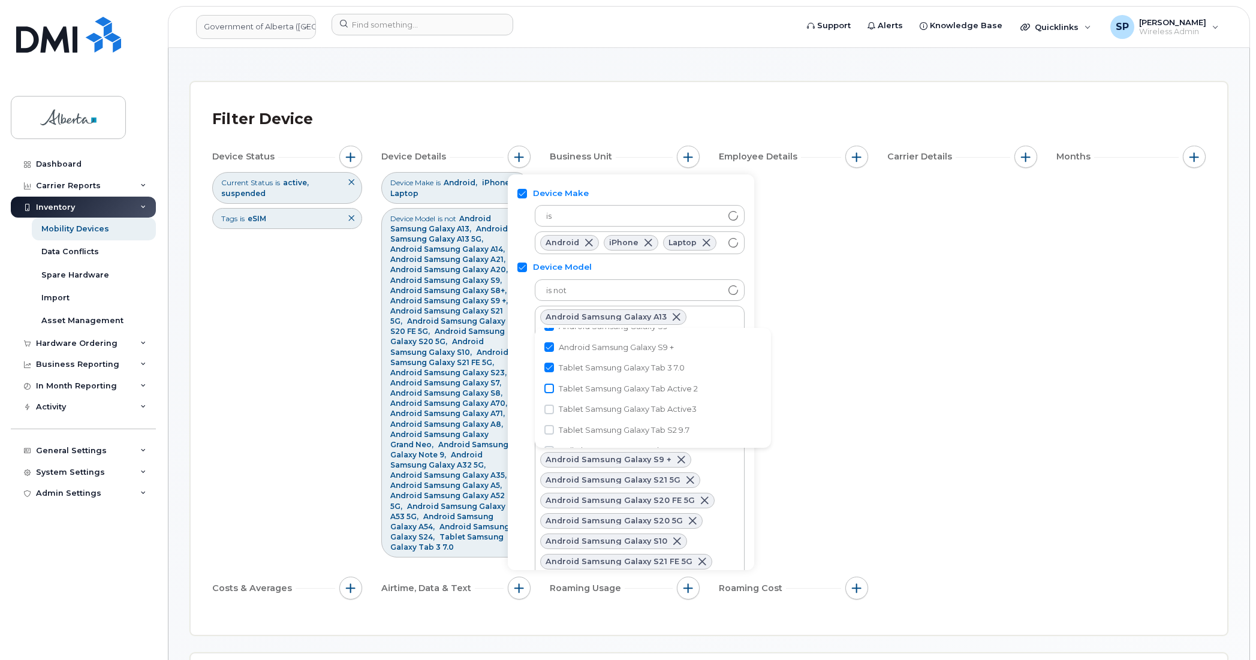
click at [549, 385] on input "Tablet Samsung Galaxy Tab Active 2" at bounding box center [549, 389] width 10 height 10
checkbox input "true"
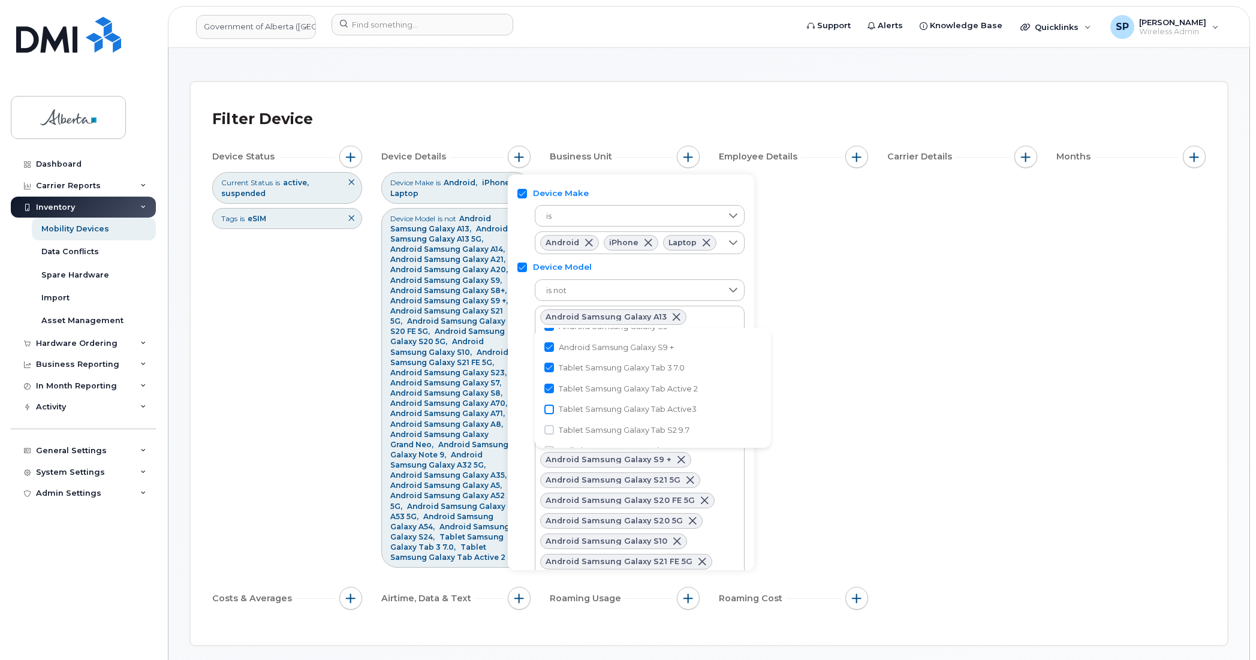
click at [552, 405] on input "Tablet Samsung Galaxy Tab Active3" at bounding box center [549, 410] width 10 height 10
checkbox input "true"
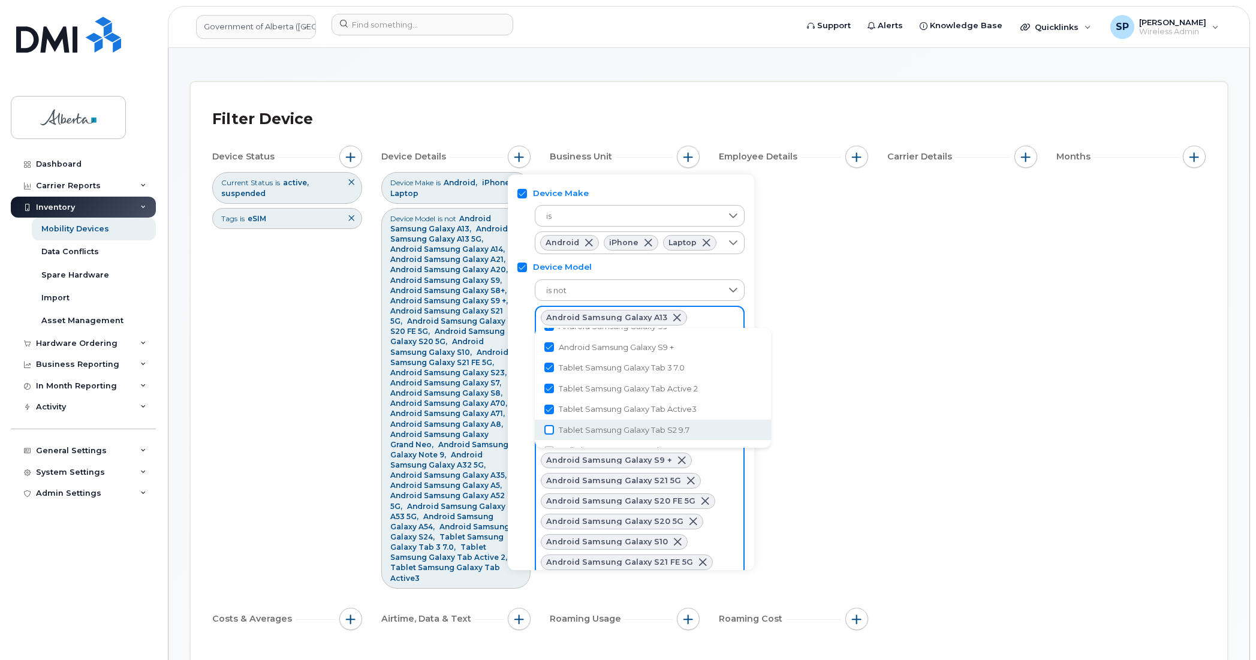
click at [549, 425] on input "Tablet Samsung Galaxy Tab S2 9.7" at bounding box center [549, 430] width 10 height 10
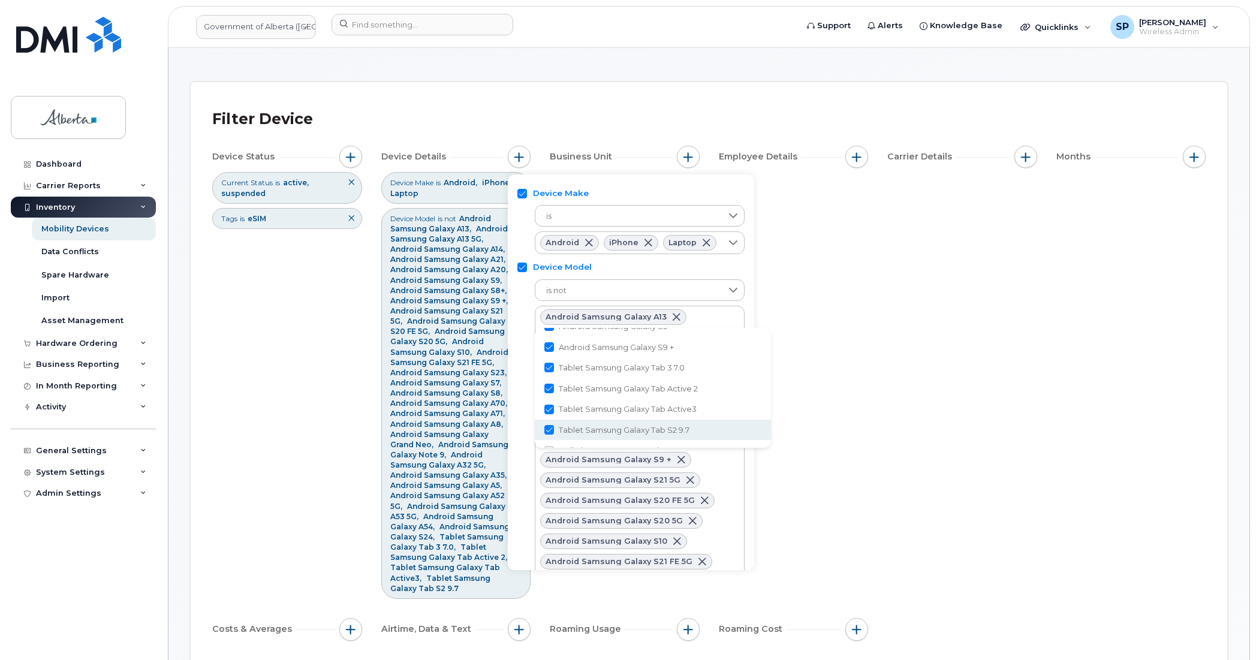
click at [769, 426] on li "Tablet Samsung Galaxy Tab S2 9.7" at bounding box center [653, 430] width 236 height 21
checkbox input "false"
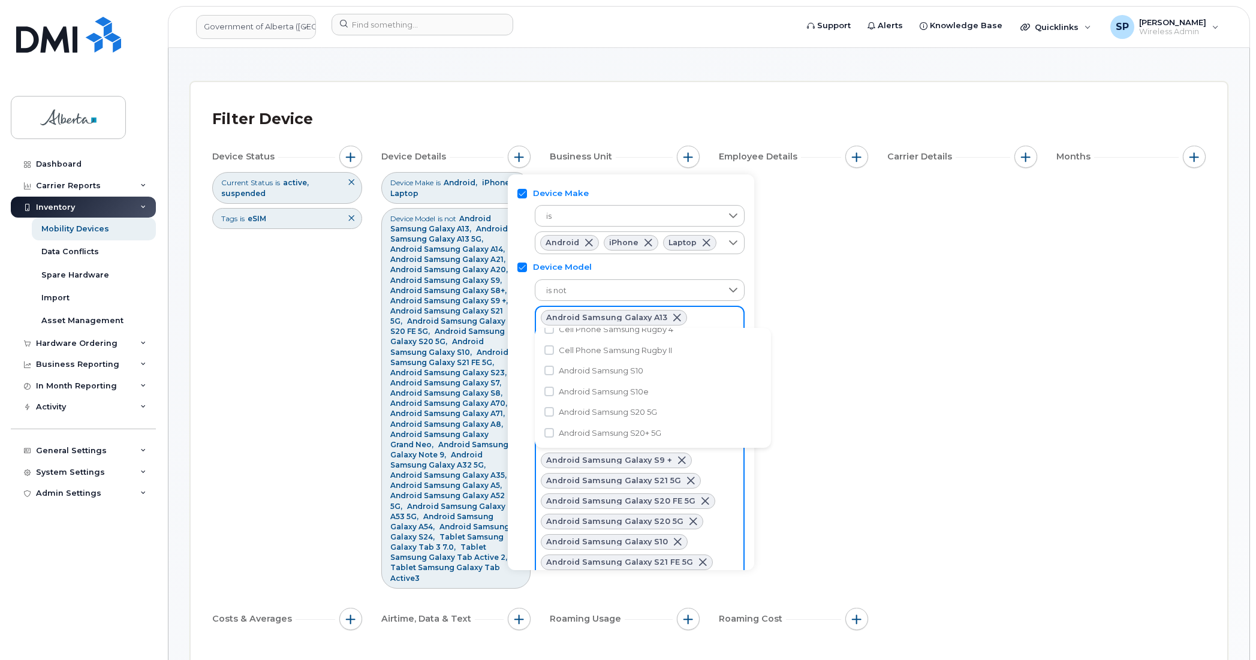
scroll to position [5540, 0]
click at [550, 415] on input "Android Samsung S10" at bounding box center [549, 418] width 10 height 10
checkbox input "true"
click at [550, 439] on input "Android Samsung S10e" at bounding box center [549, 439] width 10 height 10
checkbox input "true"
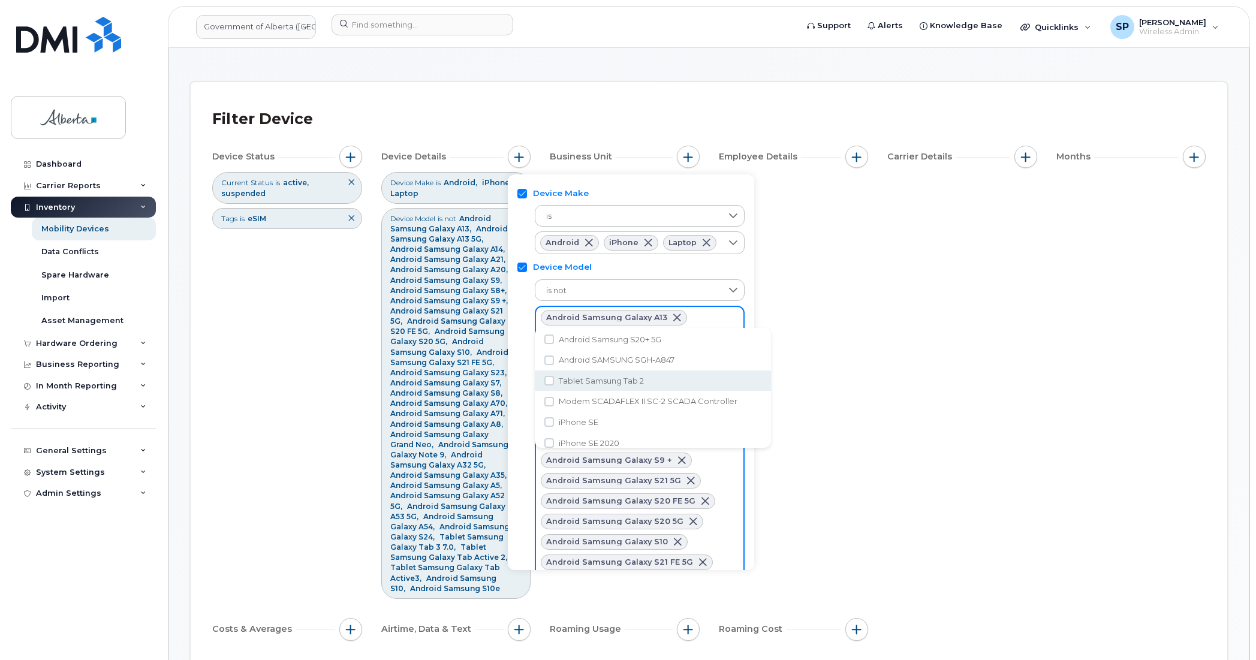
scroll to position [5680, 0]
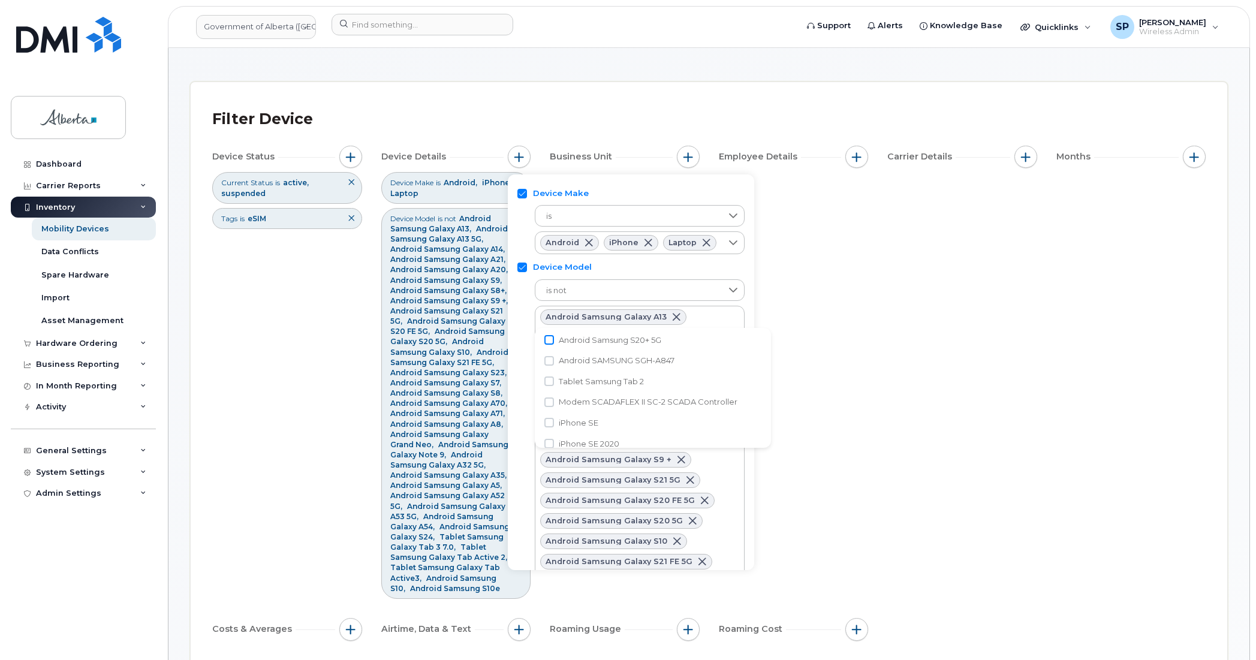
click at [550, 339] on input "Android Samsung S20+ 5G" at bounding box center [549, 340] width 10 height 10
checkbox input "true"
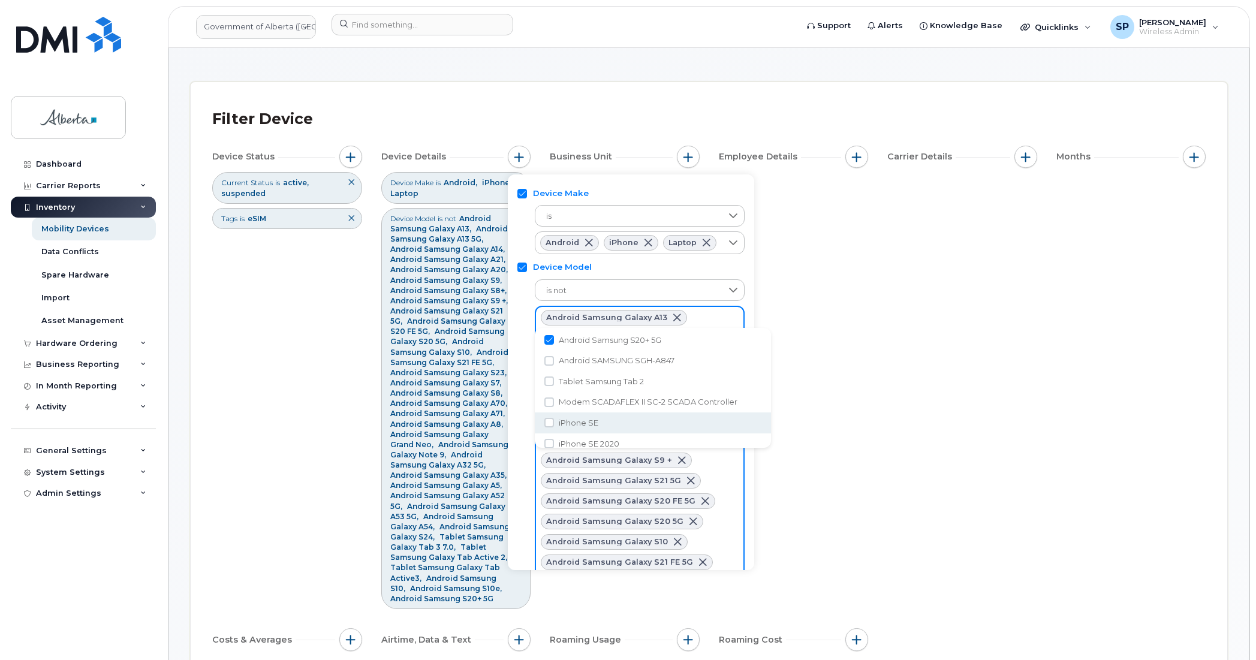
scroll to position [5587, 0]
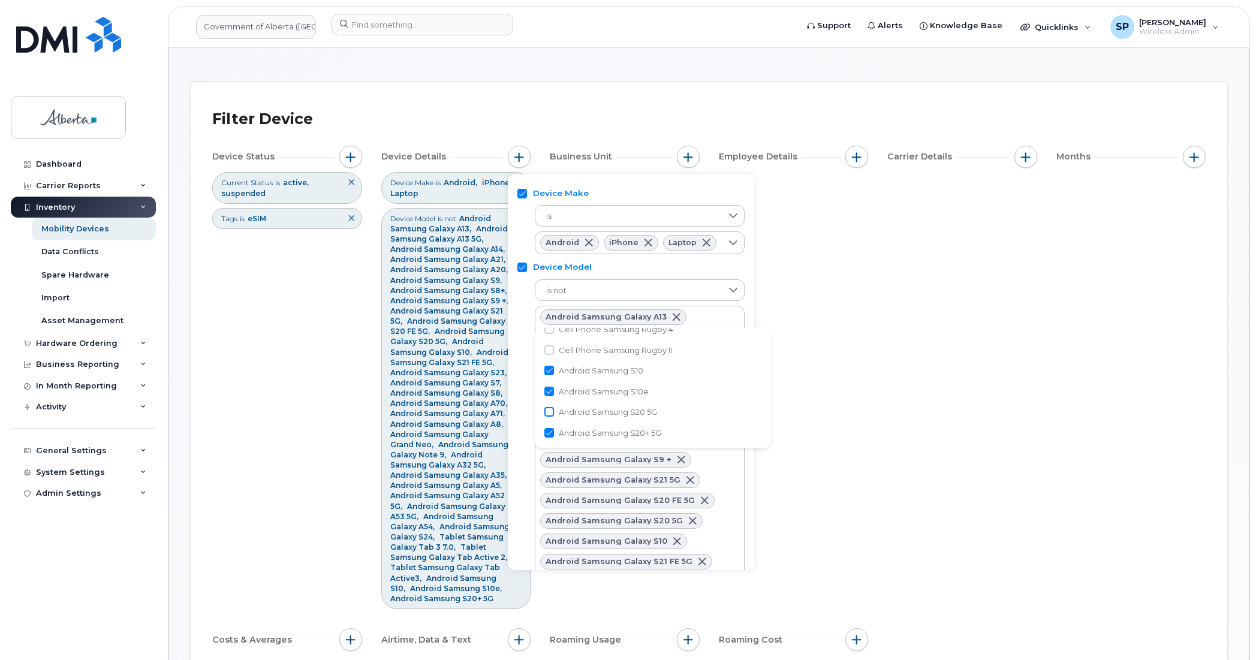
click at [549, 408] on input "Android Samsung S20 5G" at bounding box center [549, 412] width 10 height 10
checkbox input "true"
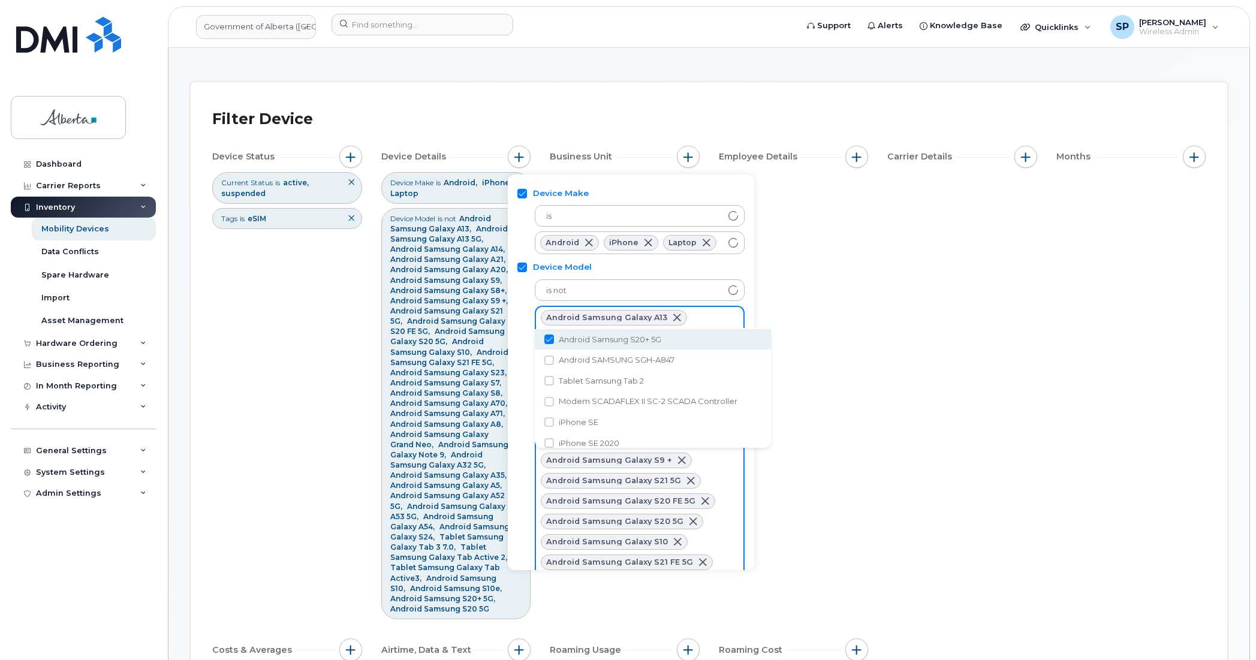
scroll to position [5728, 0]
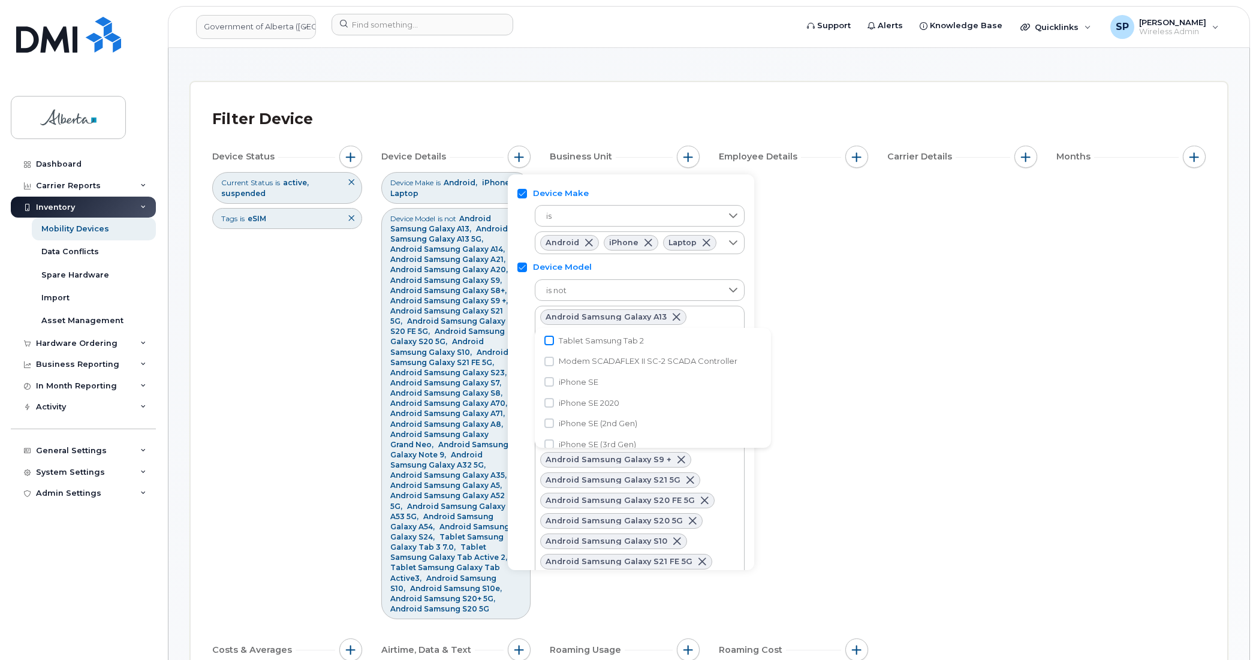
click at [550, 340] on input "Tablet Samsung Tab 2" at bounding box center [549, 341] width 10 height 10
checkbox input "true"
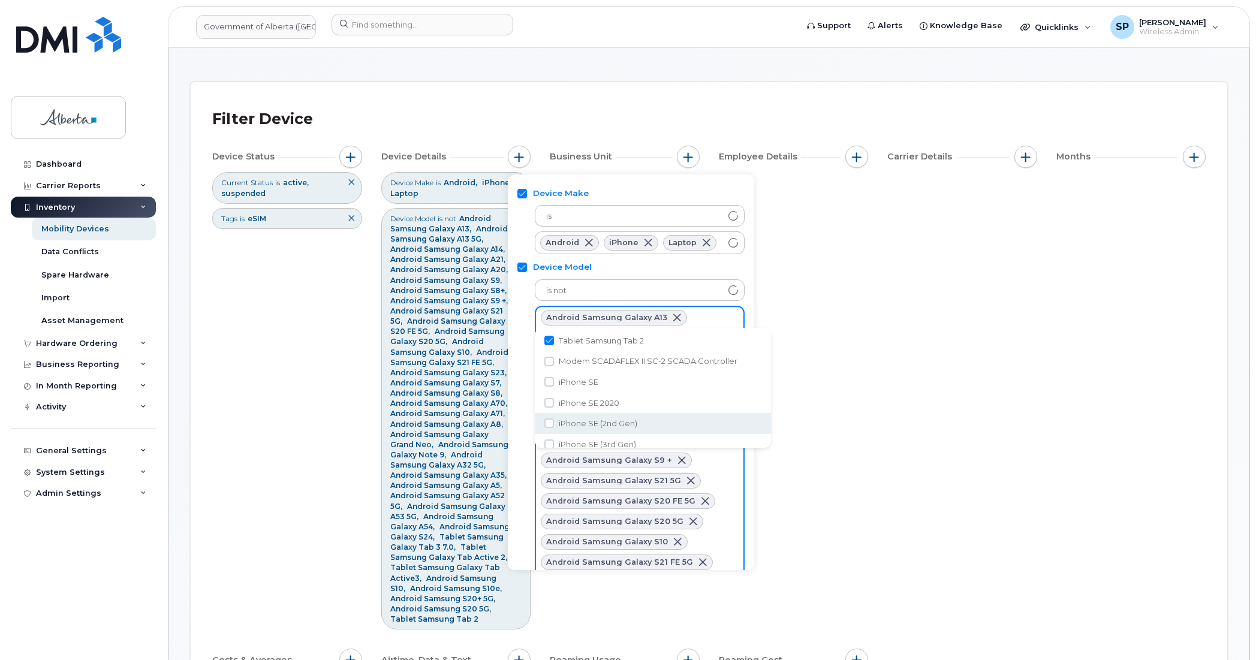
scroll to position [5726, 0]
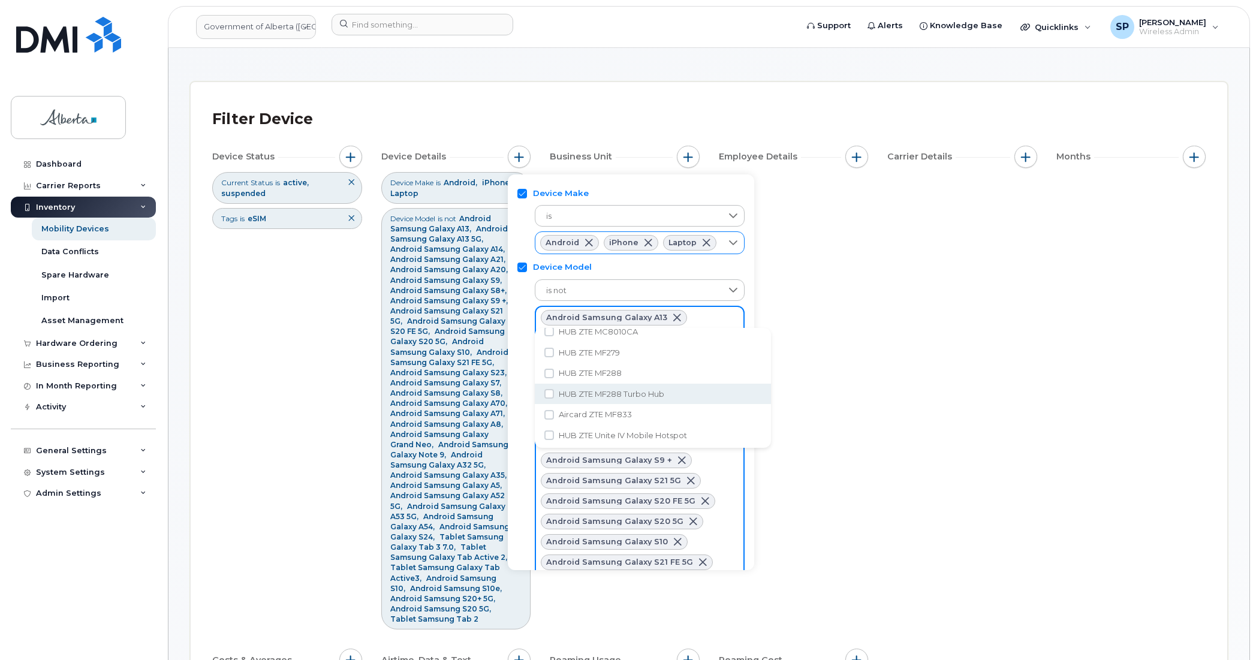
click at [730, 241] on icon at bounding box center [733, 242] width 8 height 5
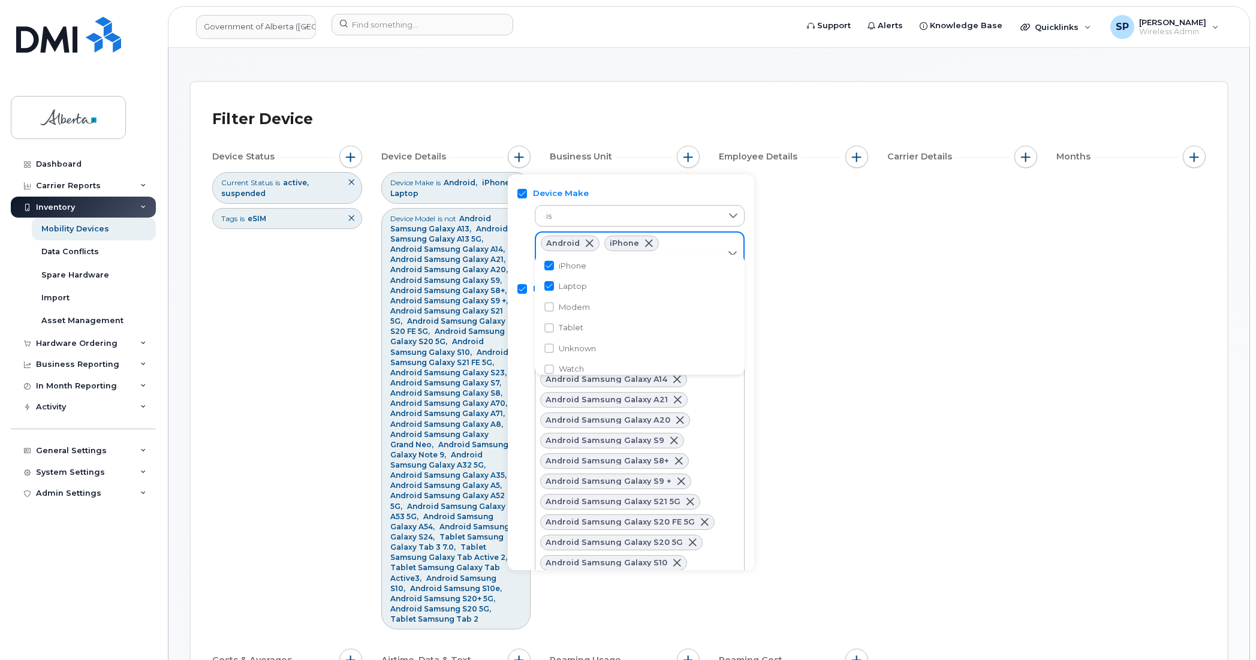
scroll to position [138, 0]
click at [805, 411] on div "Device Status Current Status is active suspended Tags is eSIM Device Details De…" at bounding box center [708, 411] width 993 height 530
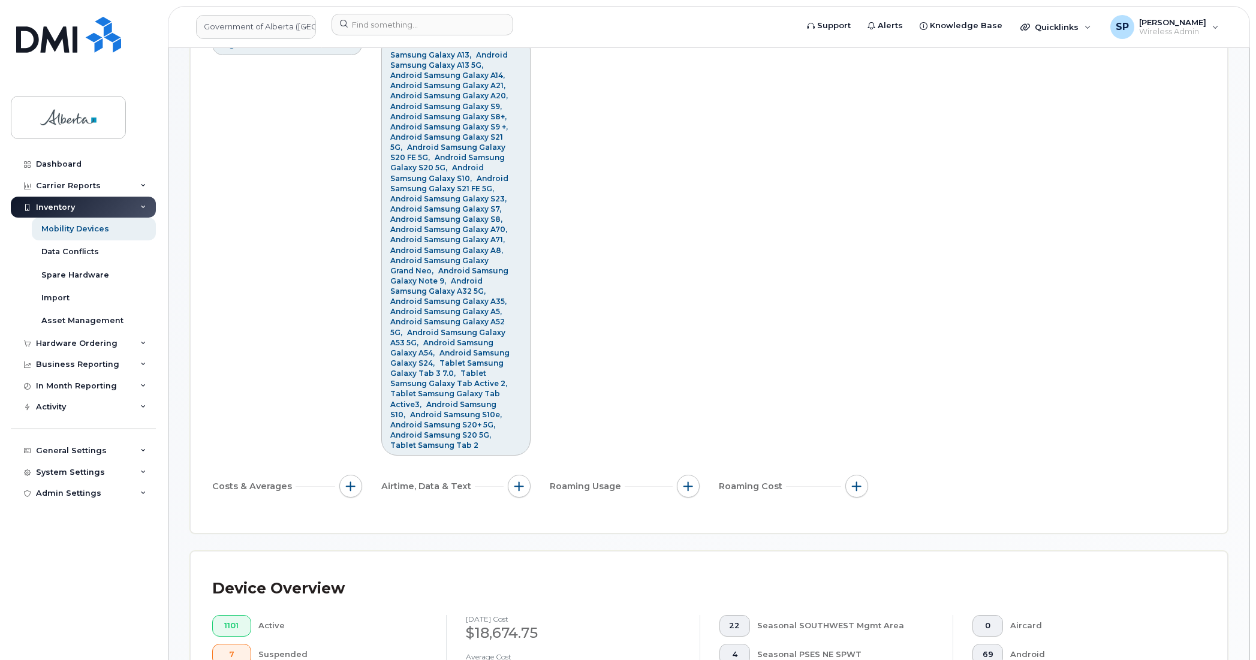
scroll to position [0, 0]
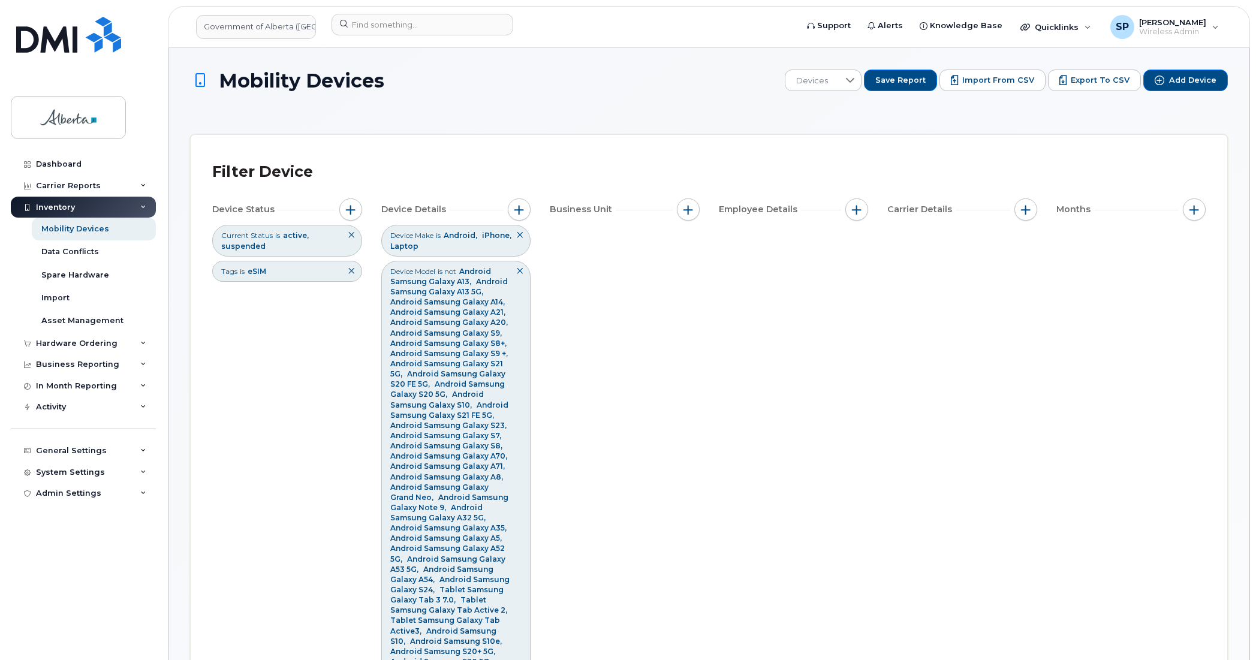
click at [352, 269] on icon at bounding box center [351, 270] width 7 height 7
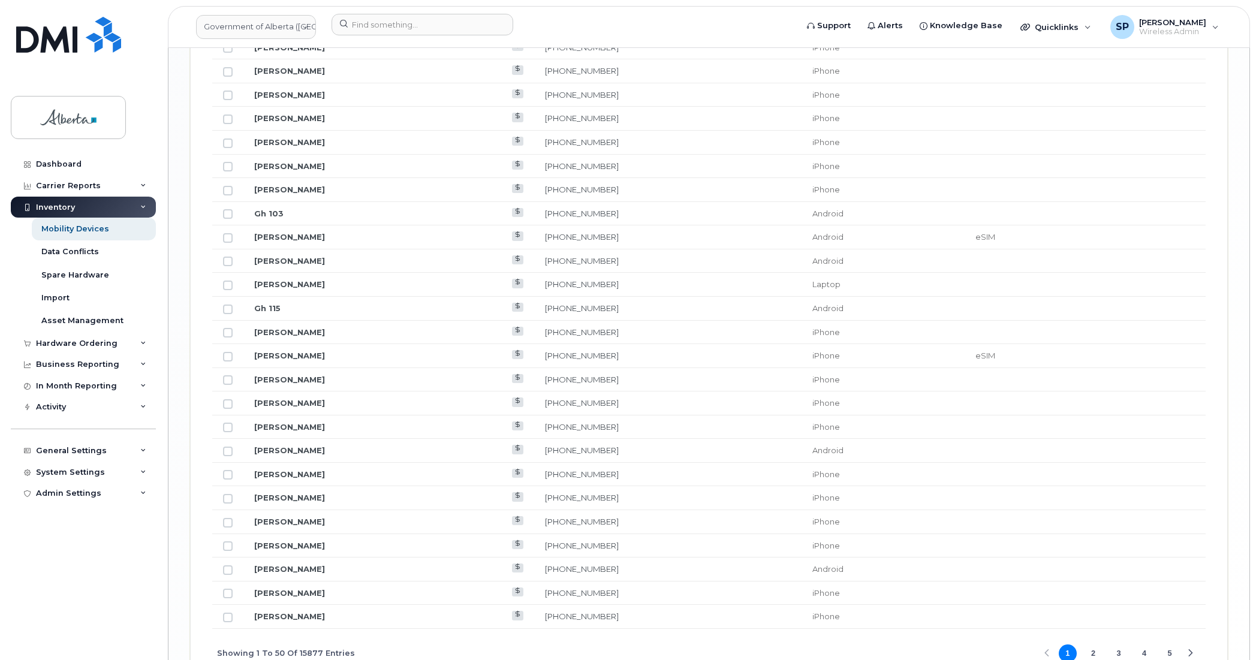
scroll to position [1788, 0]
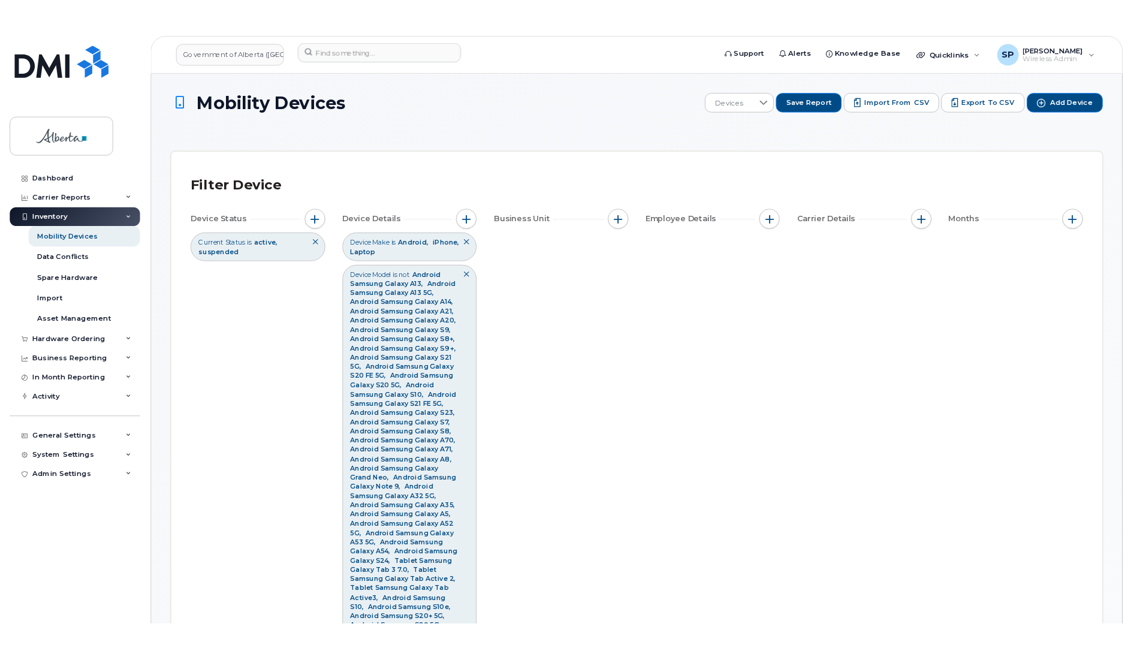
scroll to position [1788, 0]
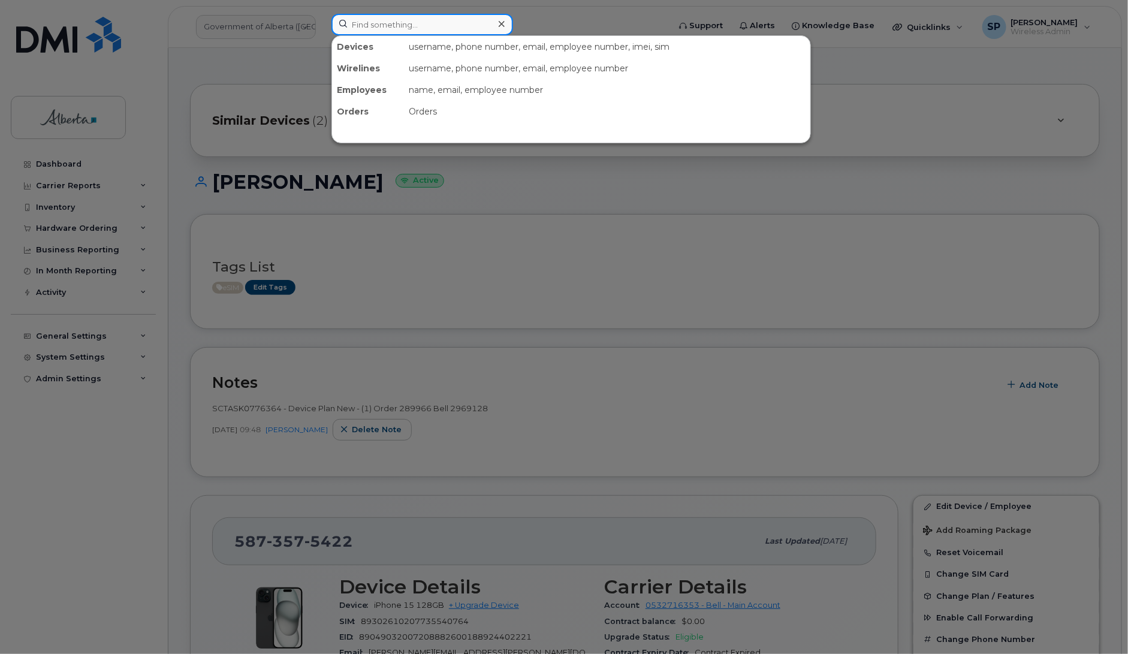
click at [388, 20] on input at bounding box center [423, 25] width 182 height 22
paste input "[PERSON_NAME]"
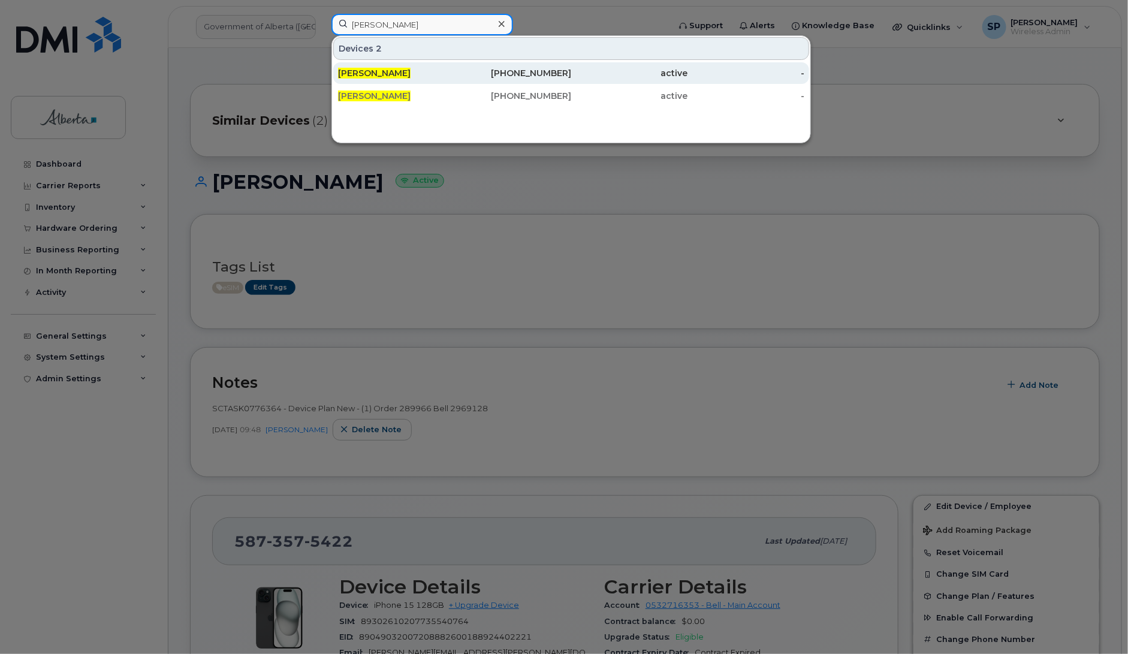
type input "[PERSON_NAME]"
click at [364, 76] on span "[PERSON_NAME]" at bounding box center [374, 73] width 73 height 11
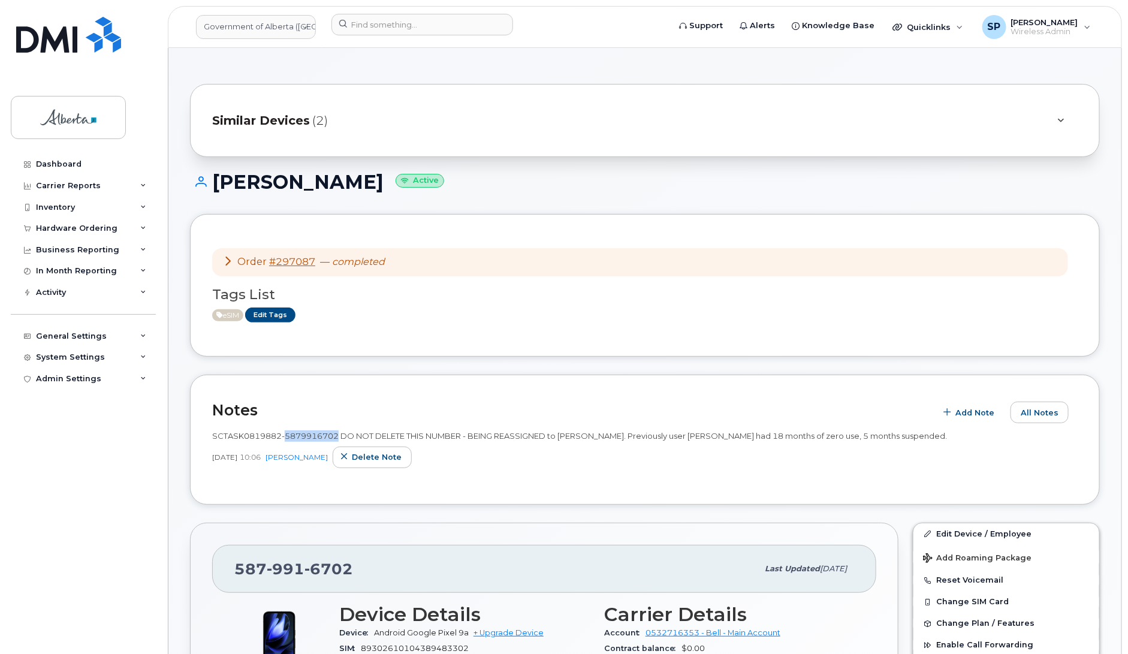
drag, startPoint x: 338, startPoint y: 436, endPoint x: 285, endPoint y: 435, distance: 52.2
click at [285, 435] on span "SCTASK0819882-5879916702 DO NOT DELETE THIS NUMBER - BEING REASSIGNED to [PERSO…" at bounding box center [579, 436] width 735 height 10
copy span "5879916702"
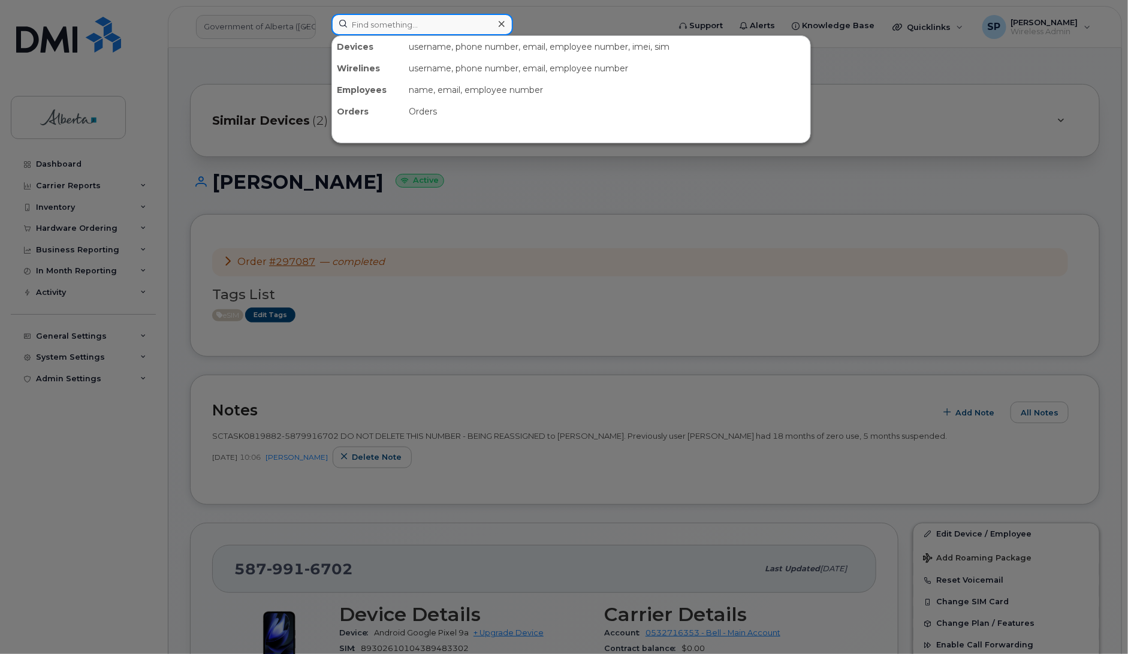
click at [453, 26] on input at bounding box center [423, 25] width 182 height 22
paste input "5879916702"
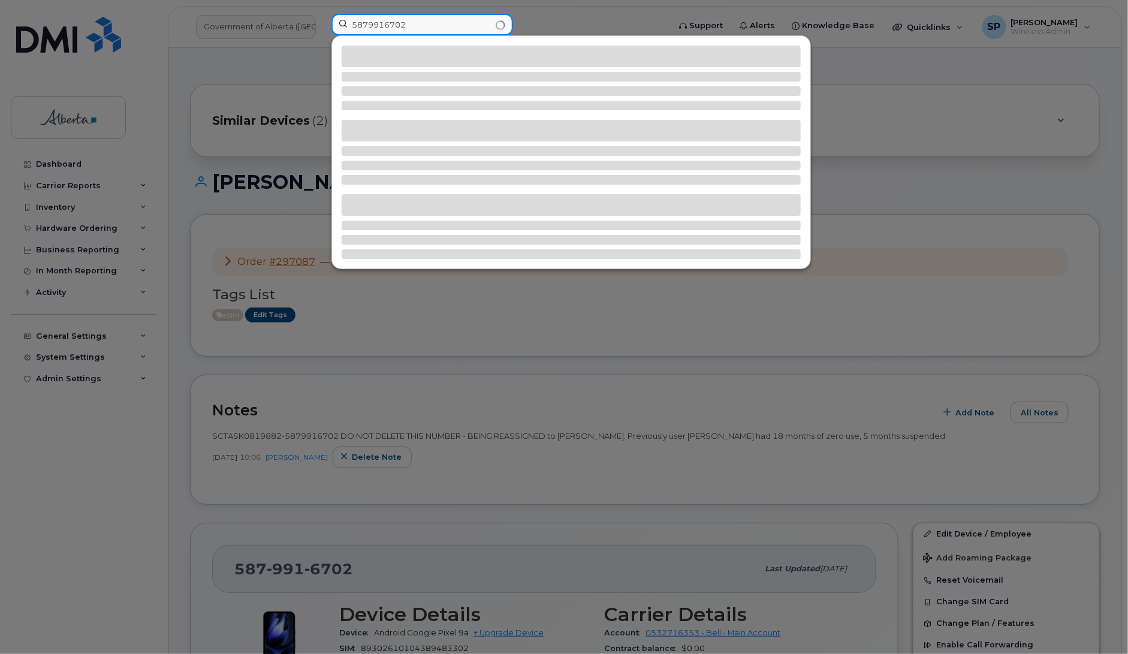
drag, startPoint x: 453, startPoint y: 27, endPoint x: 313, endPoint y: 31, distance: 140.3
click at [322, 31] on div "5879916702" at bounding box center [496, 27] width 349 height 26
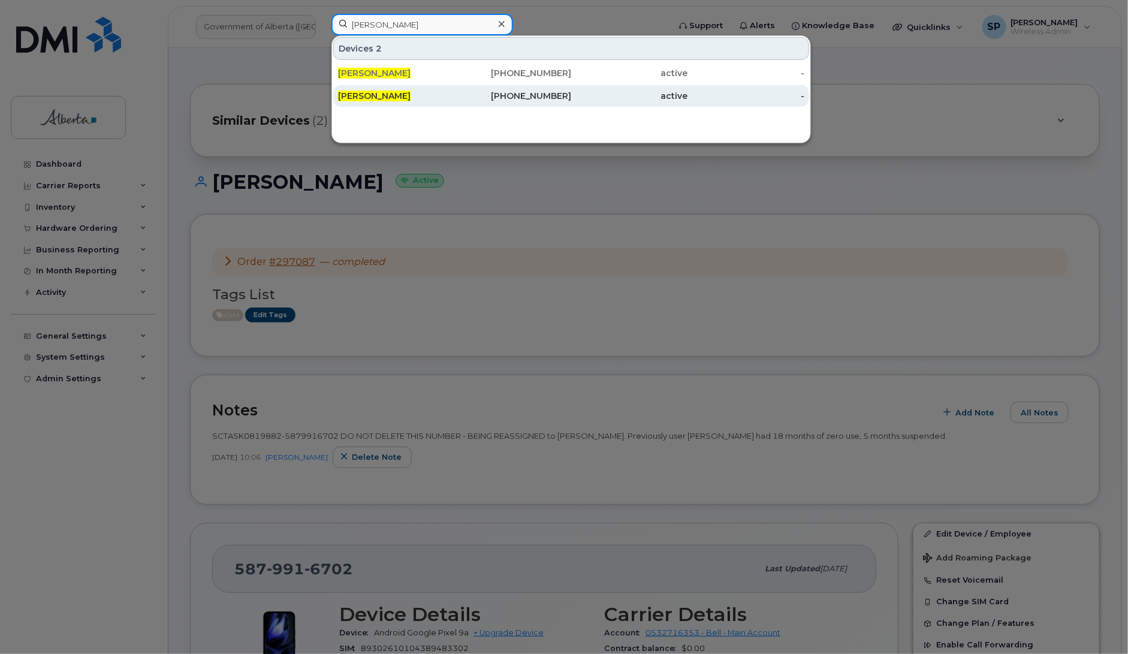
type input "[PERSON_NAME]"
click at [375, 97] on span "[PERSON_NAME]" at bounding box center [374, 96] width 73 height 11
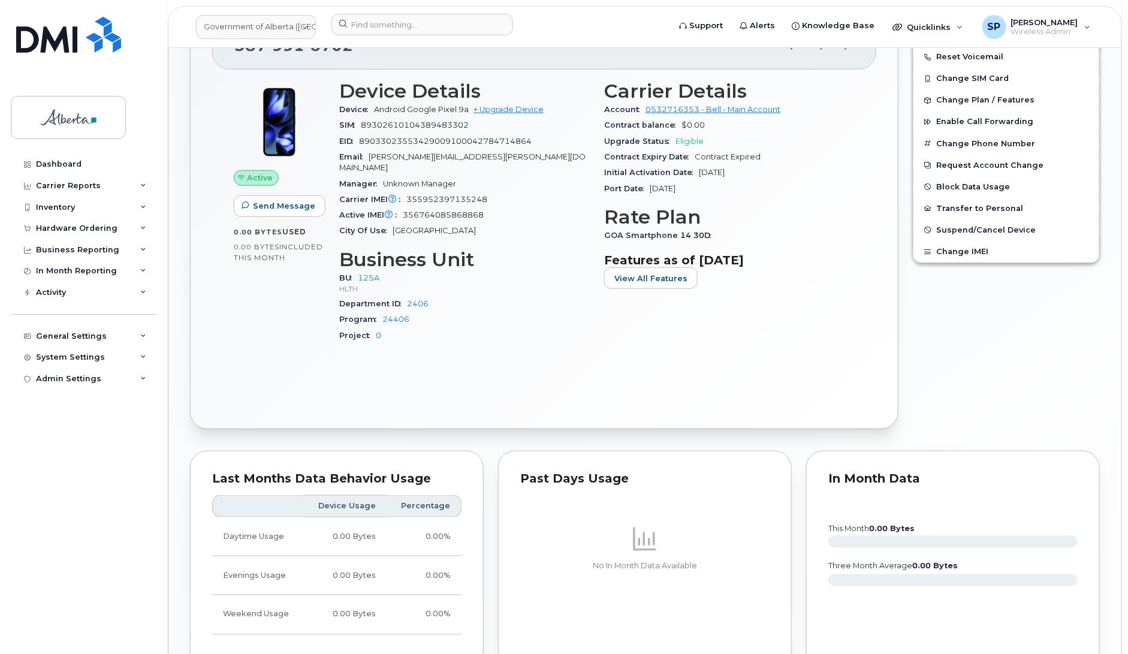
scroll to position [490, 0]
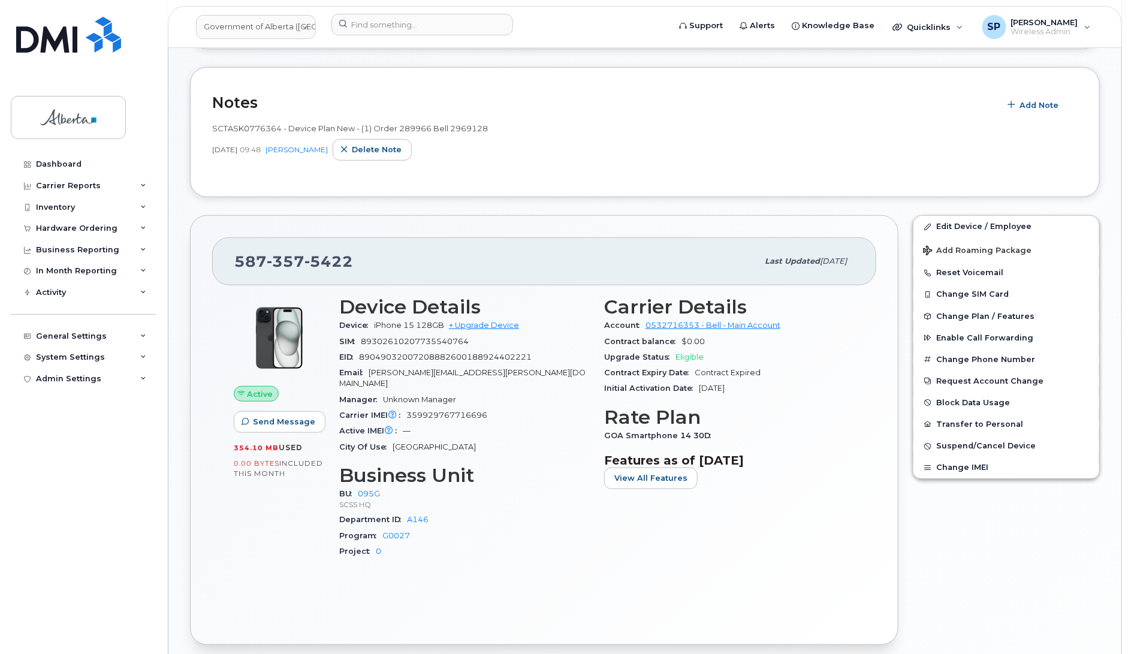
scroll to position [294, 0]
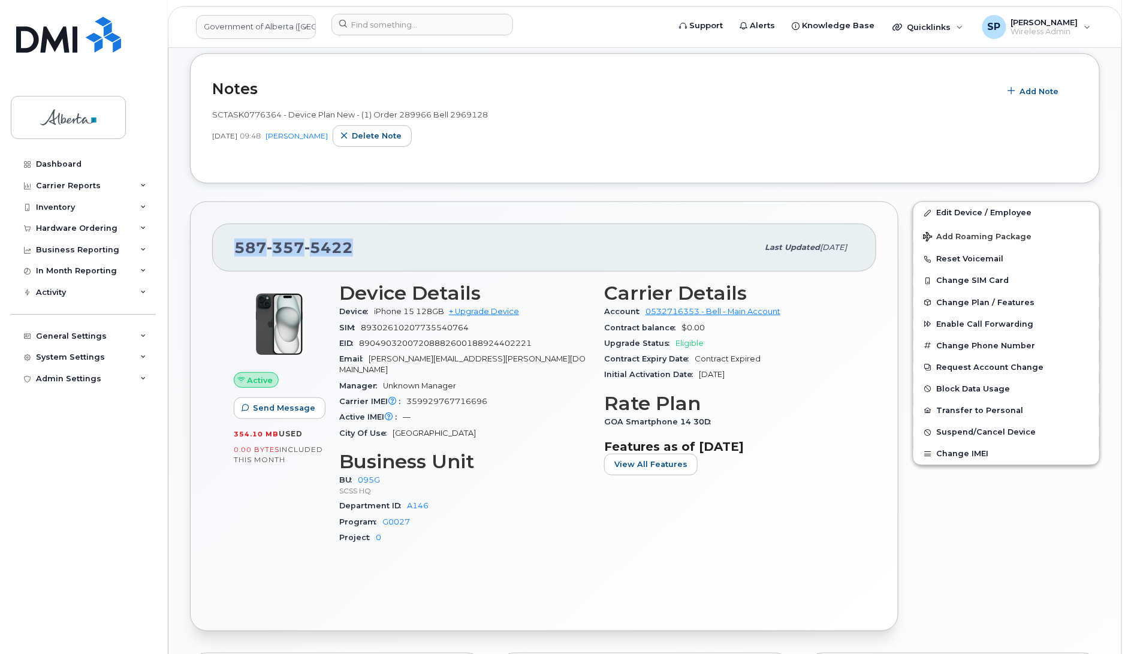
drag, startPoint x: 354, startPoint y: 249, endPoint x: 228, endPoint y: 257, distance: 126.7
click at [228, 257] on div "[PHONE_NUMBER] Last updated [DATE]" at bounding box center [544, 248] width 664 height 48
copy span "[PHONE_NUMBER]"
drag, startPoint x: 281, startPoint y: 115, endPoint x: 214, endPoint y: 120, distance: 66.7
click at [214, 119] on span "SCTASK0776364 - Device Plan New - (1) Order 289966 Bell 2969128" at bounding box center [350, 115] width 276 height 10
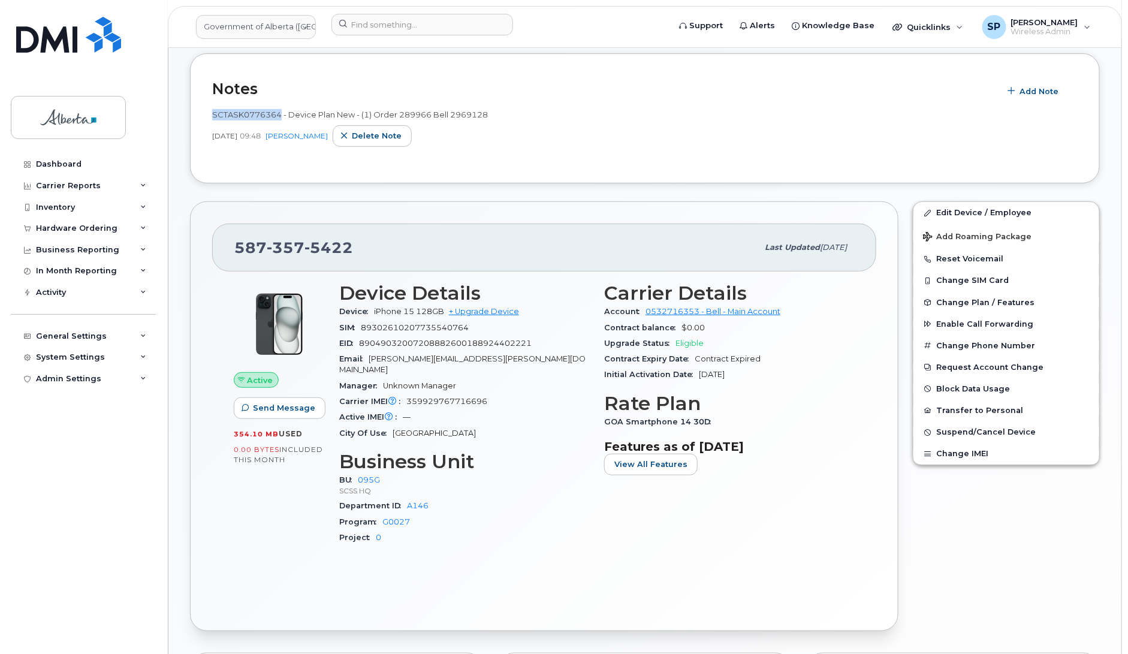
copy span "SCTASK0776364"
drag, startPoint x: 358, startPoint y: 248, endPoint x: 234, endPoint y: 261, distance: 125.4
click at [234, 261] on div "[PHONE_NUMBER] Last updated [DATE]" at bounding box center [544, 248] width 664 height 48
copy span "[PHONE_NUMBER]"
